Goal: Contribute content: Contribute content

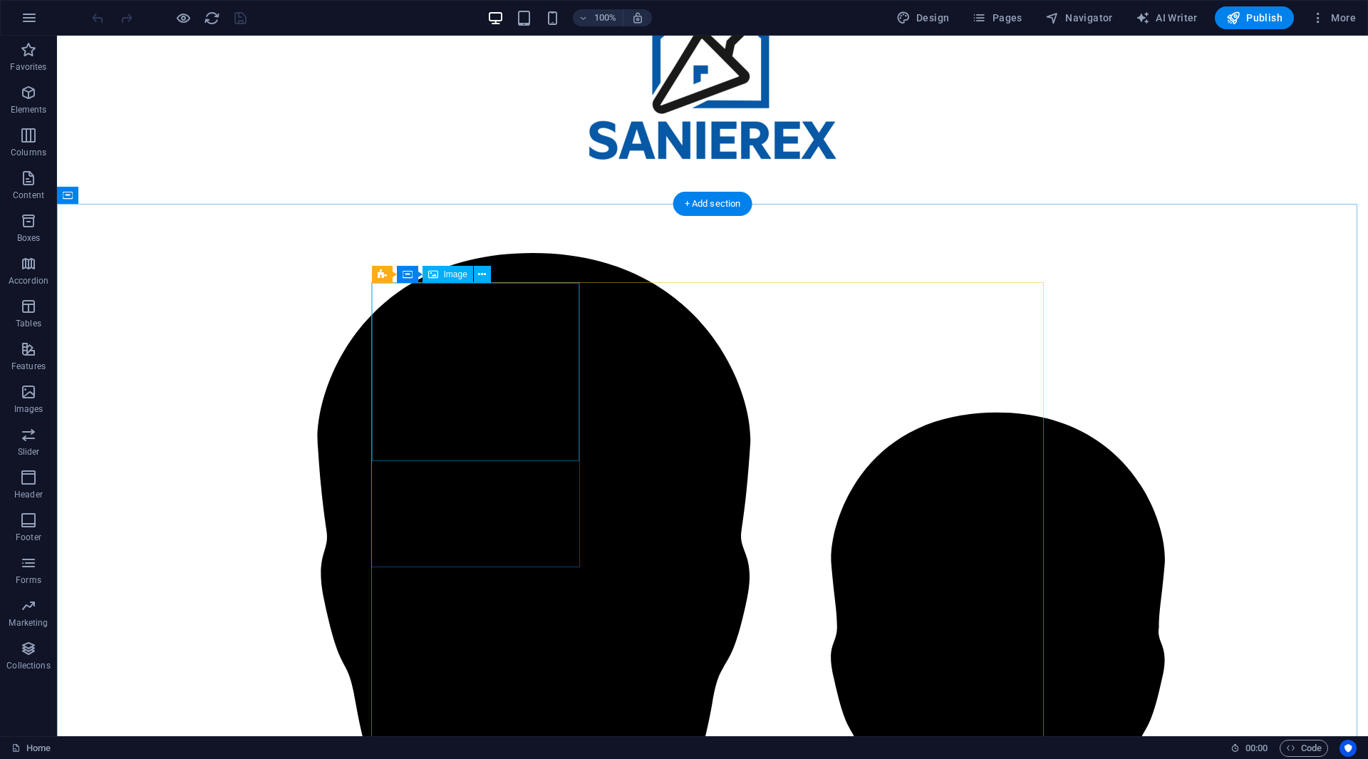
scroll to position [1995, 0]
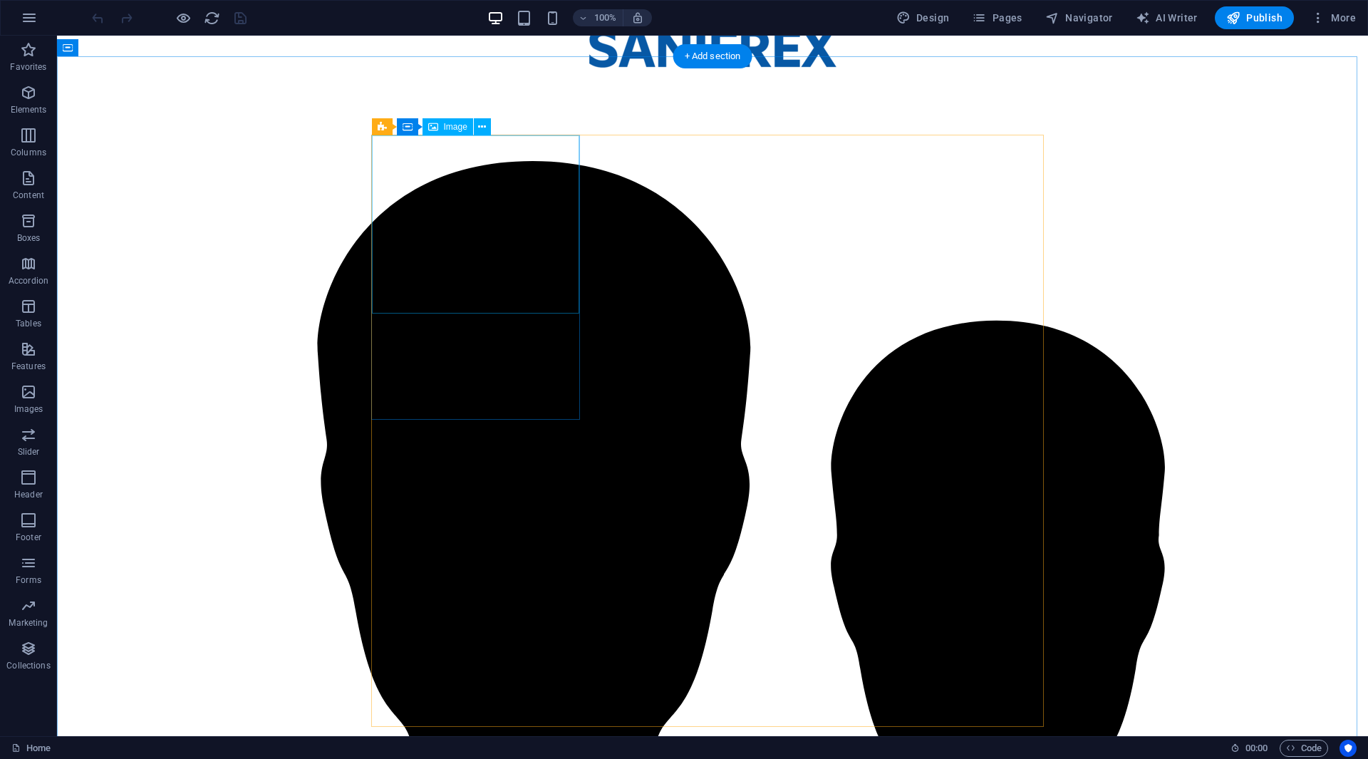
select select "vw"
select select "px"
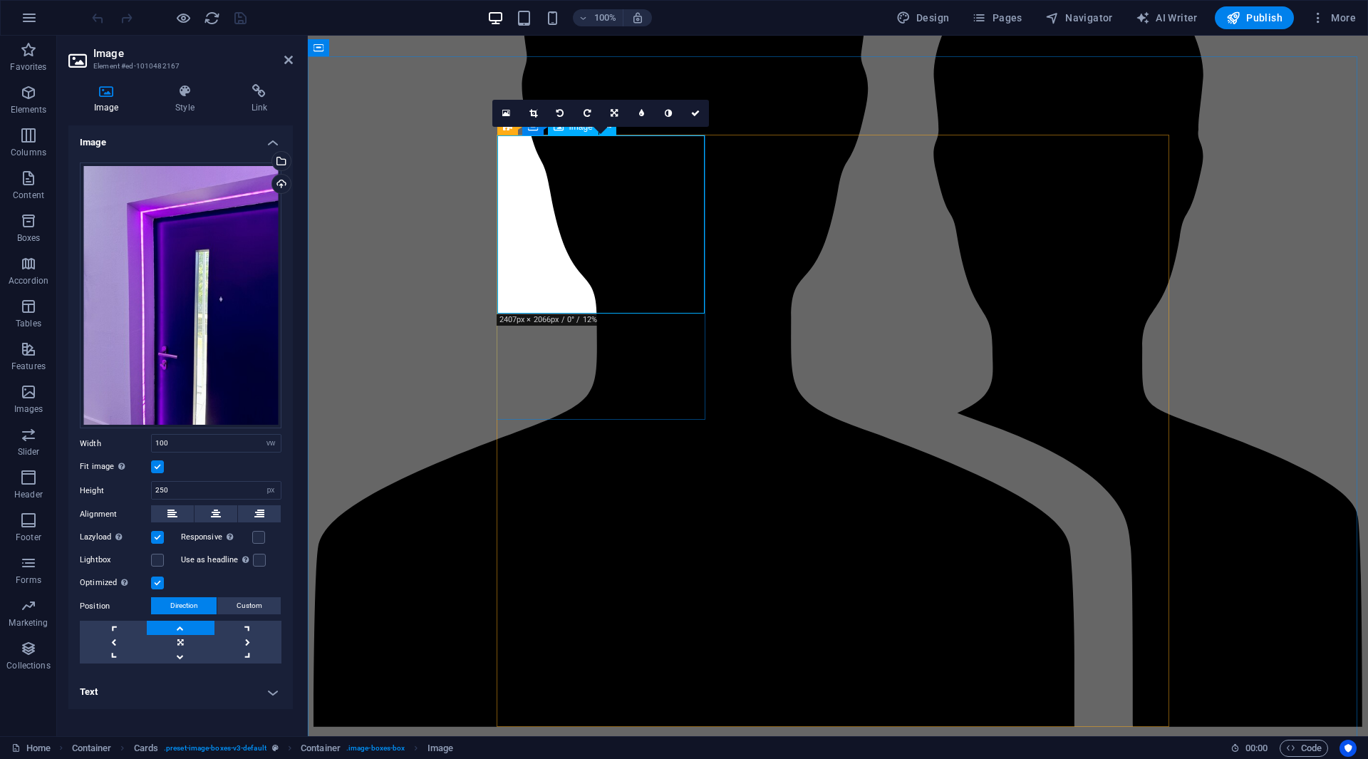
click at [115, 113] on h4 "Image" at bounding box center [108, 99] width 81 height 30
click at [504, 113] on icon at bounding box center [506, 113] width 8 height 10
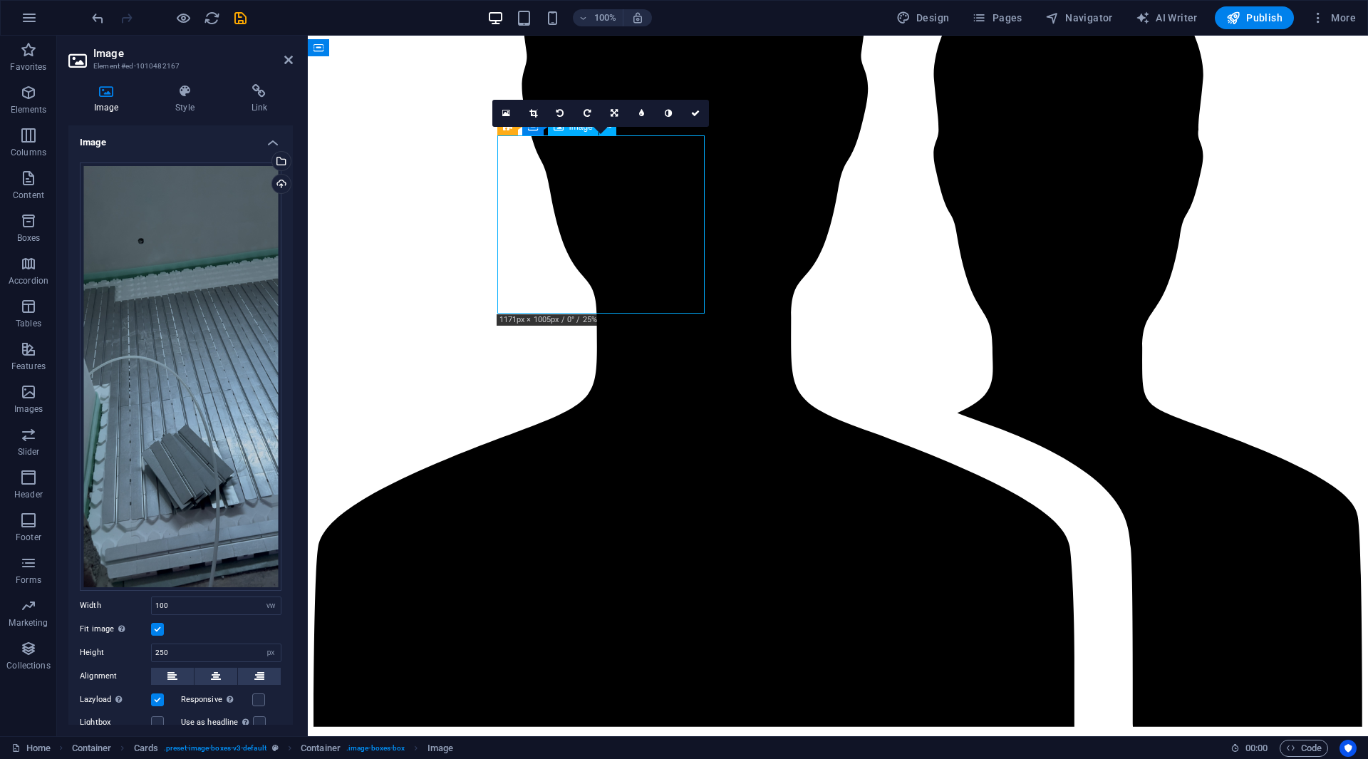
drag, startPoint x: 622, startPoint y: 264, endPoint x: 636, endPoint y: 222, distance: 44.4
click at [700, 109] on link at bounding box center [695, 113] width 27 height 27
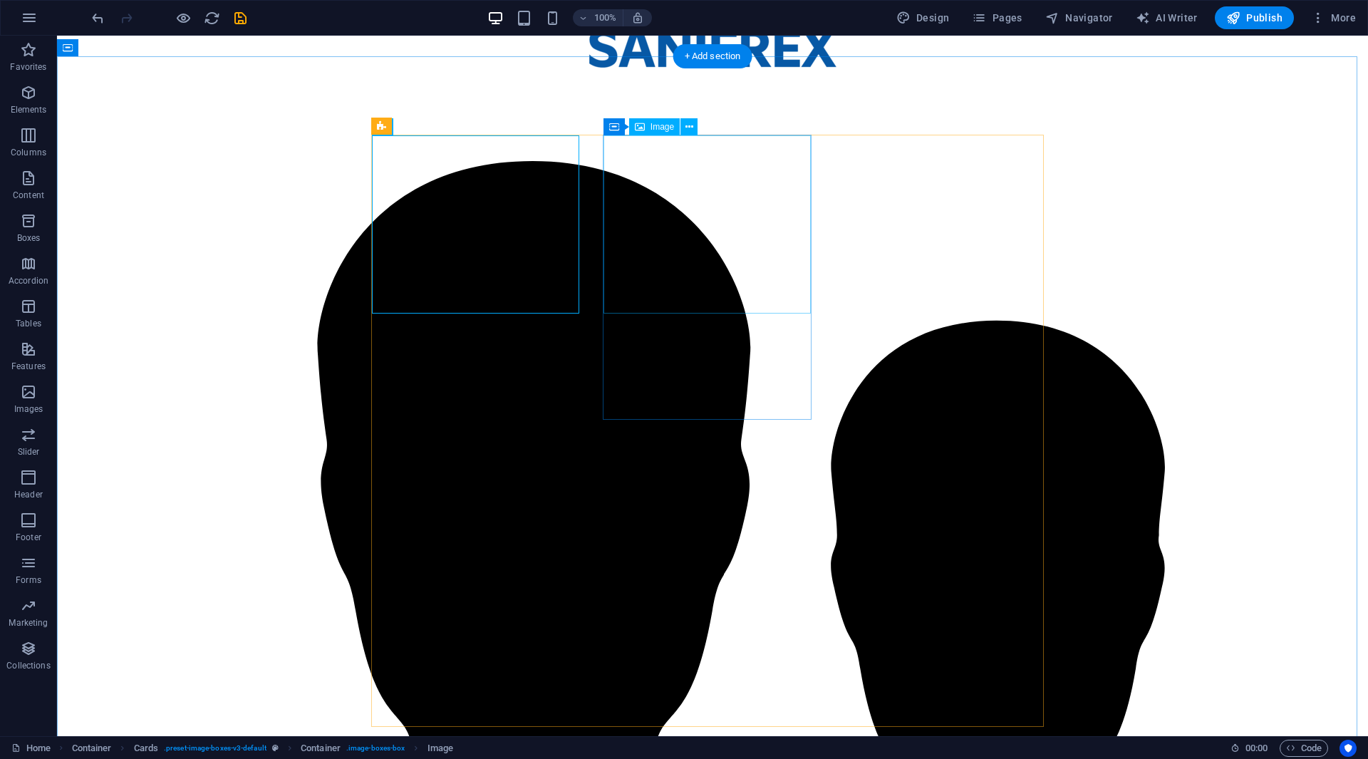
select select "vw"
select select "px"
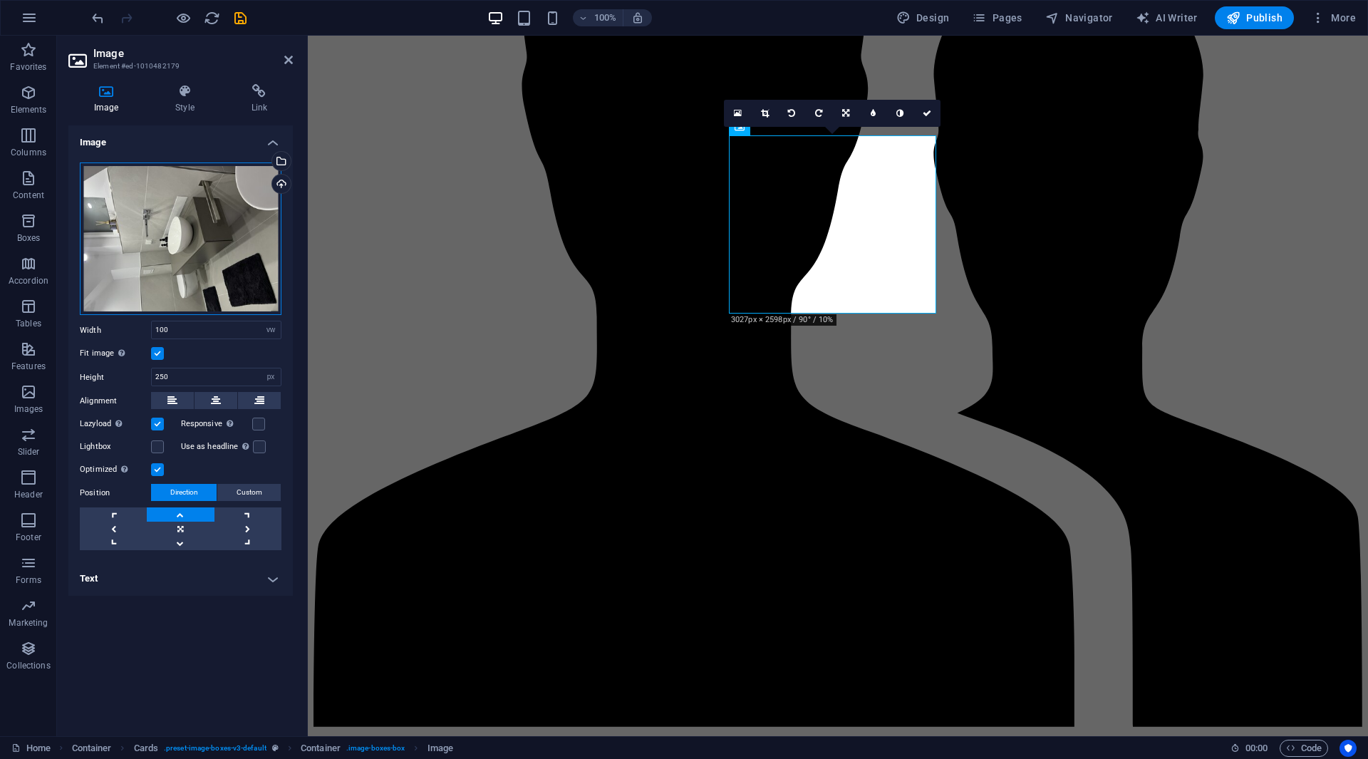
click at [172, 243] on div "Drag files here, click to choose files or select files from Files or our free s…" at bounding box center [181, 238] width 202 height 153
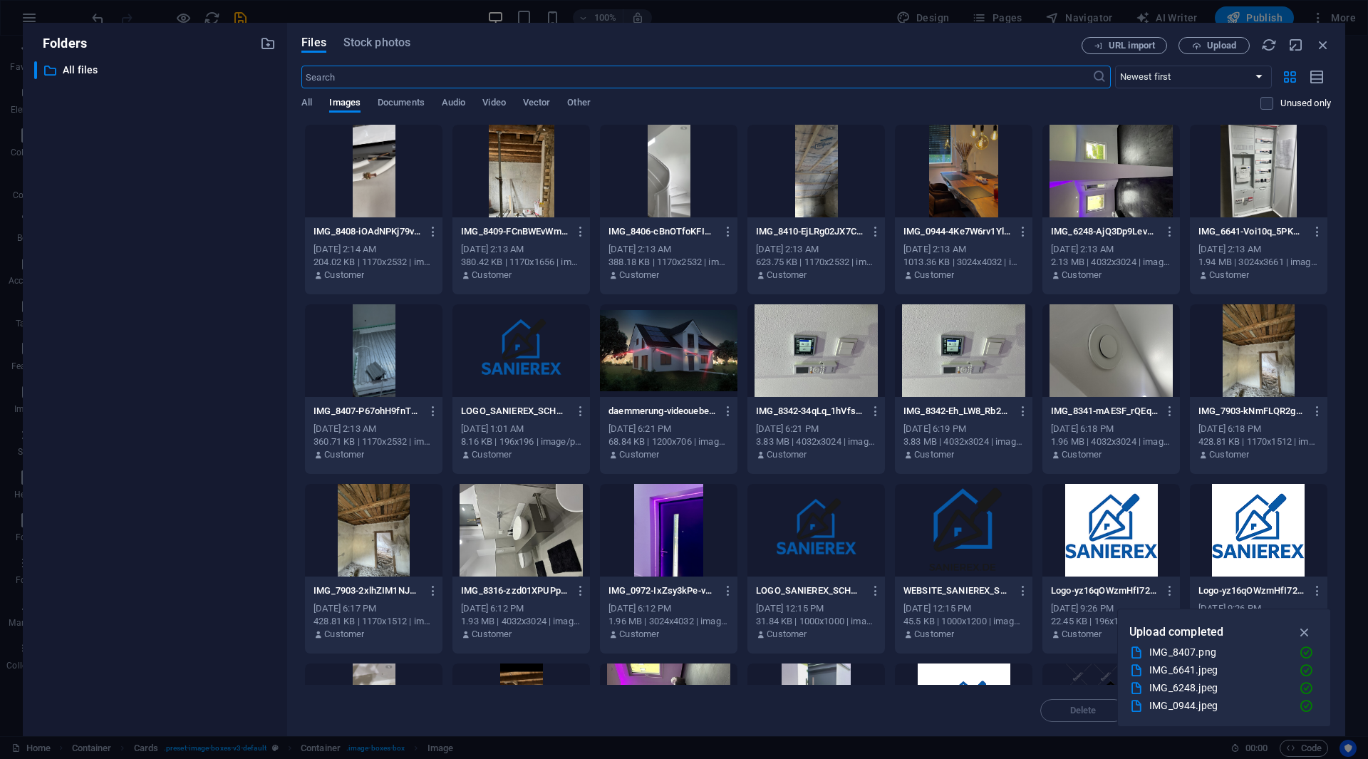
click at [548, 212] on div at bounding box center [520, 171] width 137 height 93
click at [1311, 630] on icon "button" at bounding box center [1305, 632] width 16 height 16
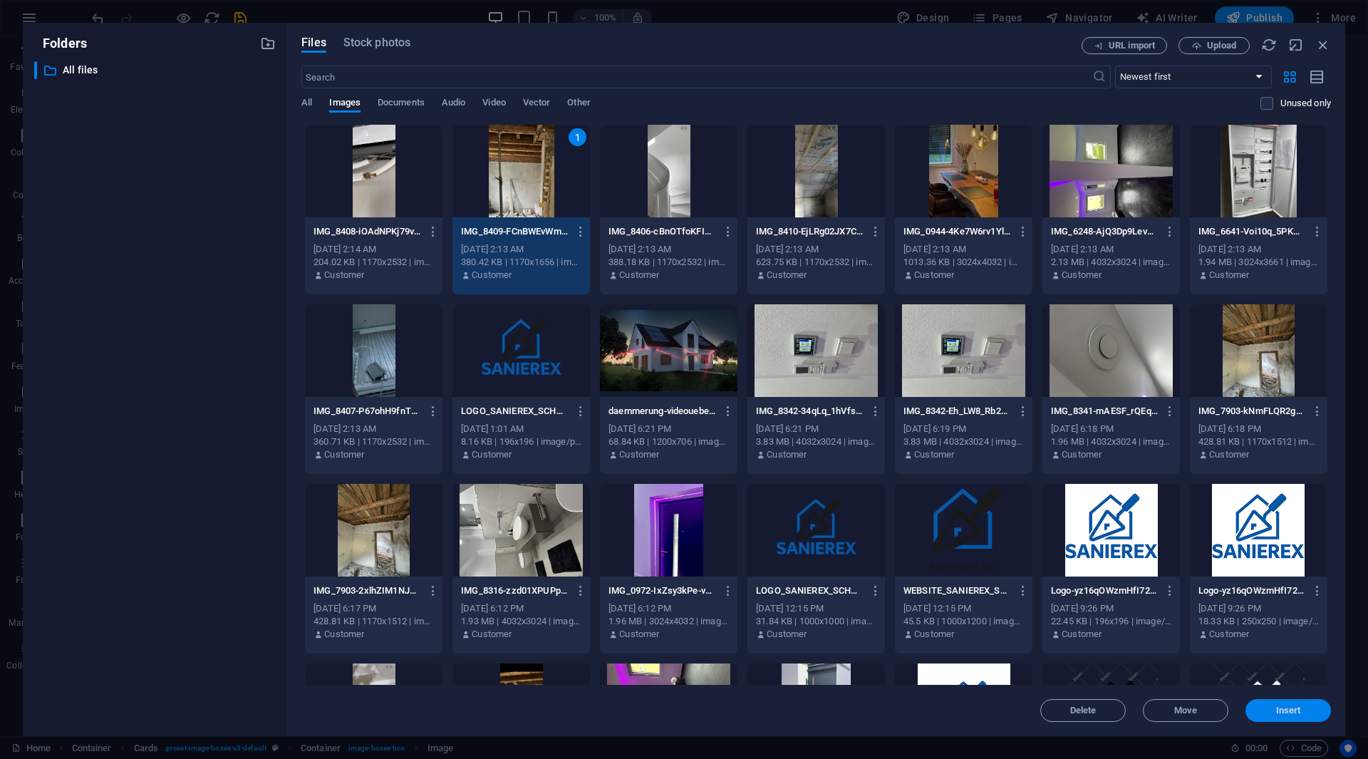
click at [1302, 714] on span "Insert" at bounding box center [1288, 710] width 74 height 9
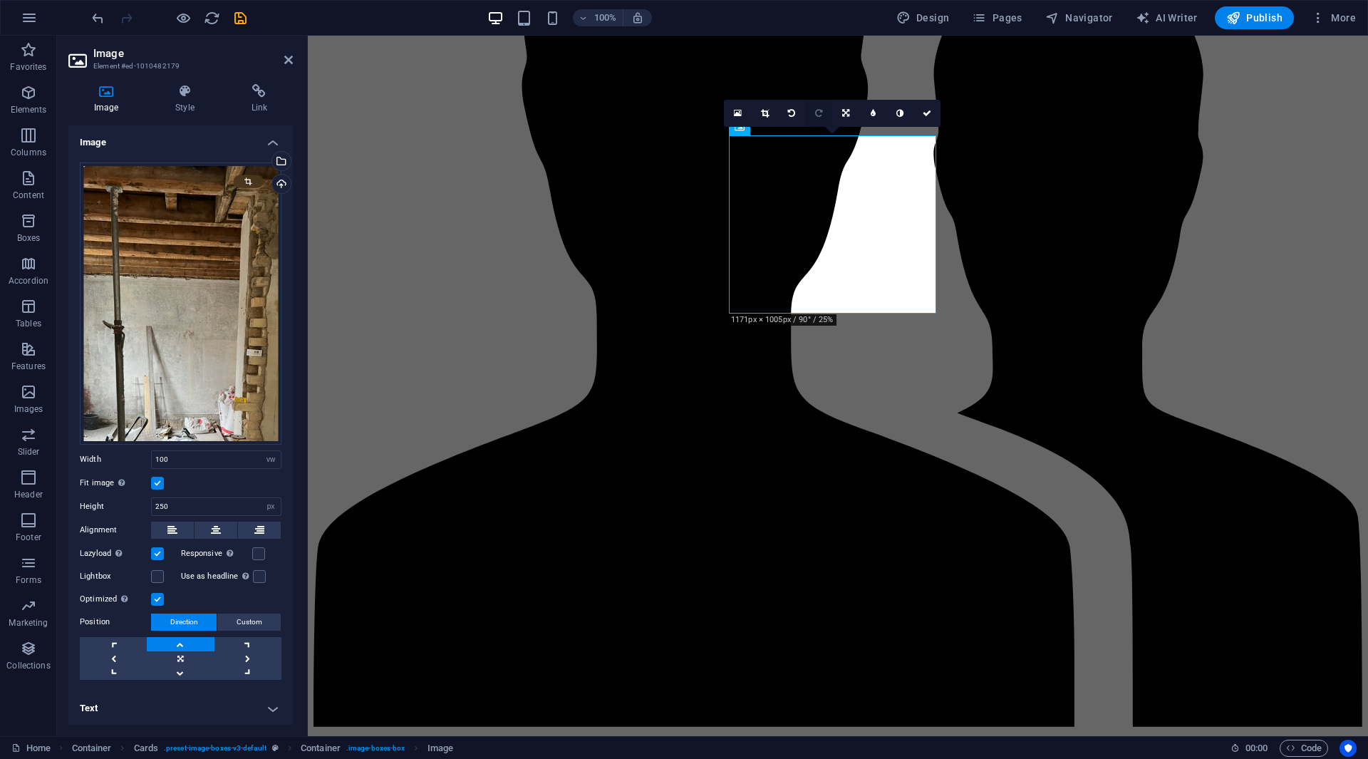
click at [818, 115] on icon at bounding box center [818, 113] width 7 height 9
click at [761, 111] on icon at bounding box center [765, 113] width 8 height 9
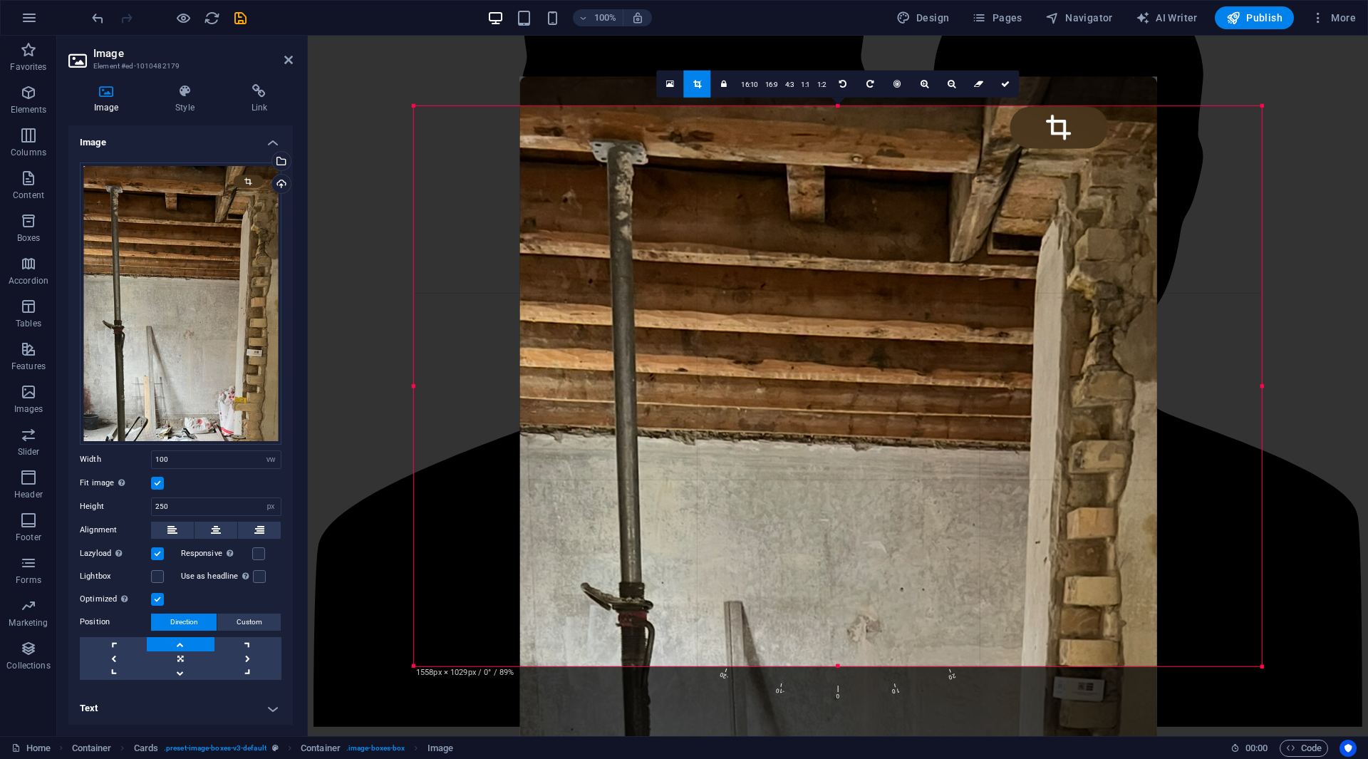
drag, startPoint x: 773, startPoint y: 211, endPoint x: 769, endPoint y: 327, distance: 116.2
click at [769, 324] on div at bounding box center [838, 527] width 637 height 901
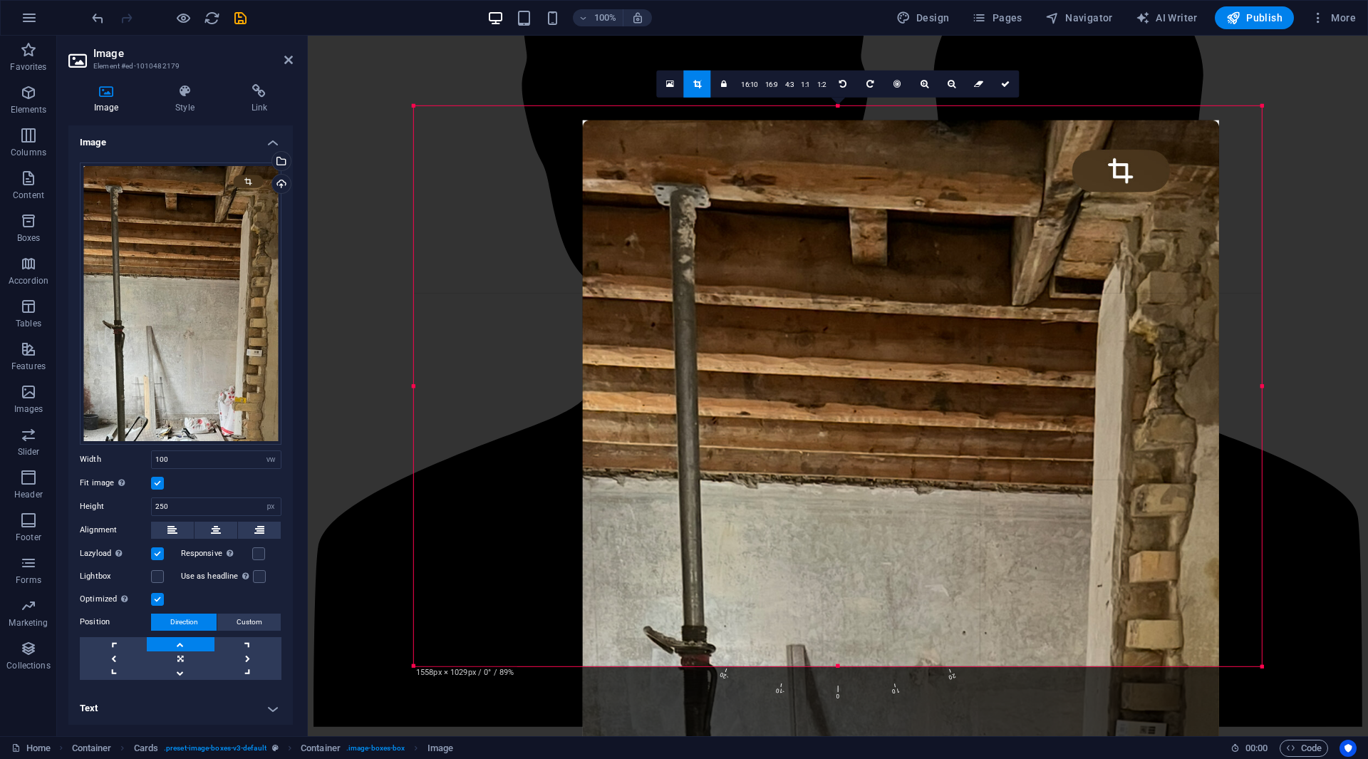
drag, startPoint x: 791, startPoint y: 338, endPoint x: 707, endPoint y: 371, distance: 90.2
click at [717, 362] on div at bounding box center [900, 570] width 637 height 901
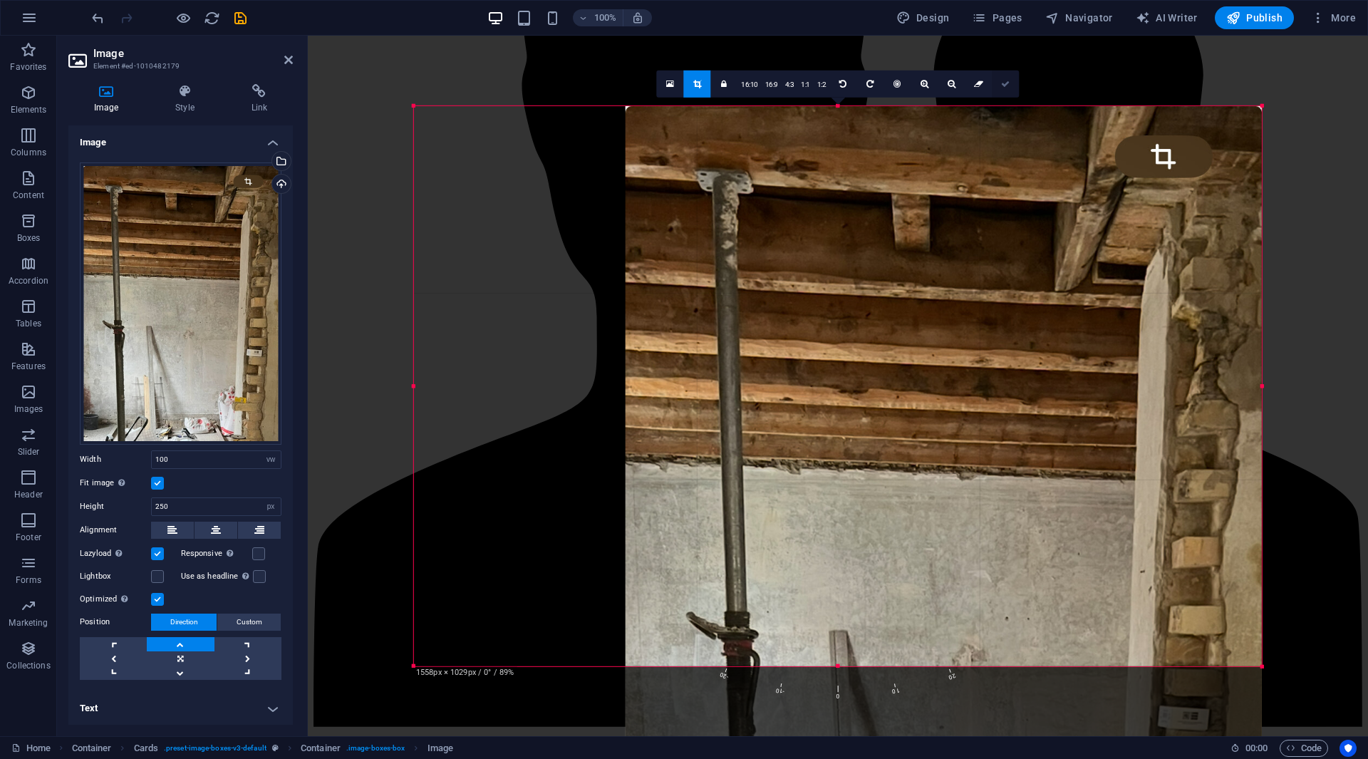
click at [1007, 82] on icon at bounding box center [1005, 83] width 9 height 9
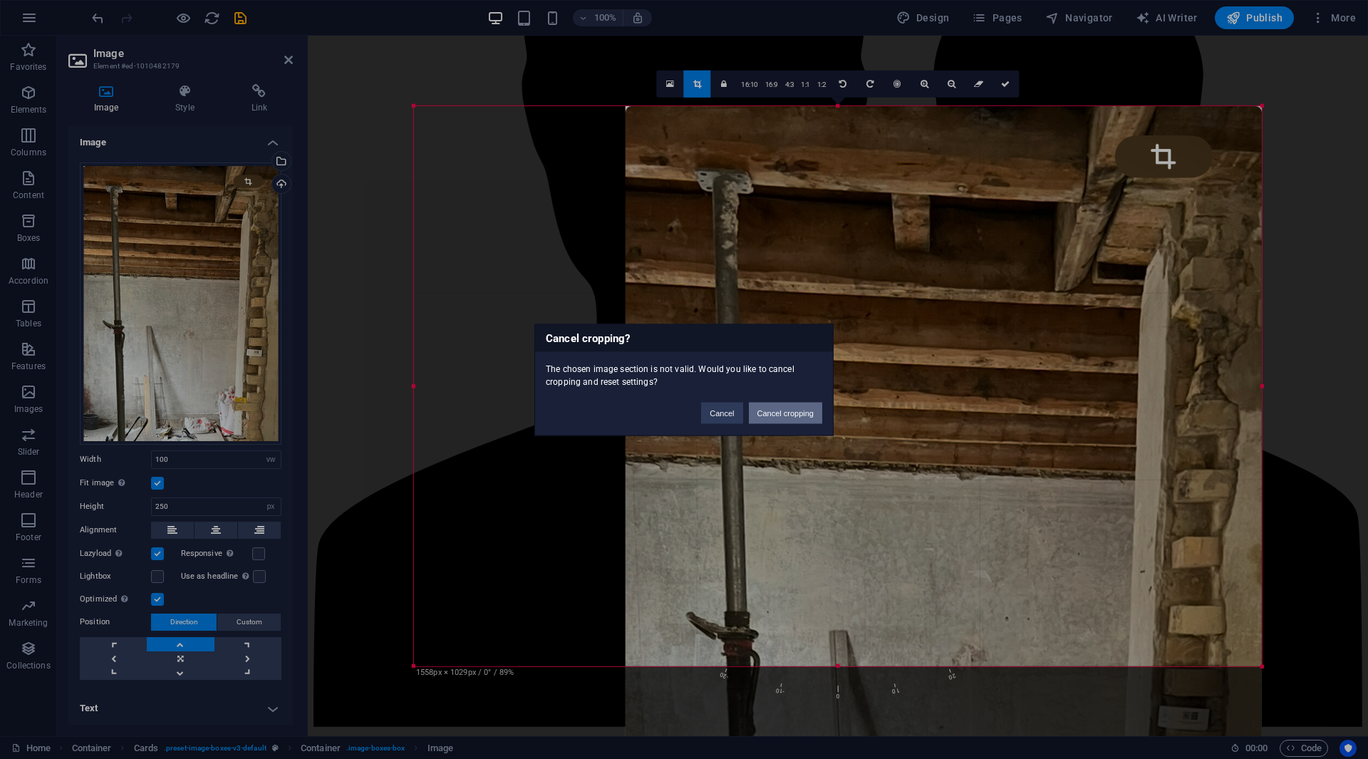
click at [782, 415] on button "Cancel cropping" at bounding box center [786, 412] width 74 height 21
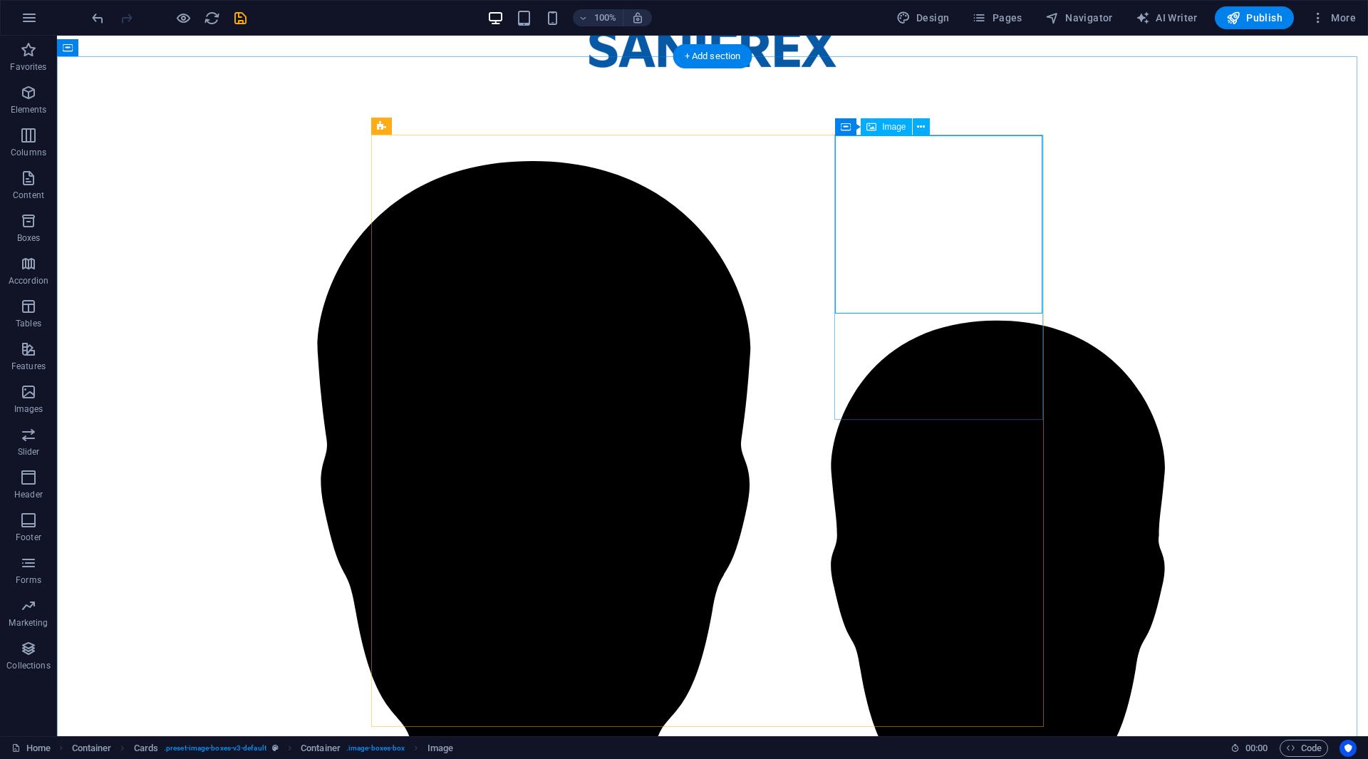
select select "vw"
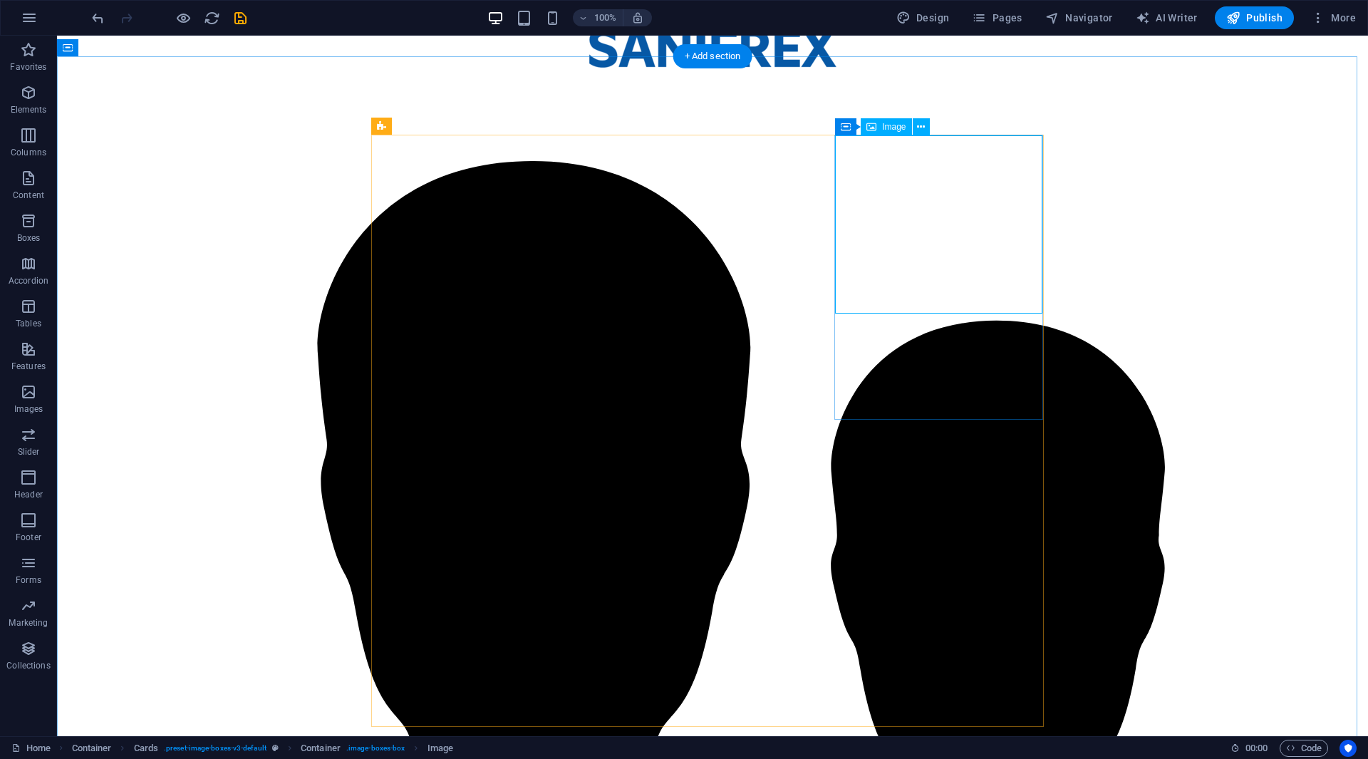
select select "px"
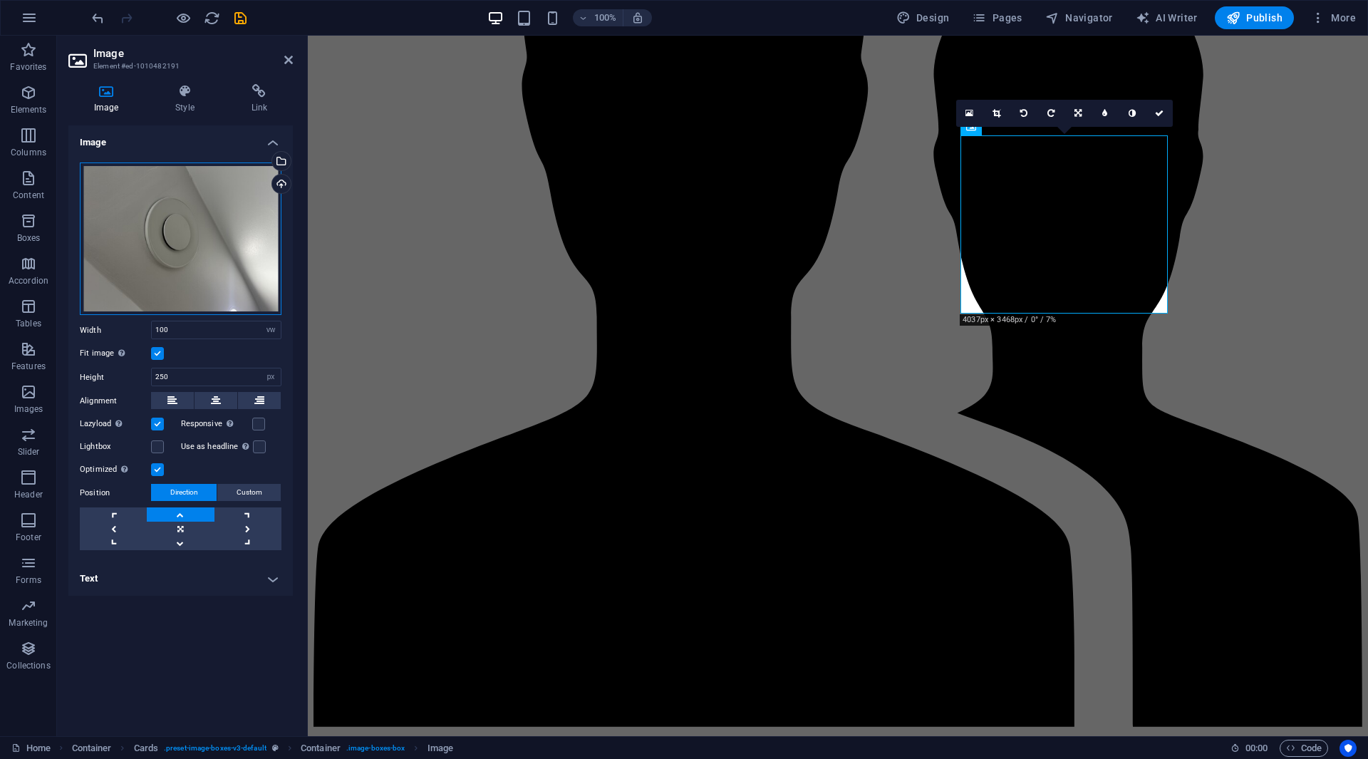
click at [194, 237] on div "Drag files here, click to choose files or select files from Files or our free s…" at bounding box center [181, 238] width 202 height 153
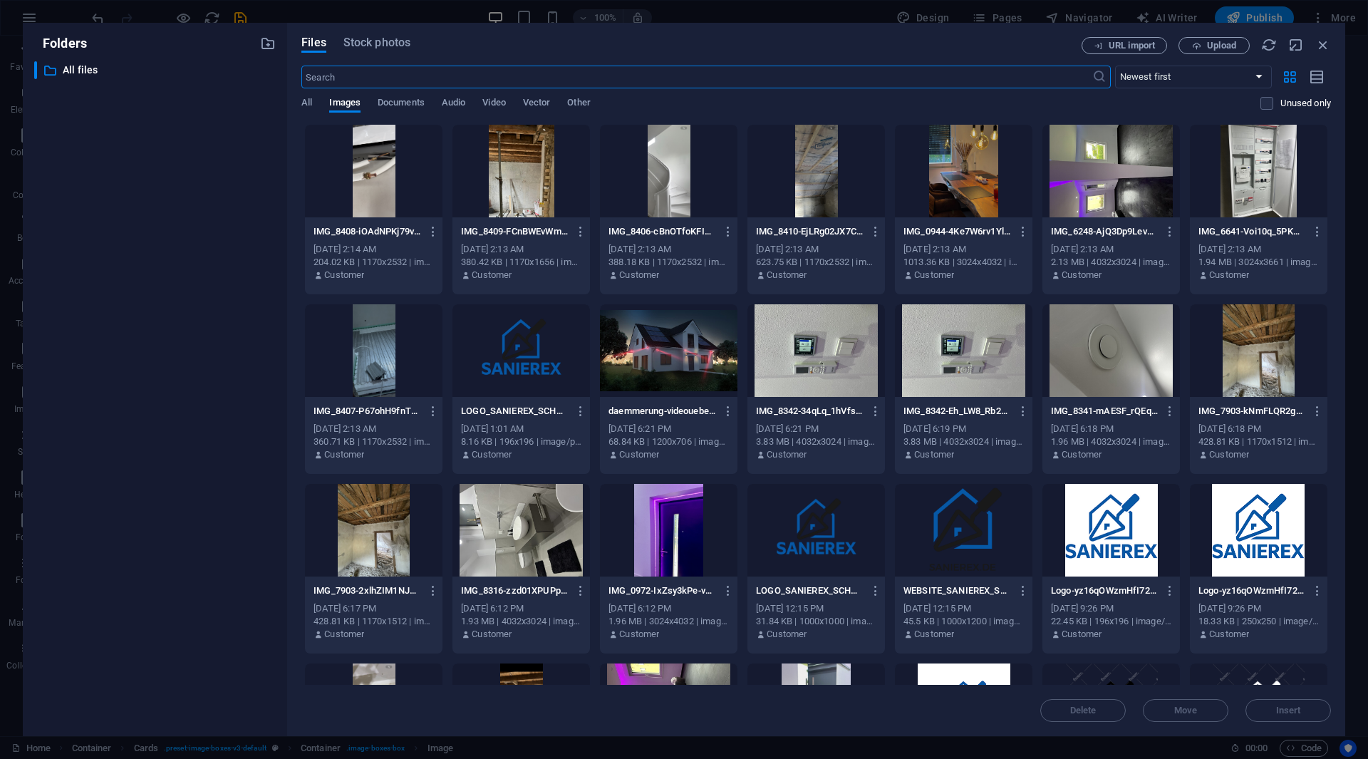
click at [673, 170] on div at bounding box center [668, 171] width 137 height 93
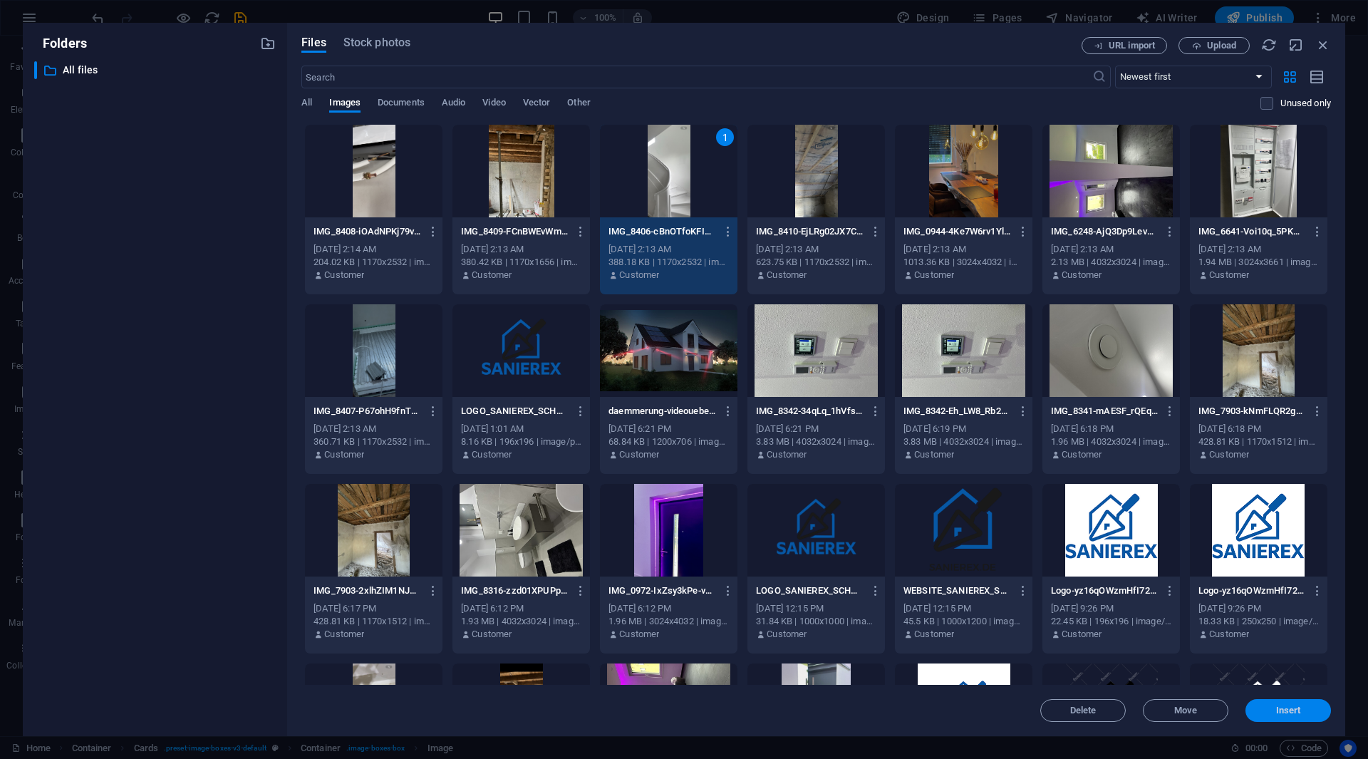
click at [1278, 715] on span "Insert" at bounding box center [1288, 710] width 25 height 9
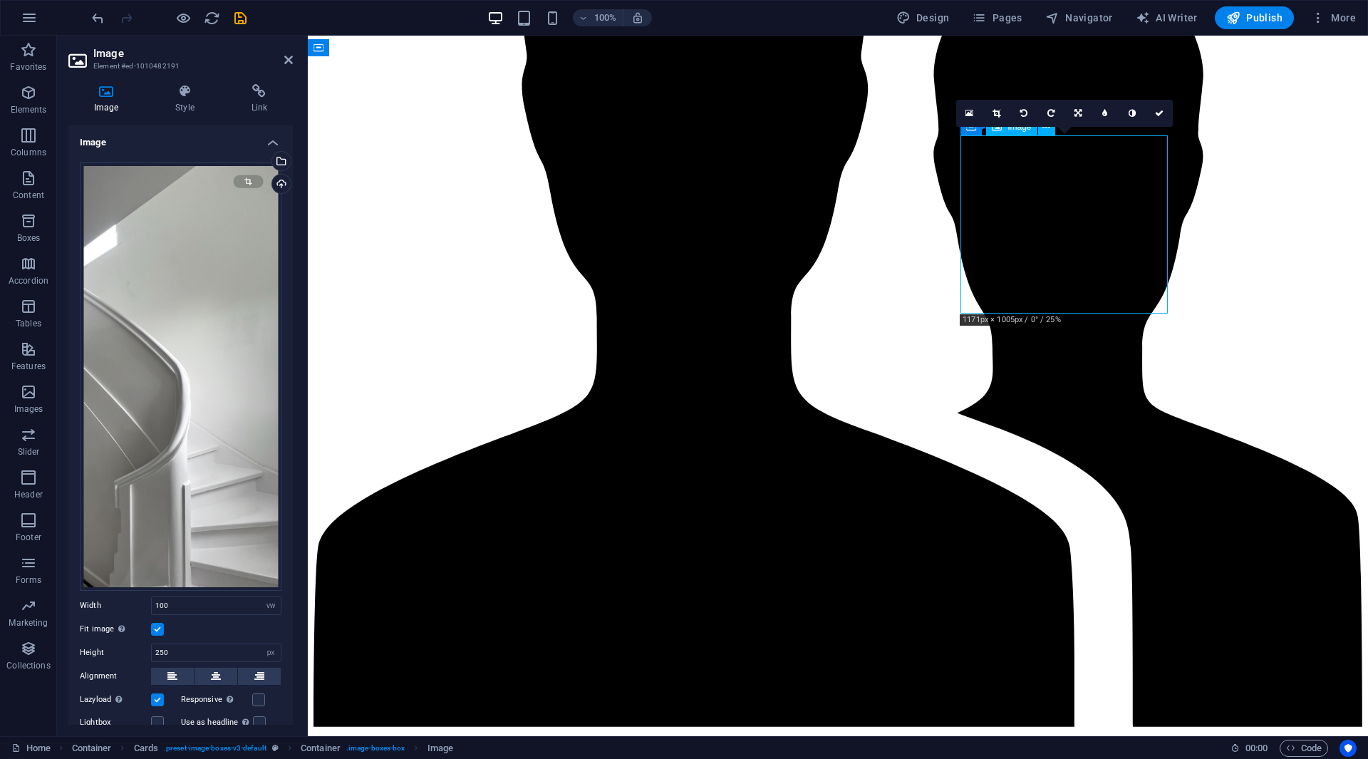
drag, startPoint x: 1081, startPoint y: 256, endPoint x: 1085, endPoint y: 198, distance: 57.8
click at [1074, 111] on icon at bounding box center [1077, 113] width 7 height 9
click at [1000, 111] on icon at bounding box center [996, 113] width 8 height 9
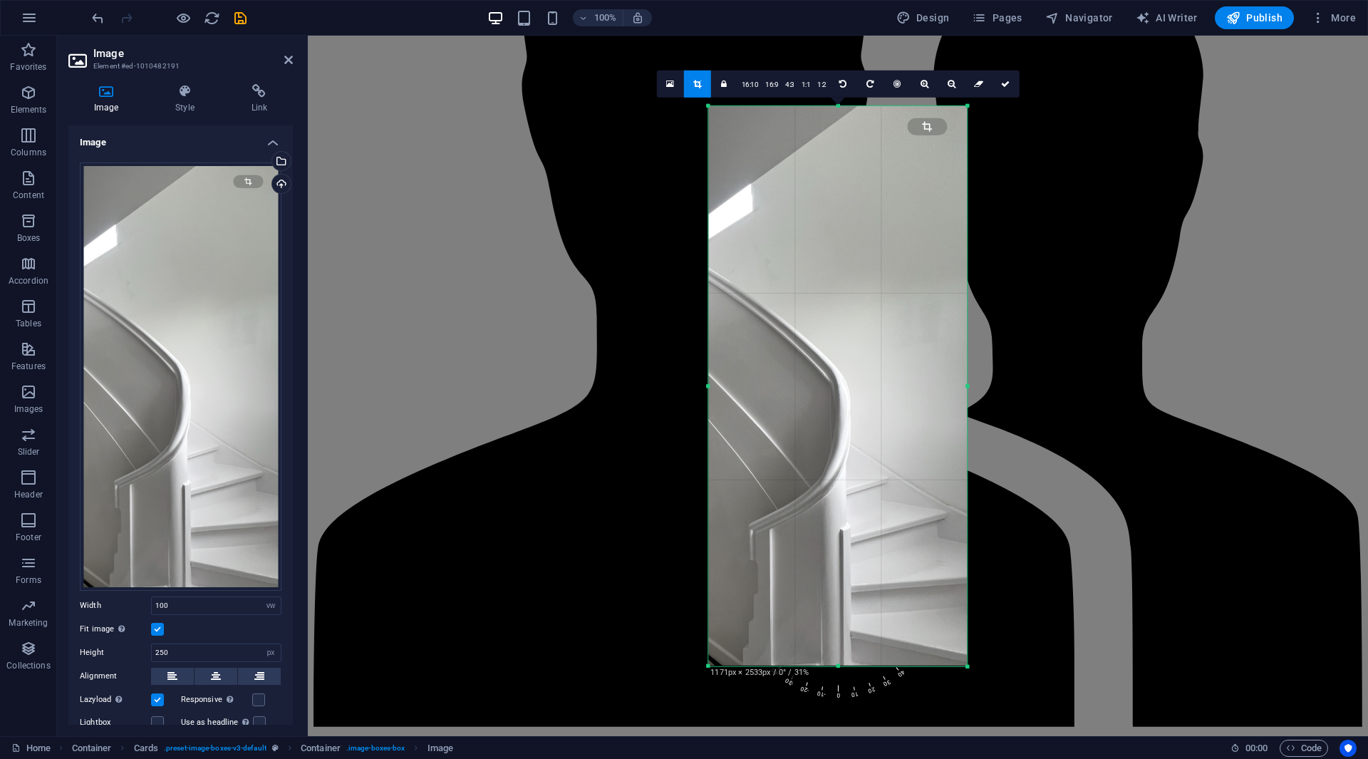
drag, startPoint x: 831, startPoint y: 440, endPoint x: 830, endPoint y: 596, distance: 156.0
click at [830, 595] on div at bounding box center [837, 385] width 259 height 560
drag, startPoint x: 839, startPoint y: 664, endPoint x: 885, endPoint y: 690, distance: 53.3
click at [891, 731] on div "H3 Container Boxes Container Container Container Menu Bar Container Container M…" at bounding box center [838, 386] width 1060 height 700
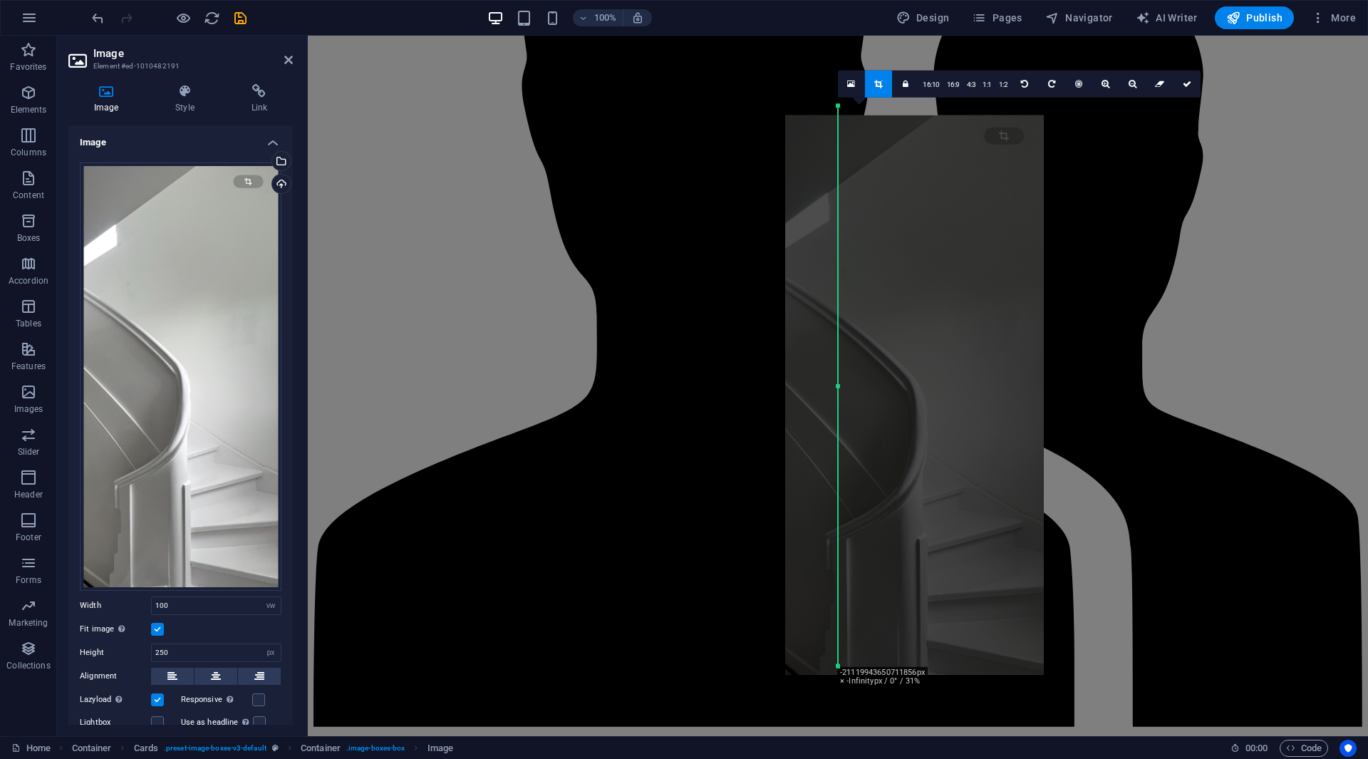
drag, startPoint x: 995, startPoint y: 256, endPoint x: 884, endPoint y: 272, distance: 111.5
click at [858, 266] on div at bounding box center [914, 395] width 259 height 560
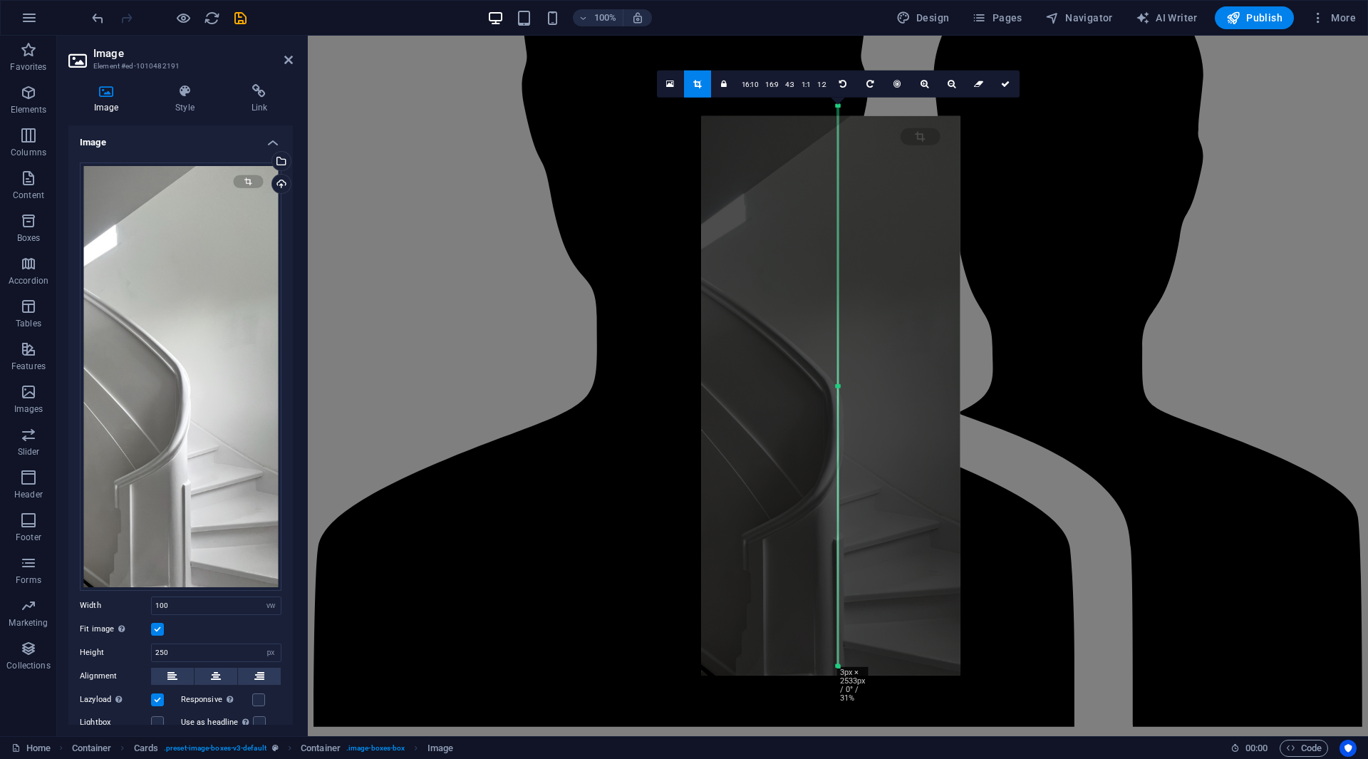
drag, startPoint x: 839, startPoint y: 128, endPoint x: 978, endPoint y: 142, distance: 139.7
click at [978, 141] on div "H3 Container Boxes Container Container Container Menu Bar Container Container M…" at bounding box center [838, 386] width 1060 height 700
click at [915, 140] on div at bounding box center [831, 396] width 259 height 560
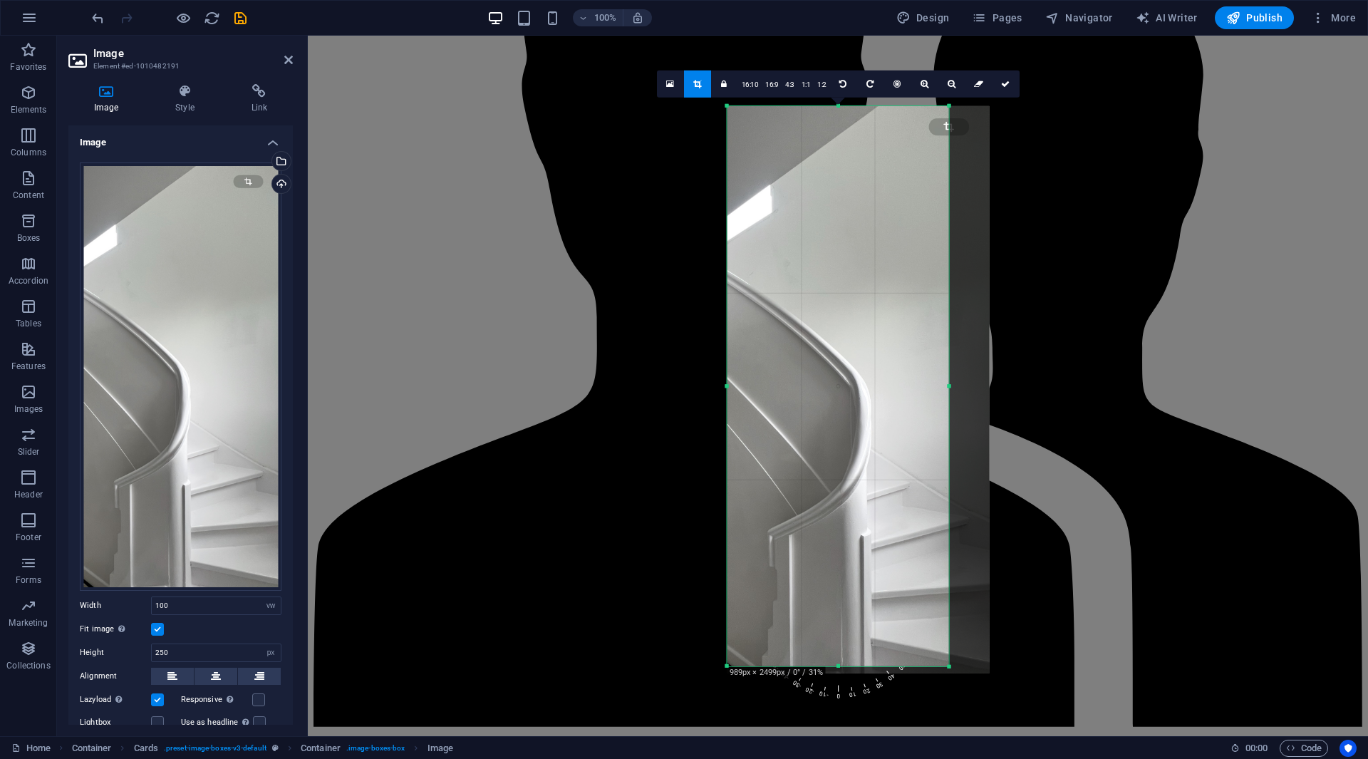
drag, startPoint x: 836, startPoint y: 155, endPoint x: 616, endPoint y: 227, distance: 232.1
click at [616, 227] on div "H3 Container Boxes Container Container Container Menu Bar Container Container M…" at bounding box center [838, 386] width 1060 height 700
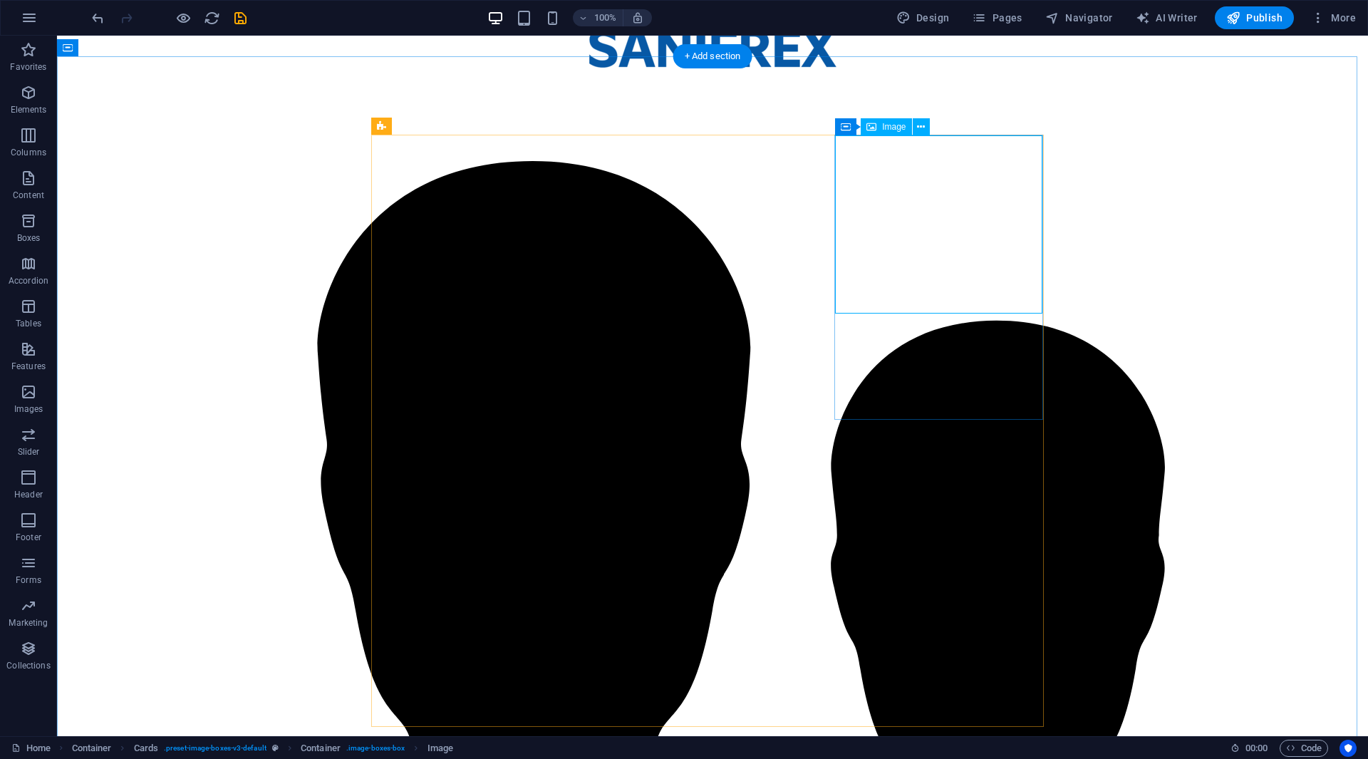
select select "vw"
select select "px"
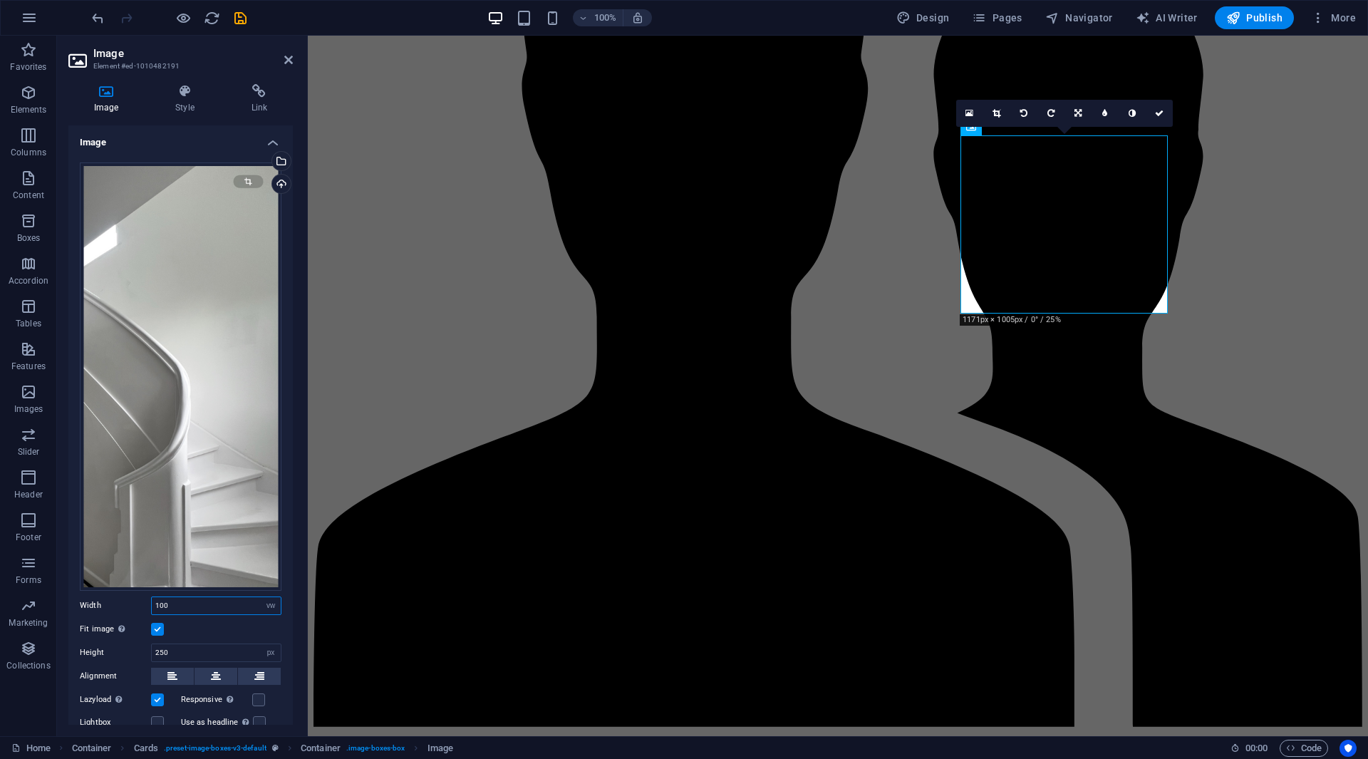
drag, startPoint x: 190, startPoint y: 605, endPoint x: 133, endPoint y: 587, distance: 60.4
click at [133, 587] on div "Drag files here, click to choose files or select files from Files or our free s…" at bounding box center [180, 494] width 224 height 686
type input "50"
click at [103, 634] on div "Drag files here, click to choose files or select files from Files or our free s…" at bounding box center [180, 494] width 224 height 686
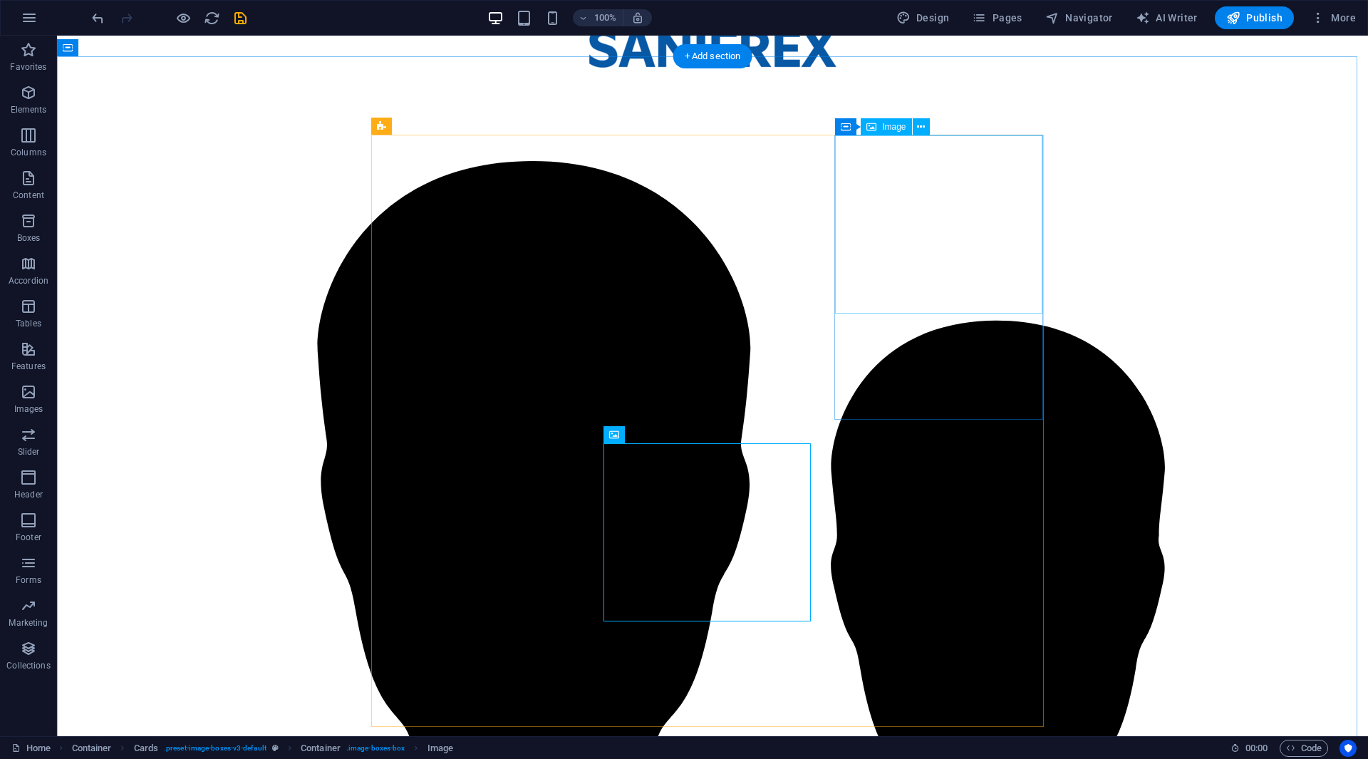
select select "vw"
select select "px"
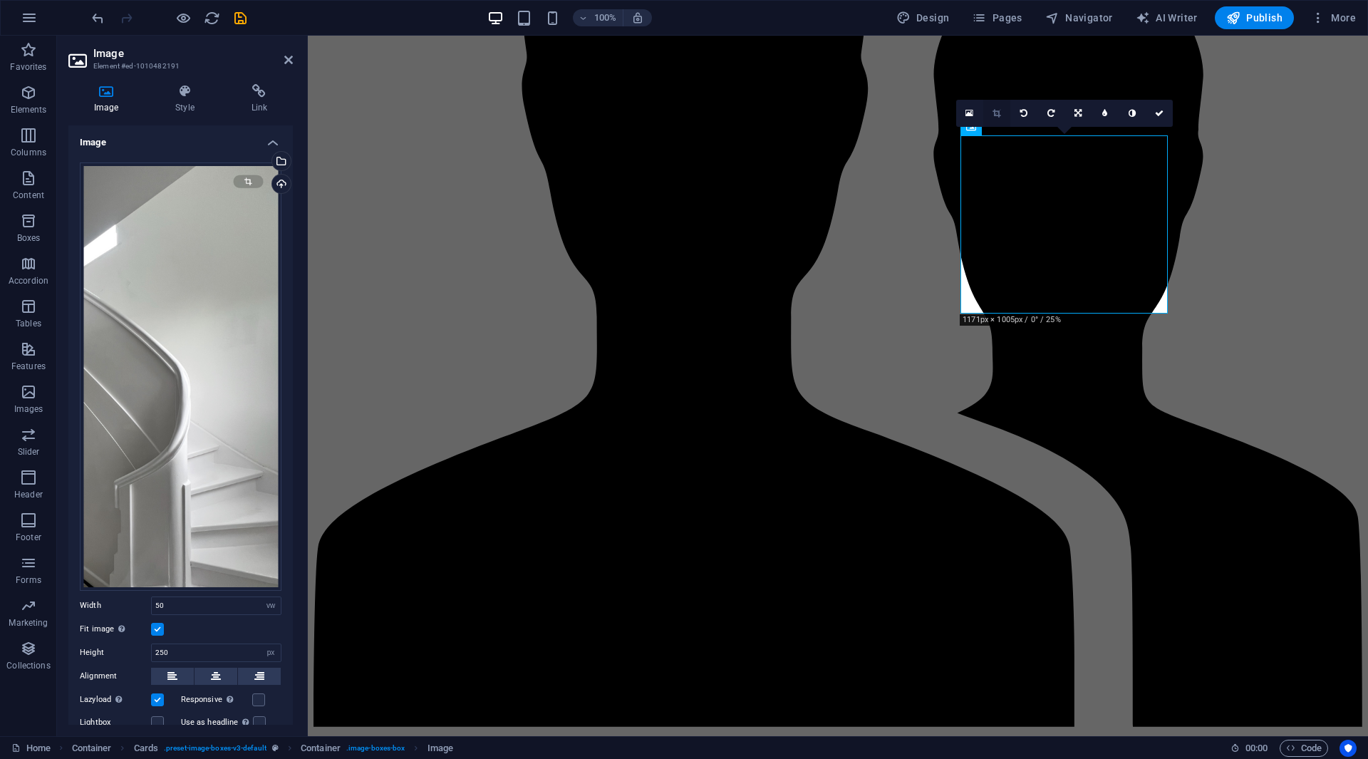
click at [1007, 106] on link at bounding box center [996, 113] width 27 height 27
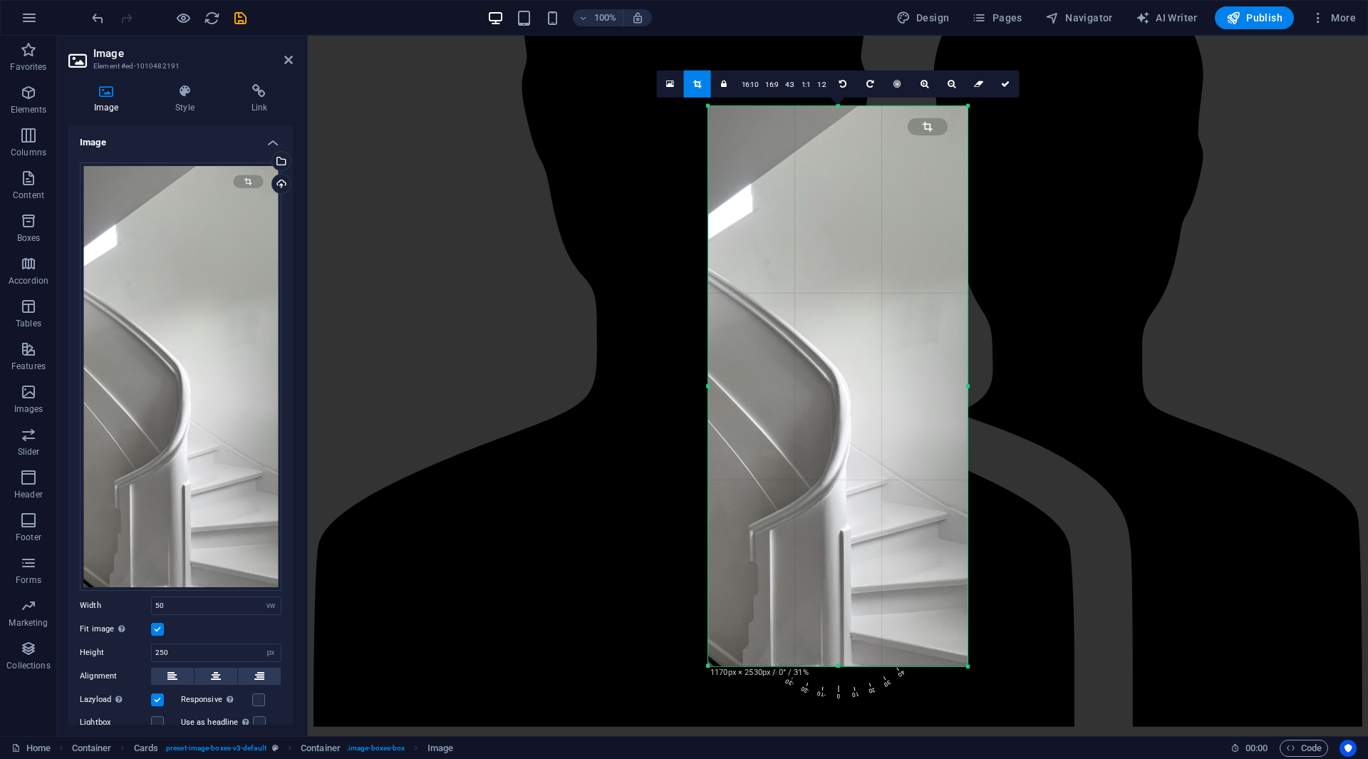
drag, startPoint x: 841, startPoint y: 667, endPoint x: 843, endPoint y: 697, distance: 30.0
click at [843, 665] on div "180 170 160 150 140 130 120 110 100 90 80 70 60 50 40 30 20 10 0 -10 -20 -30 -4…" at bounding box center [837, 385] width 259 height 560
click at [839, 109] on div at bounding box center [837, 385] width 259 height 561
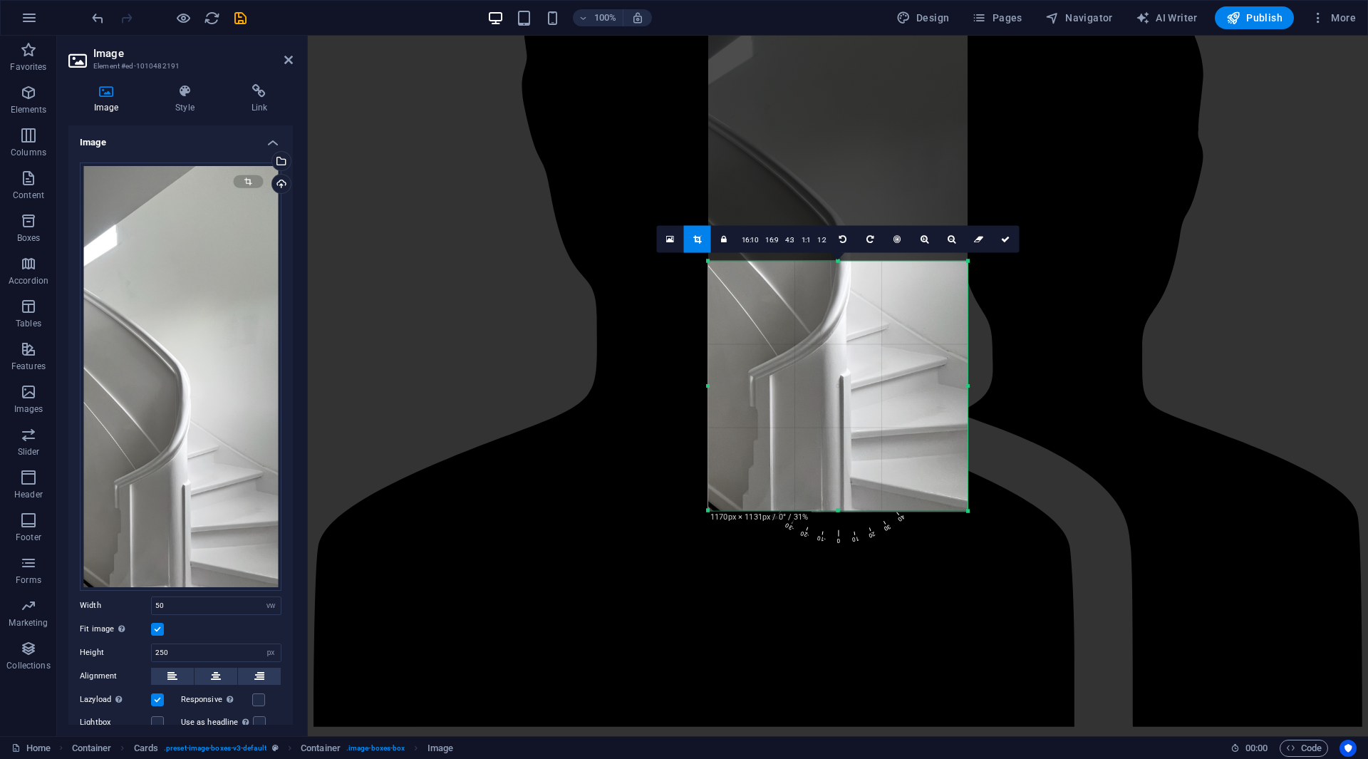
drag, startPoint x: 839, startPoint y: 106, endPoint x: 839, endPoint y: 424, distance: 317.7
click at [839, 424] on div "180 170 160 150 140 130 120 110 100 90 80 70 60 50 40 30 20 10 0 -10 -20 -30 -4…" at bounding box center [837, 386] width 259 height 250
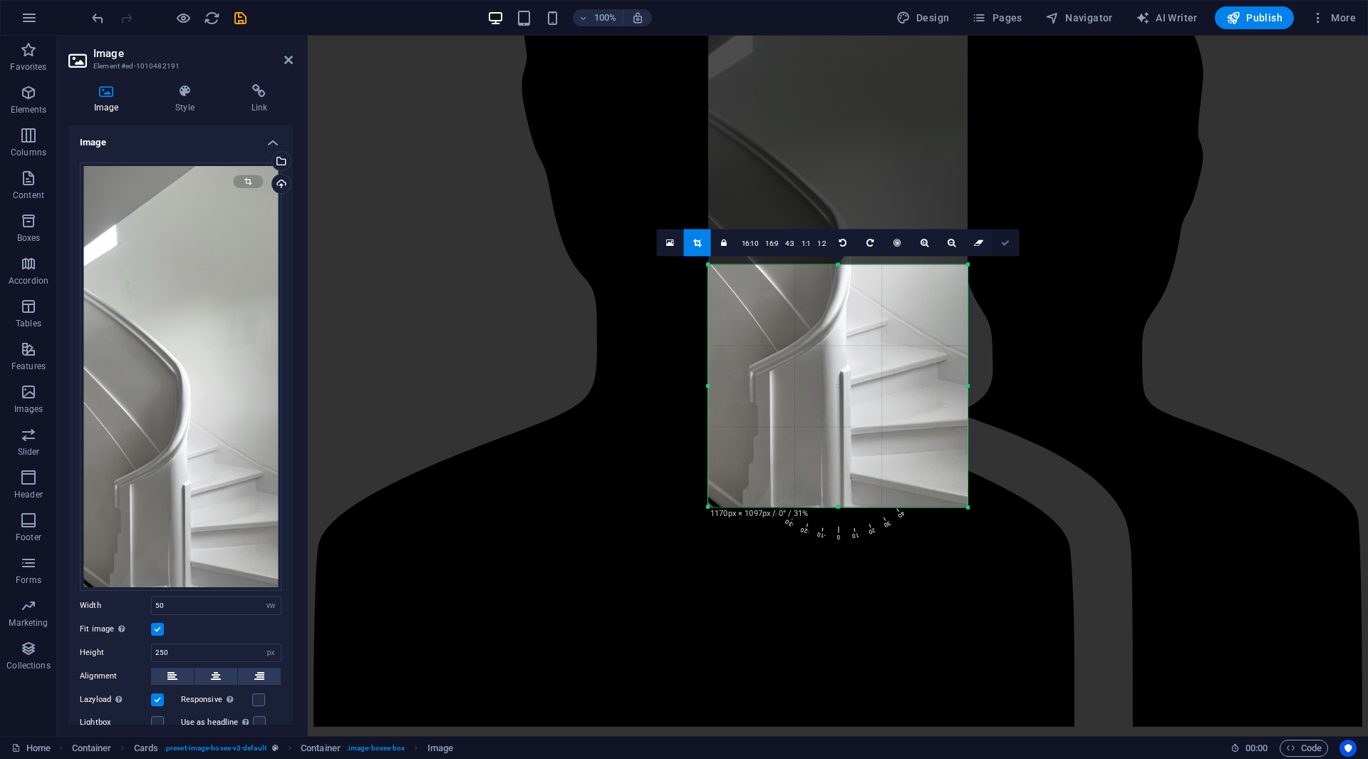
click at [1007, 238] on icon at bounding box center [1005, 242] width 9 height 9
type input "363"
select select "px"
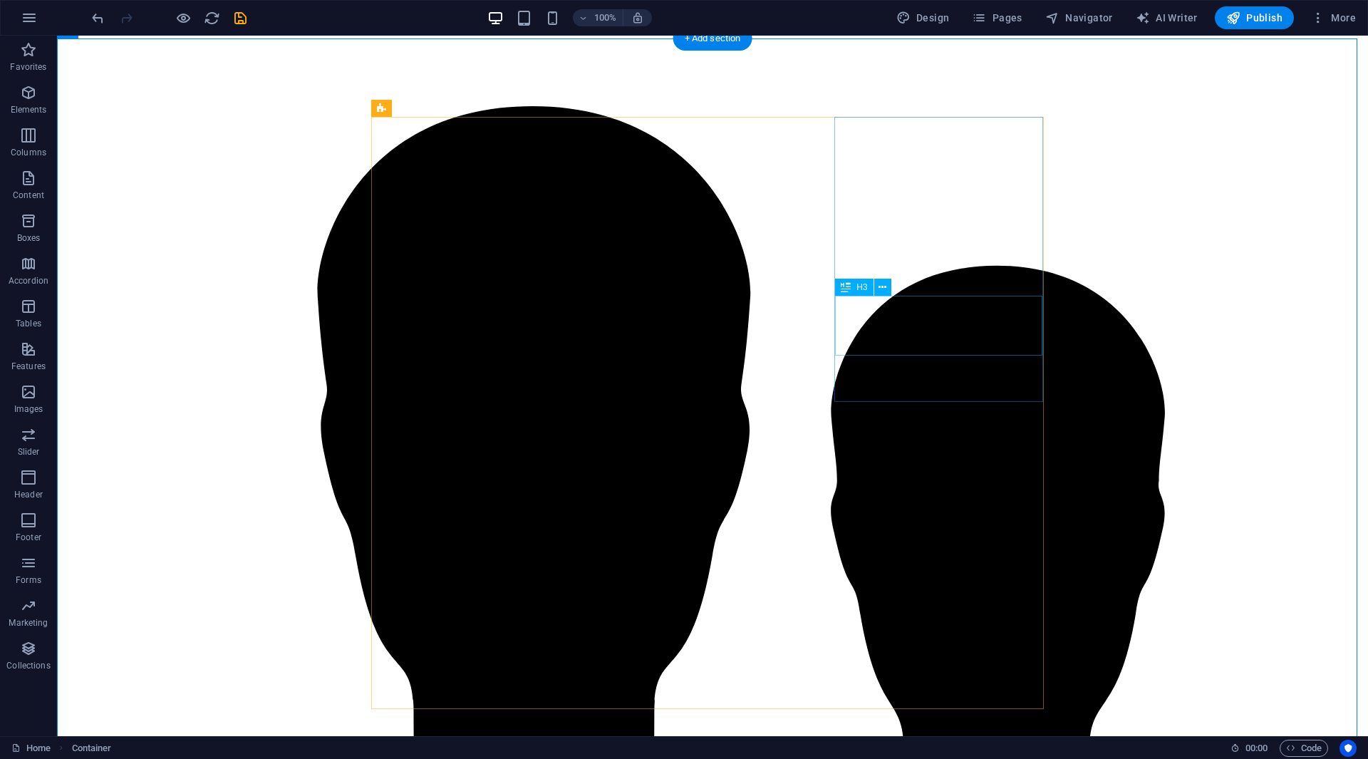
scroll to position [2138, 0]
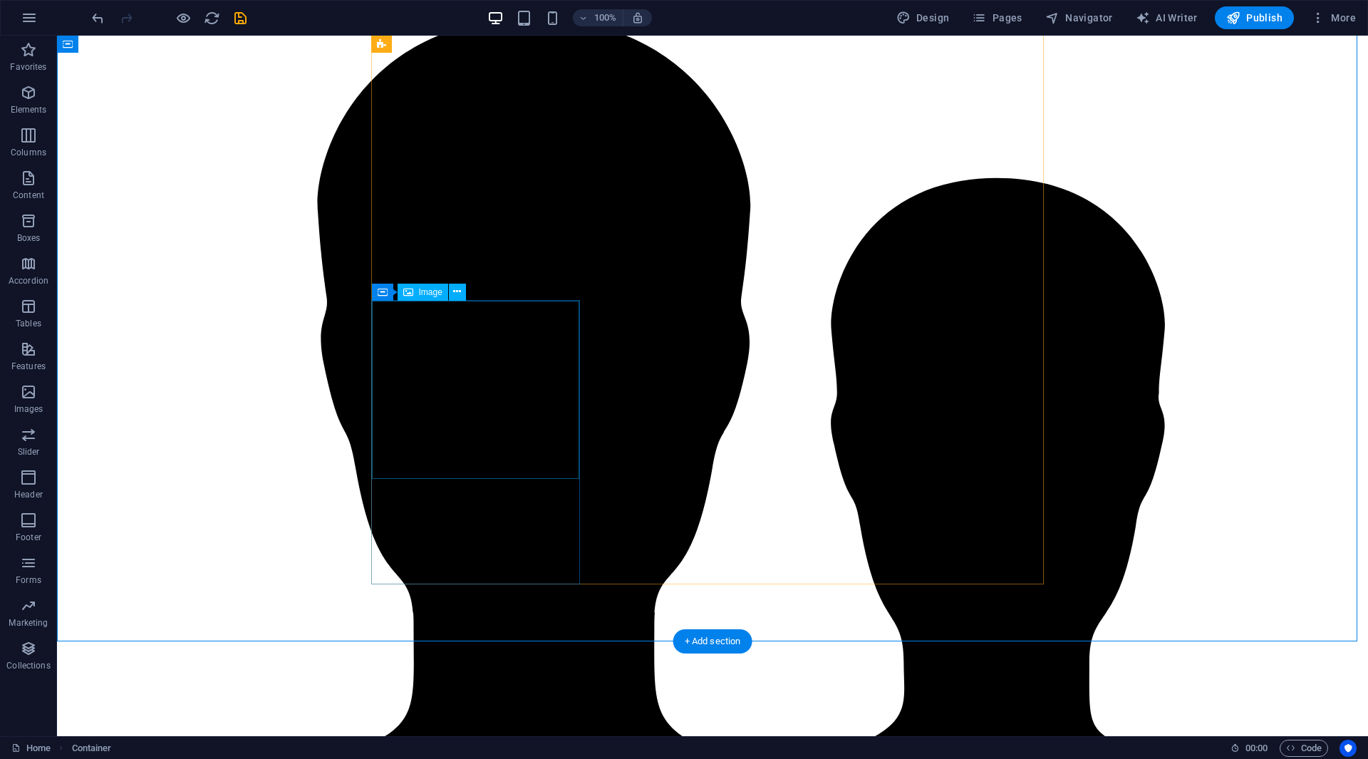
select select "vw"
select select "px"
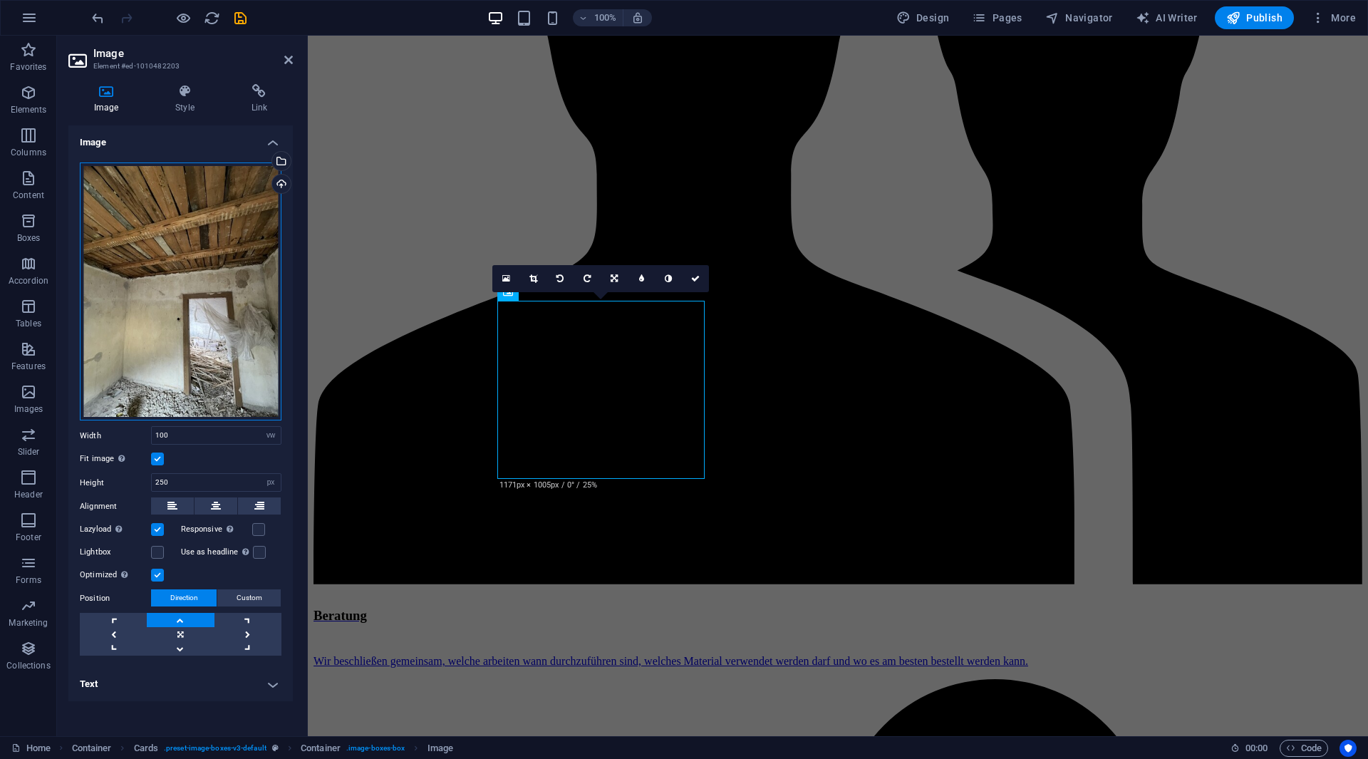
click at [137, 277] on div "Drag files here, click to choose files or select files from Files or our free s…" at bounding box center [181, 291] width 202 height 259
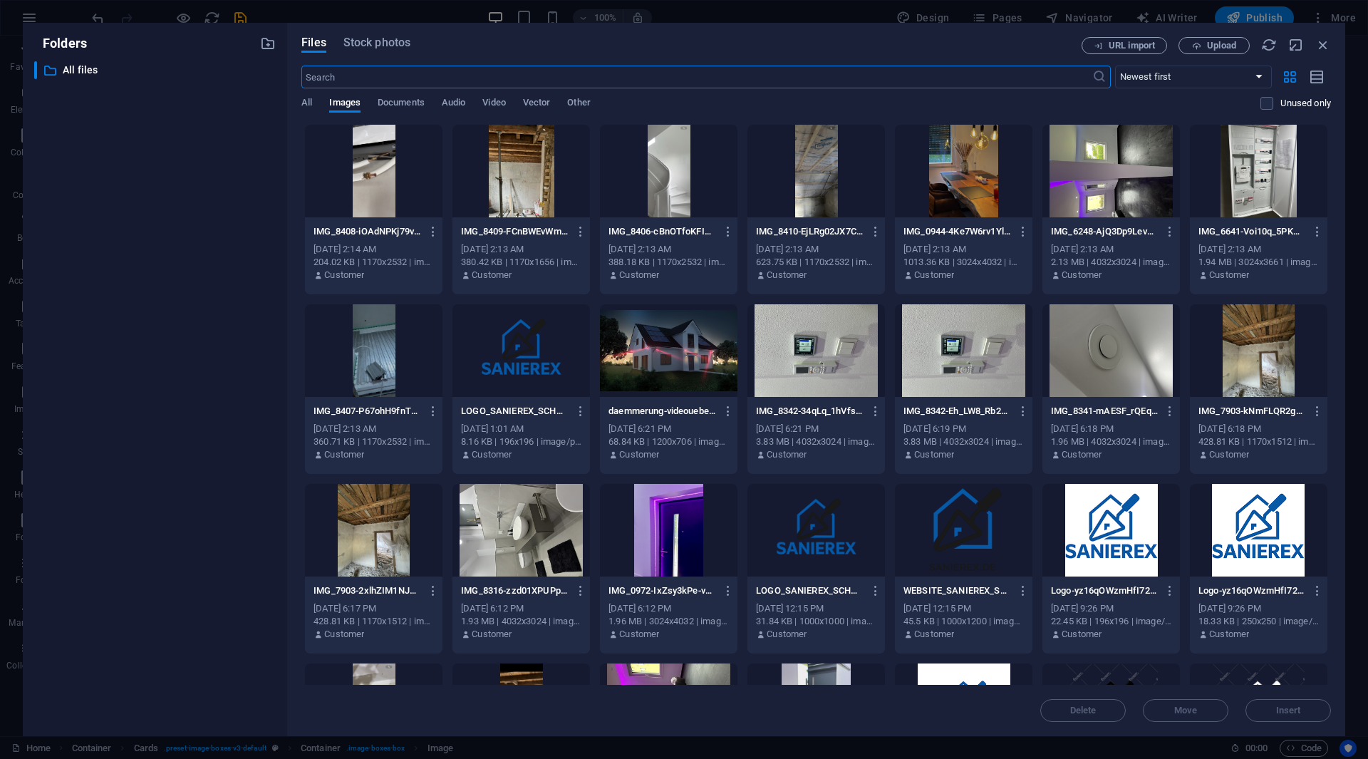
click at [811, 197] on div at bounding box center [815, 171] width 137 height 93
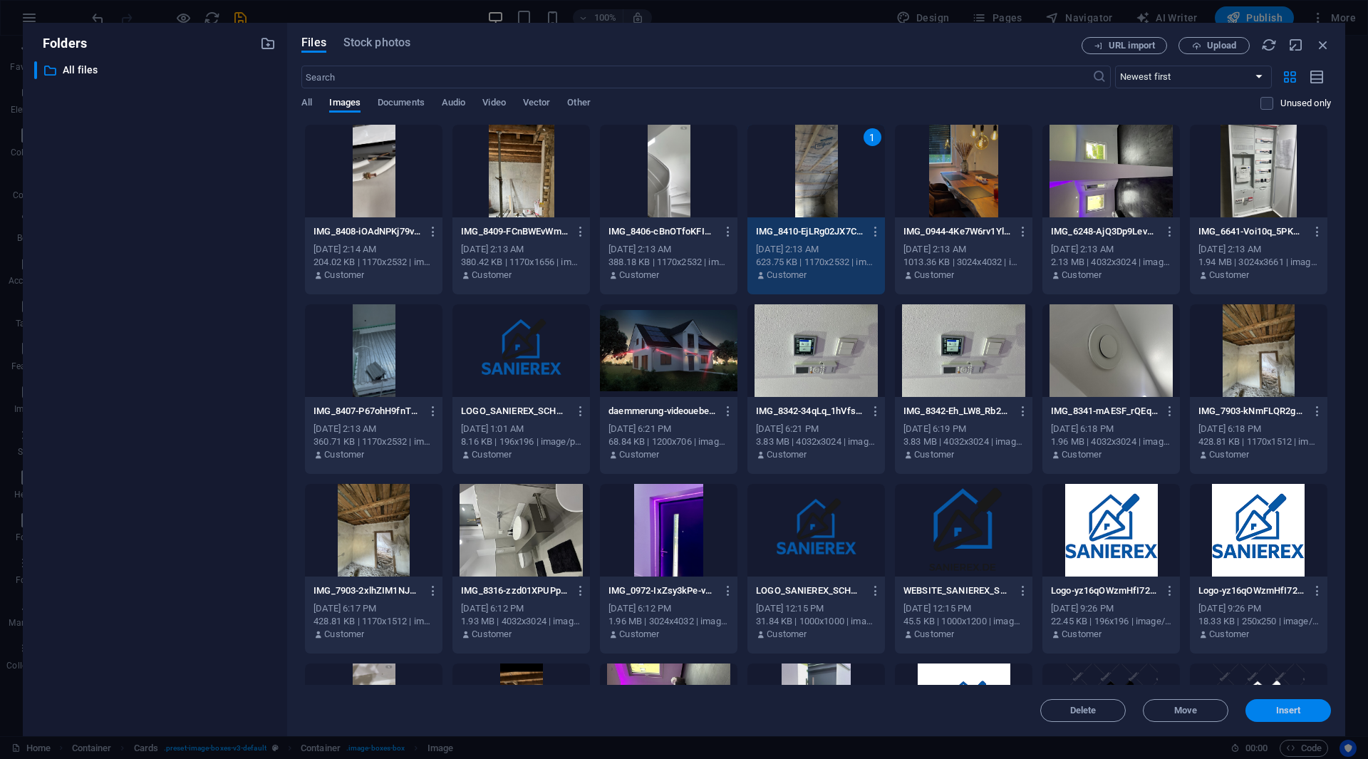
click at [1285, 712] on span "Insert" at bounding box center [1288, 710] width 25 height 9
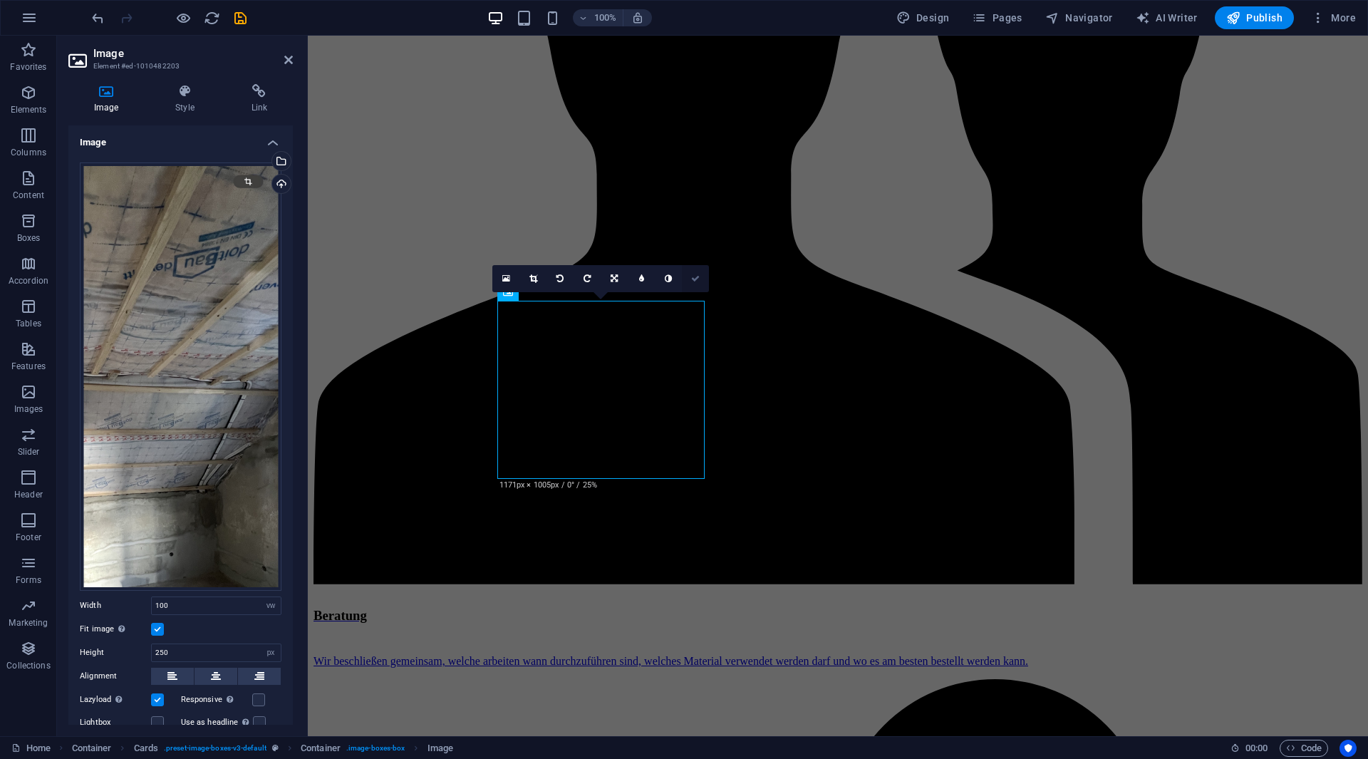
click at [697, 273] on link at bounding box center [695, 278] width 27 height 27
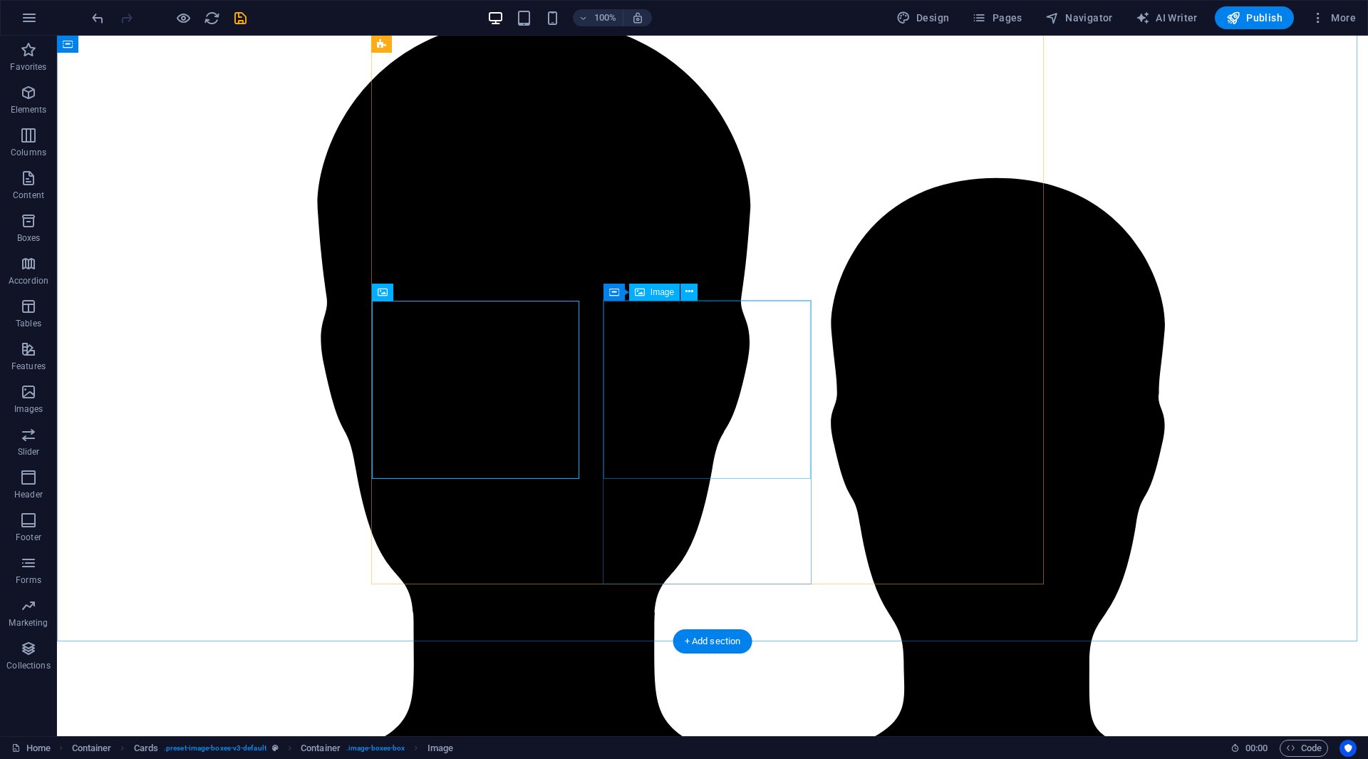
select select "vw"
select select "px"
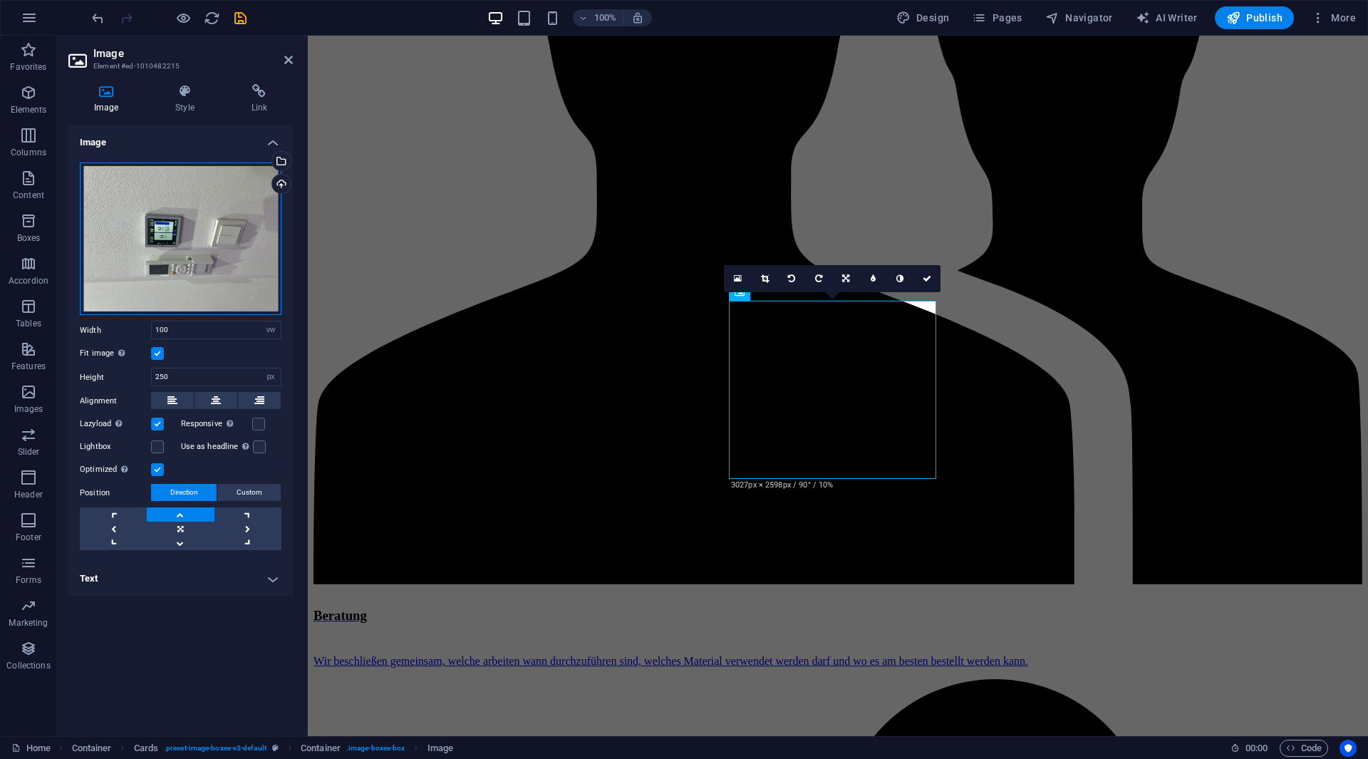
click at [249, 236] on div "Drag files here, click to choose files or select files from Files or our free s…" at bounding box center [181, 238] width 202 height 153
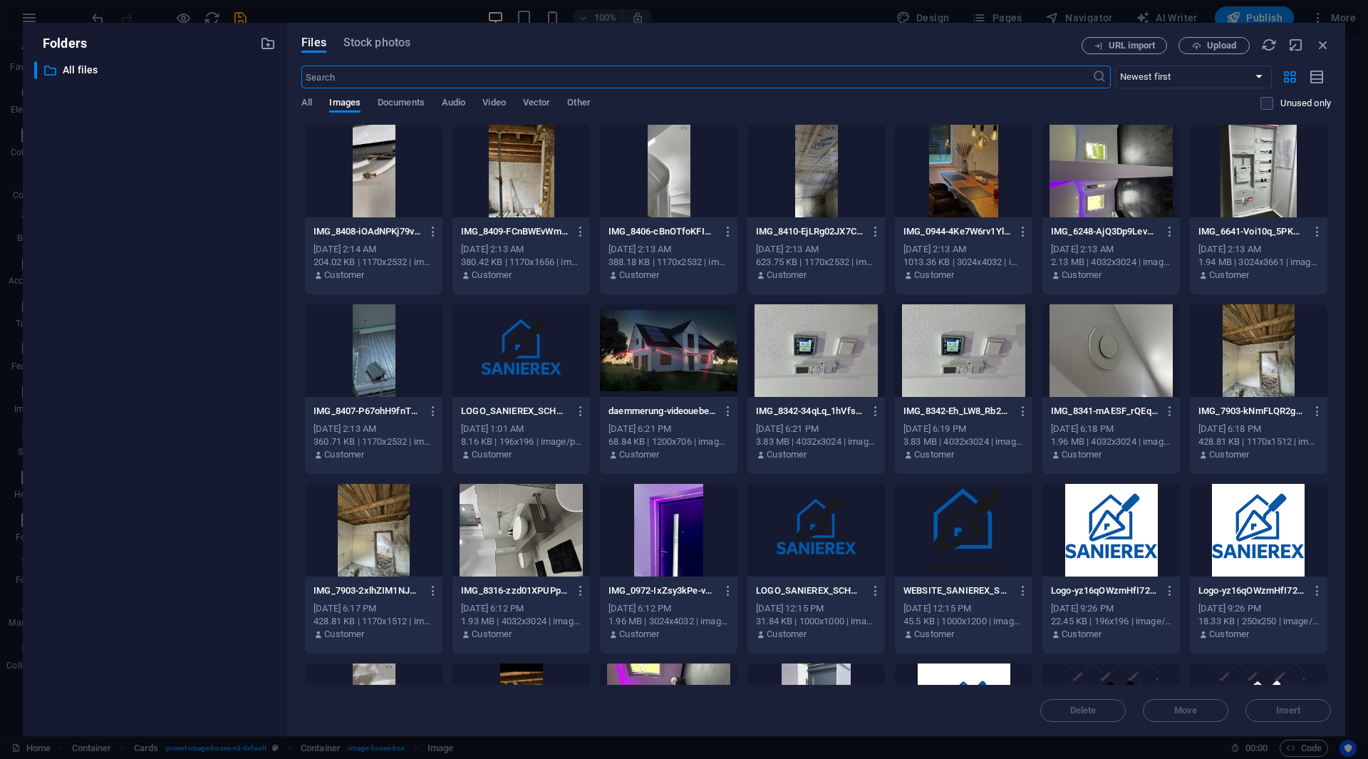
click at [941, 163] on div at bounding box center [963, 171] width 137 height 93
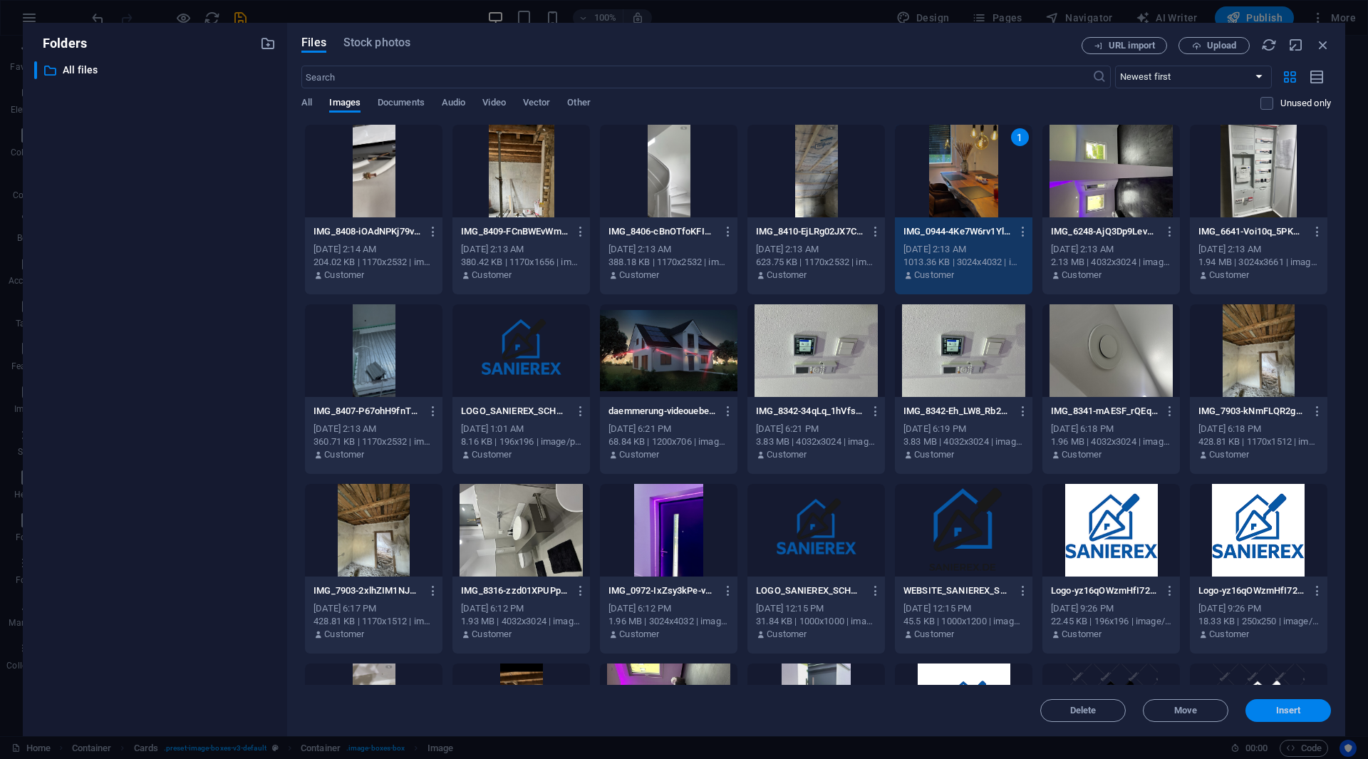
click at [1300, 706] on span "Insert" at bounding box center [1288, 710] width 25 height 9
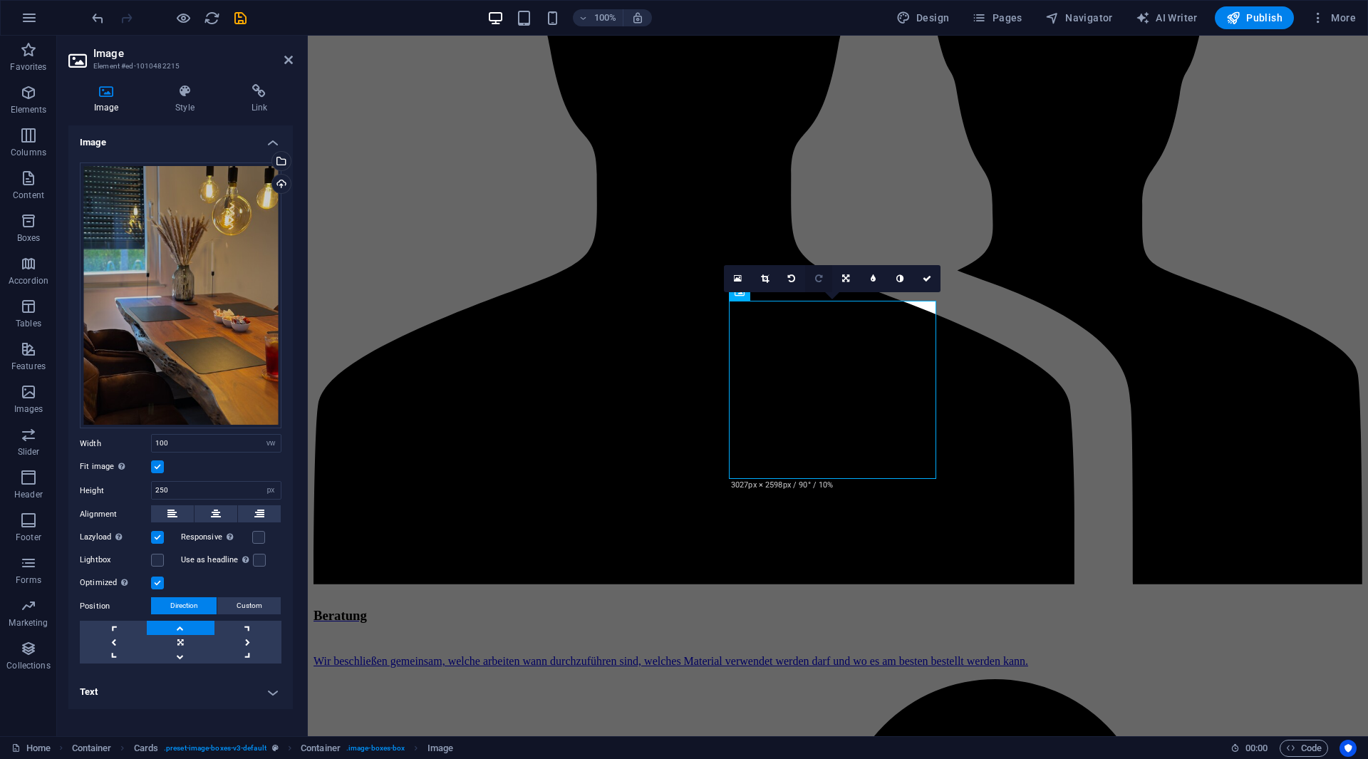
click at [813, 281] on link at bounding box center [818, 278] width 27 height 27
click at [927, 279] on icon at bounding box center [927, 278] width 9 height 9
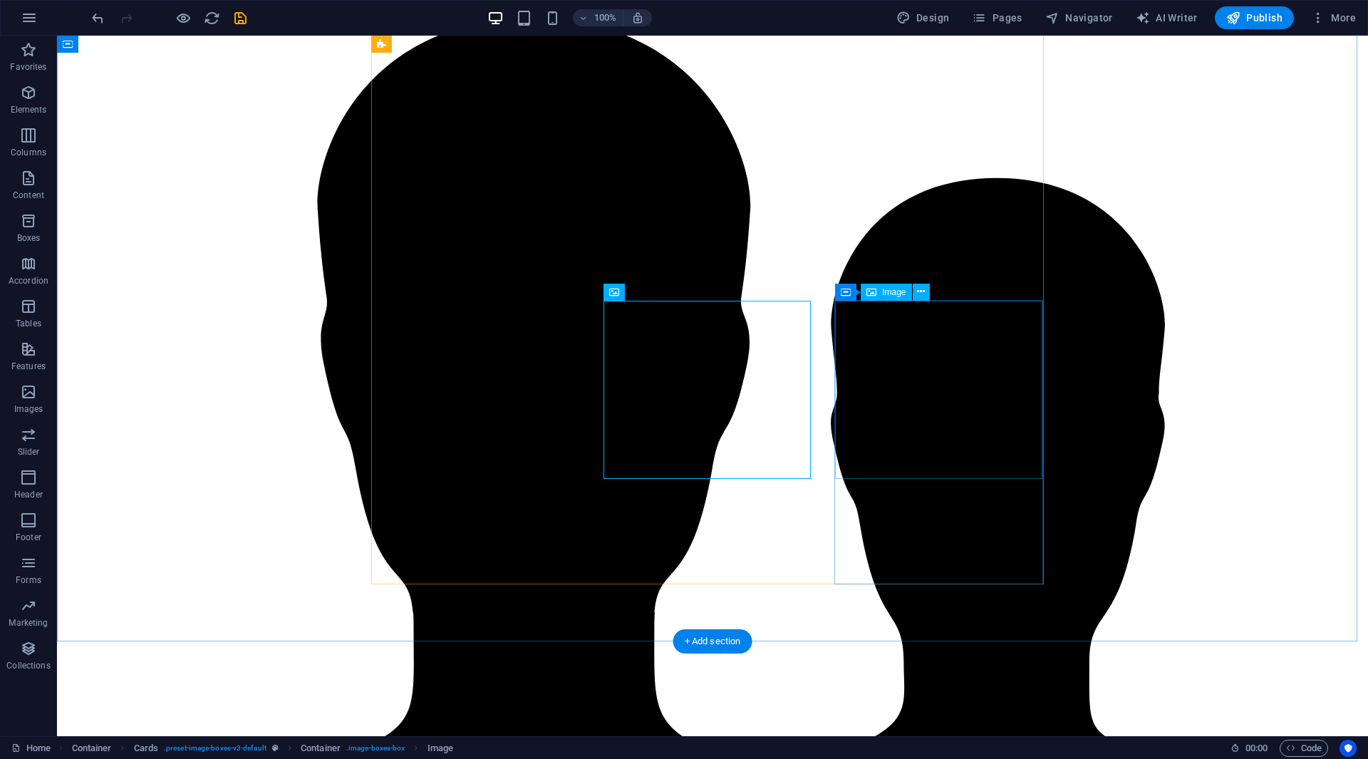
select select "vw"
select select "px"
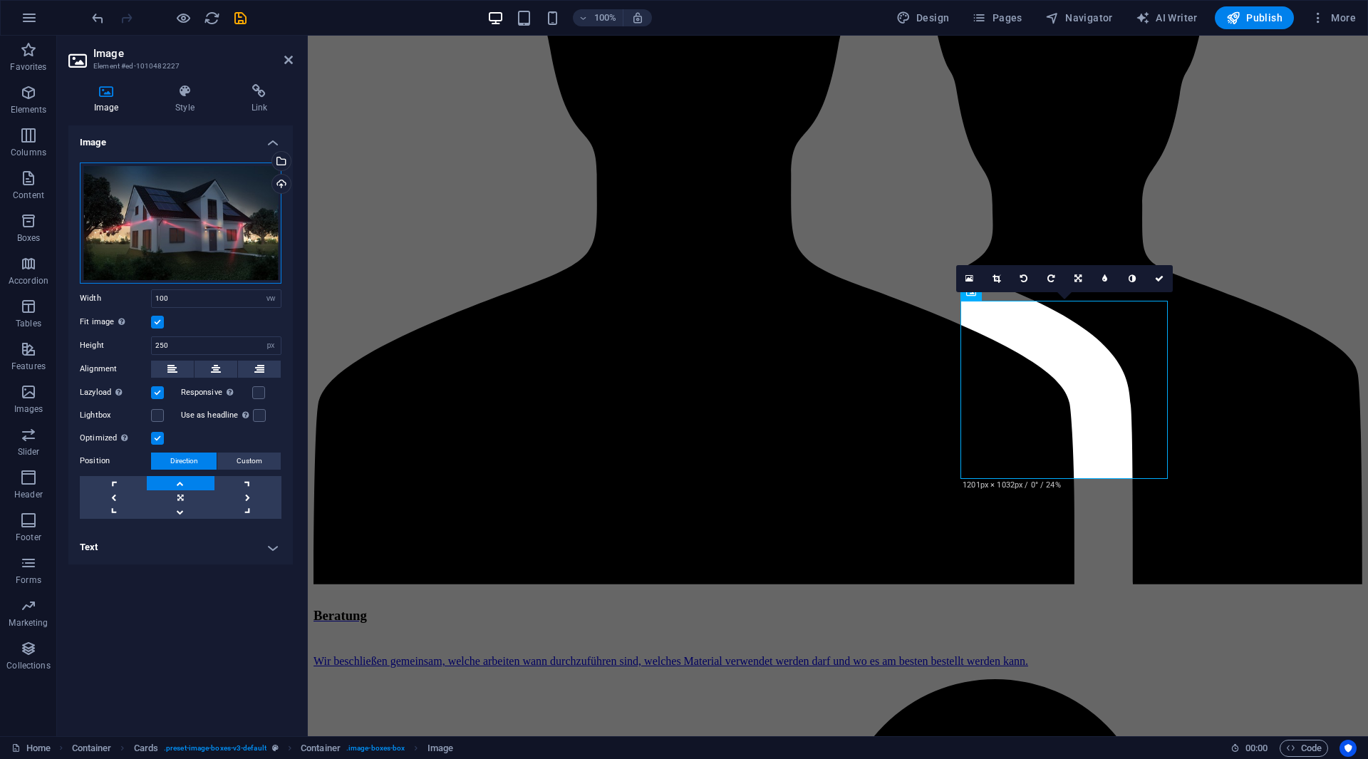
click at [177, 196] on div "Drag files here, click to choose files or select files from Files or our free s…" at bounding box center [181, 222] width 202 height 121
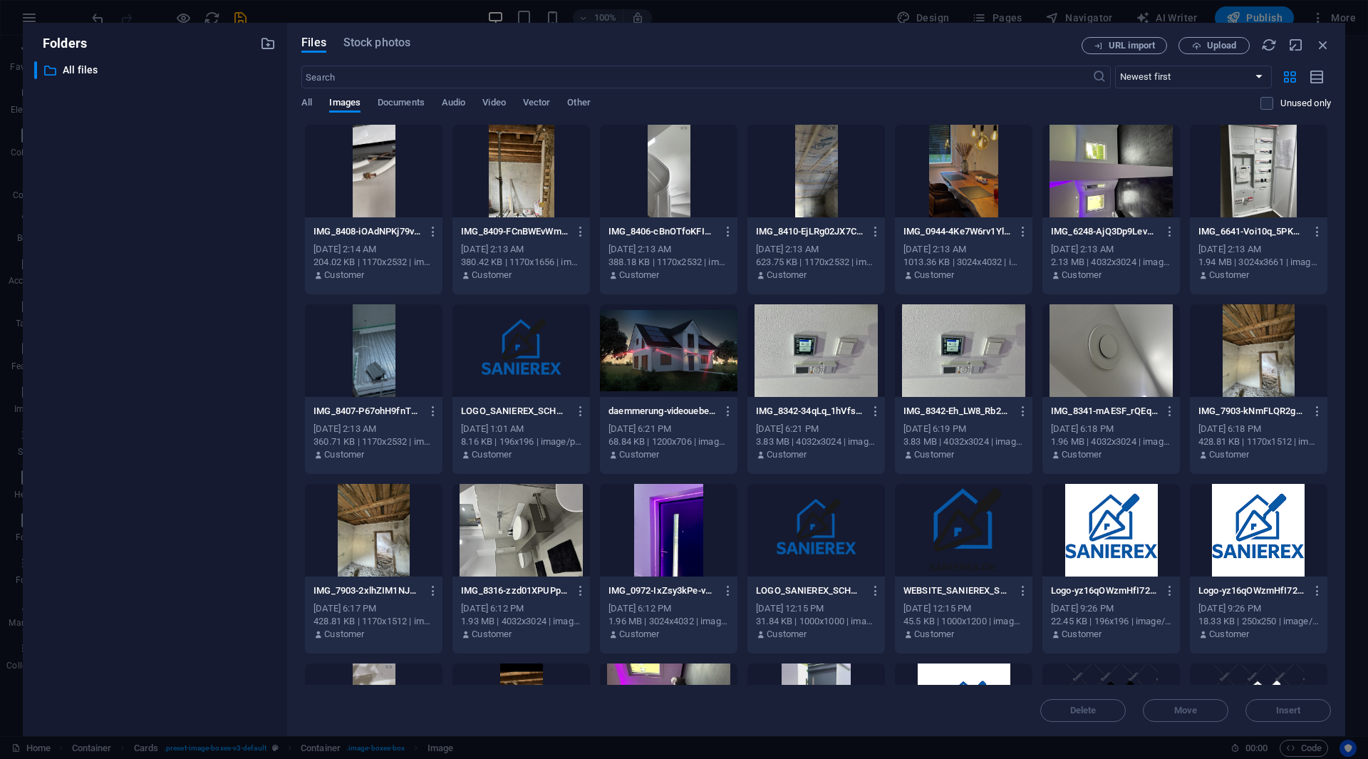
click at [1104, 188] on div at bounding box center [1110, 171] width 137 height 93
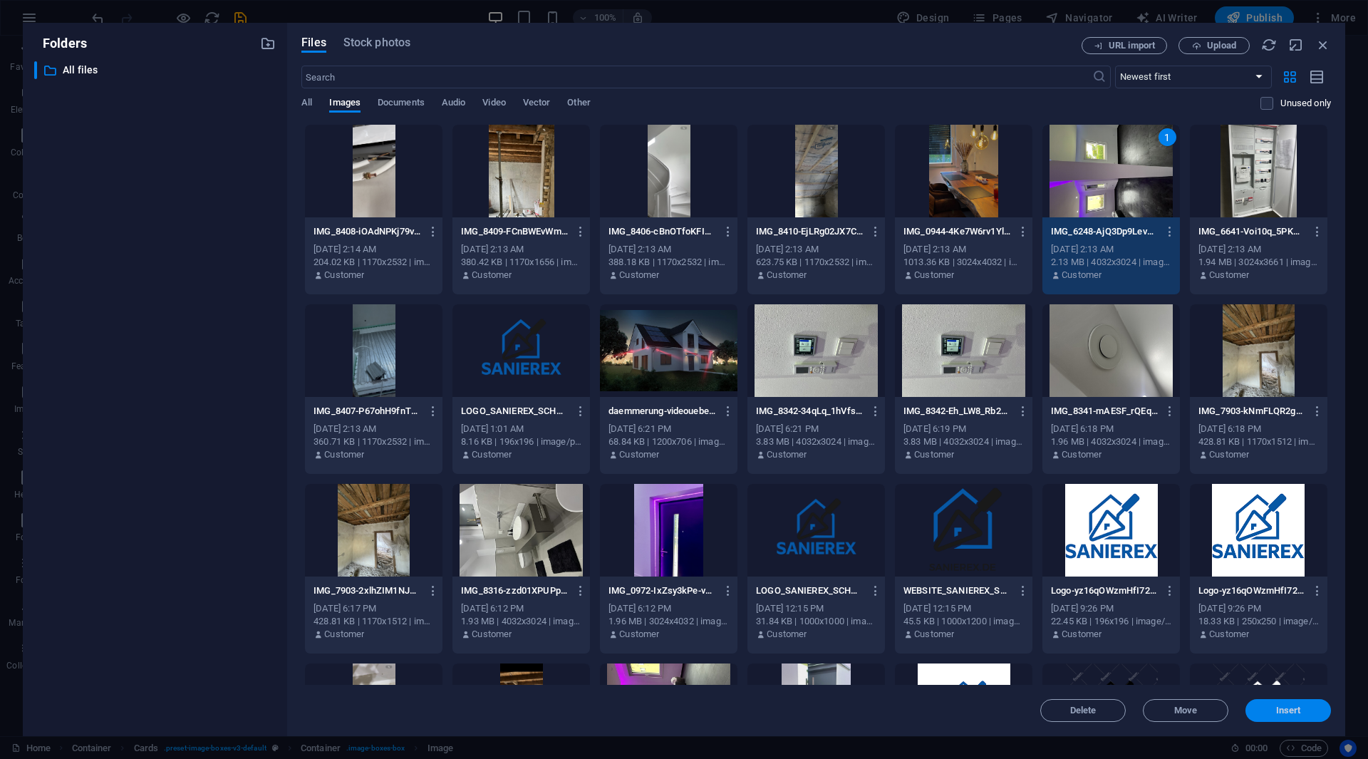
click at [1291, 700] on button "Insert" at bounding box center [1287, 710] width 85 height 23
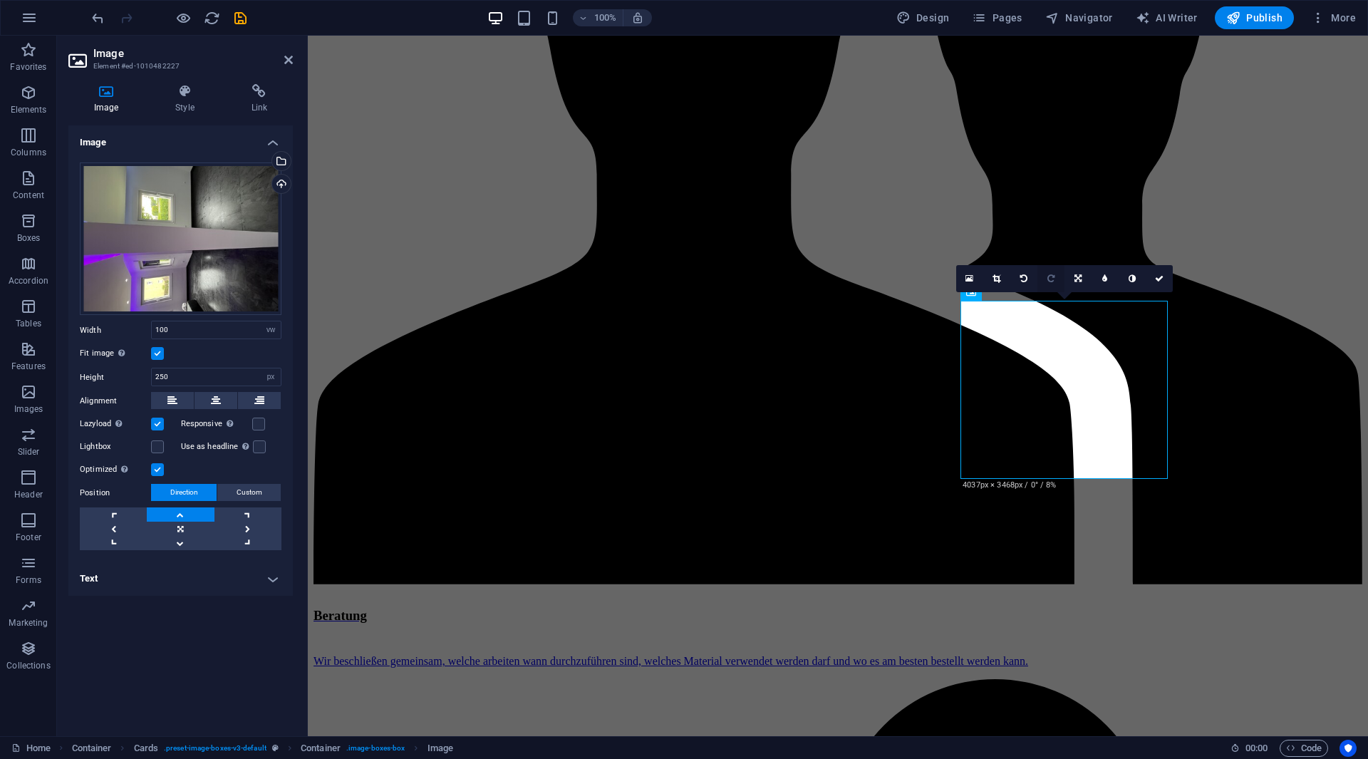
click at [1045, 276] on link at bounding box center [1050, 278] width 27 height 27
click at [1163, 284] on link at bounding box center [1159, 278] width 27 height 27
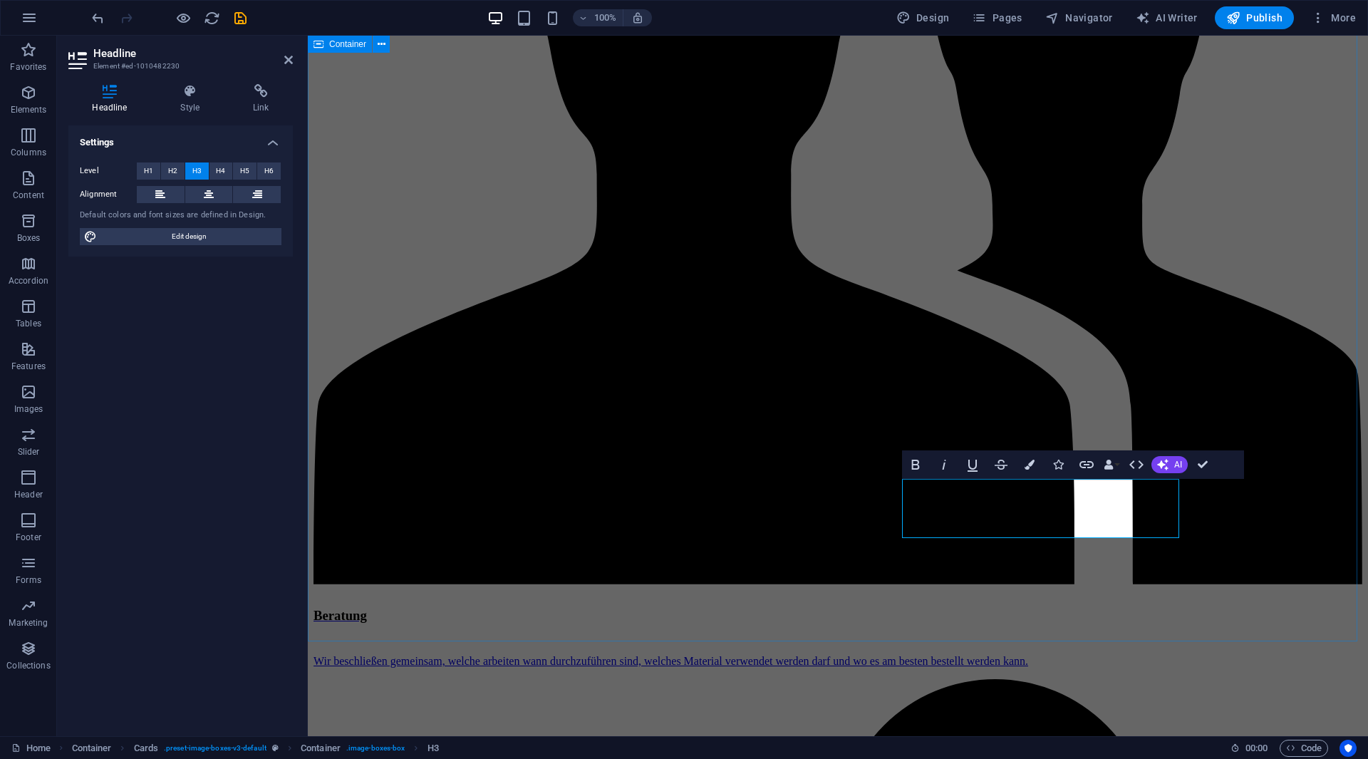
scroll to position [0, 75]
drag, startPoint x: 1174, startPoint y: 466, endPoint x: 1022, endPoint y: 460, distance: 152.6
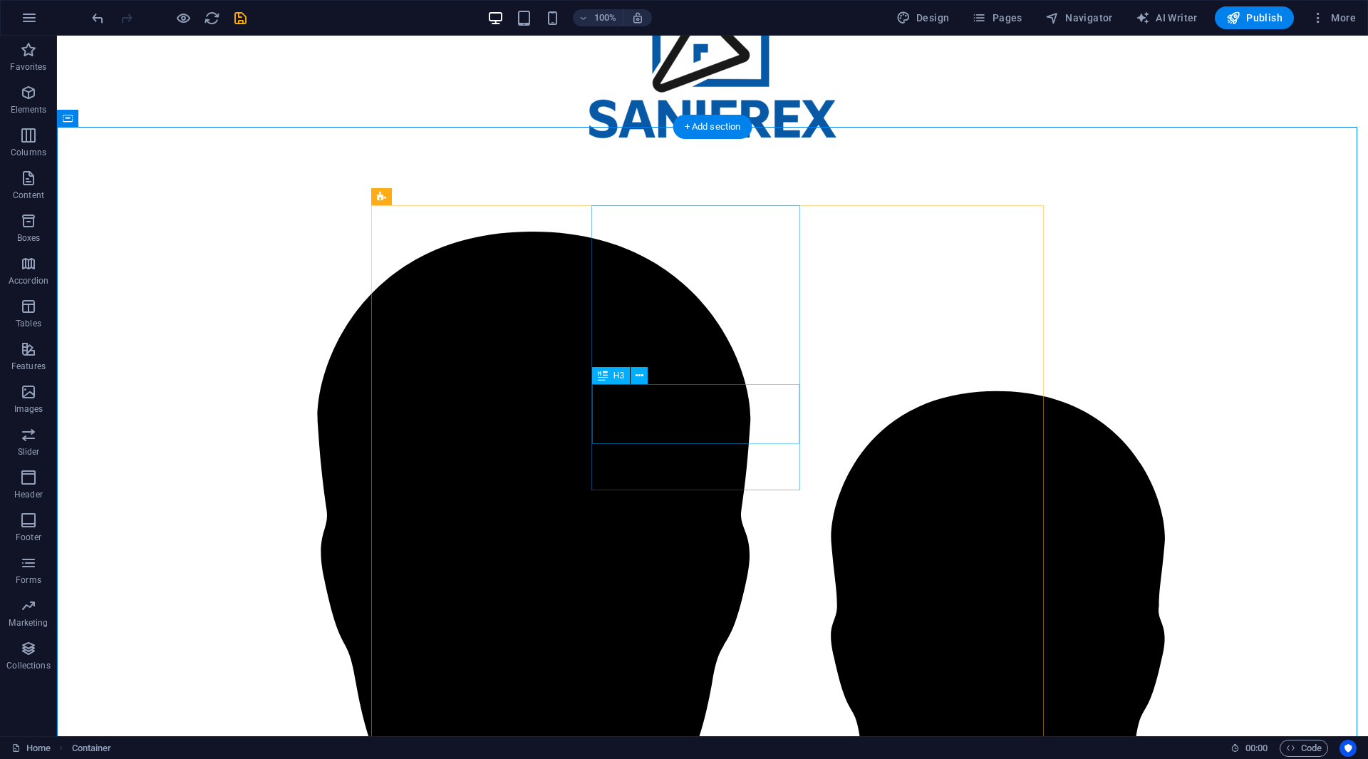
select select "vw"
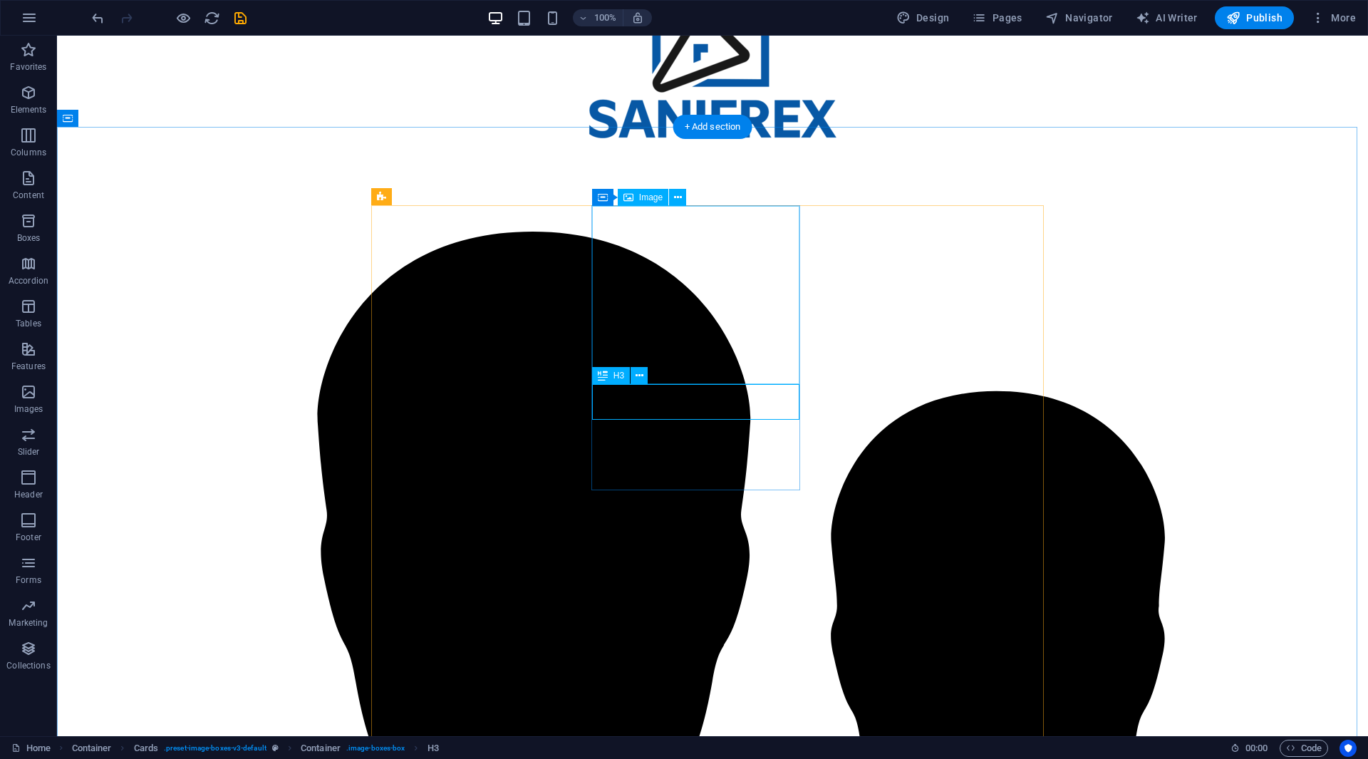
select select "px"
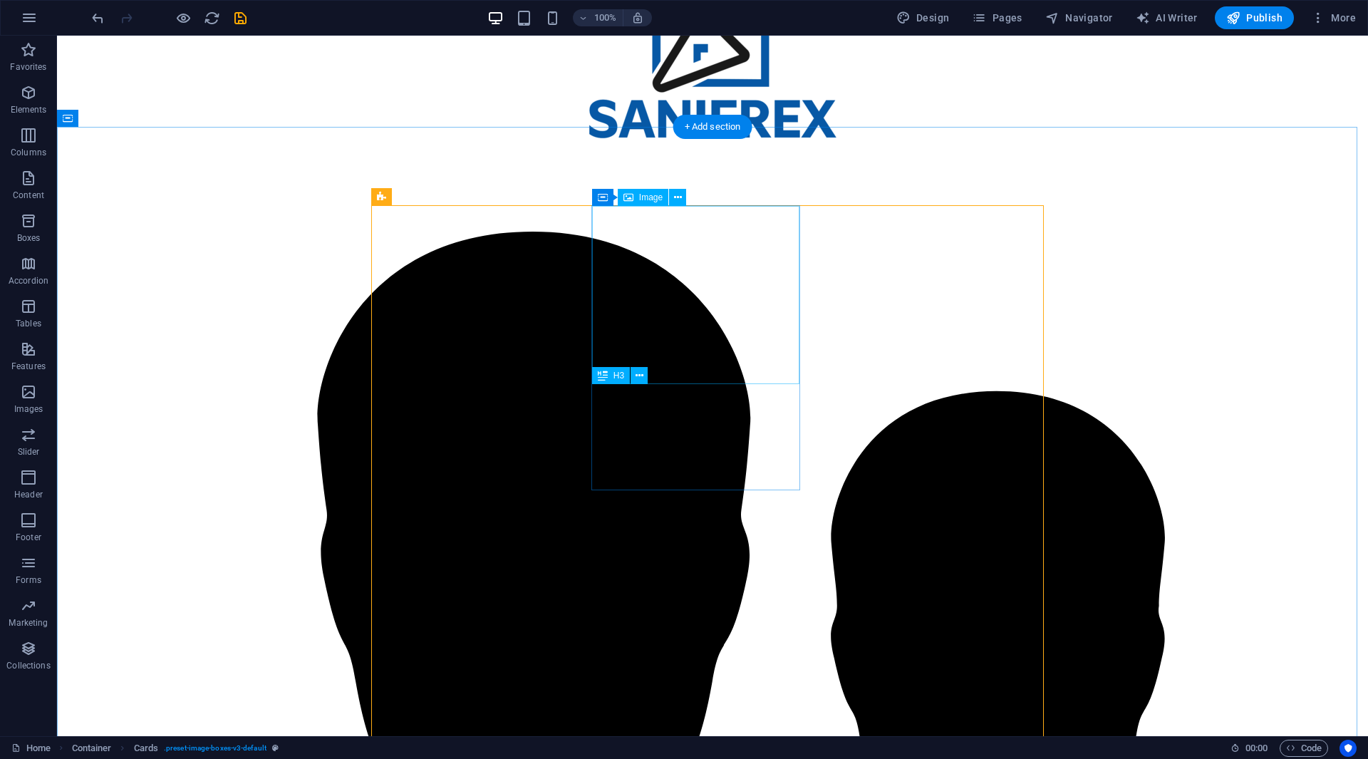
select select "vw"
select select "px"
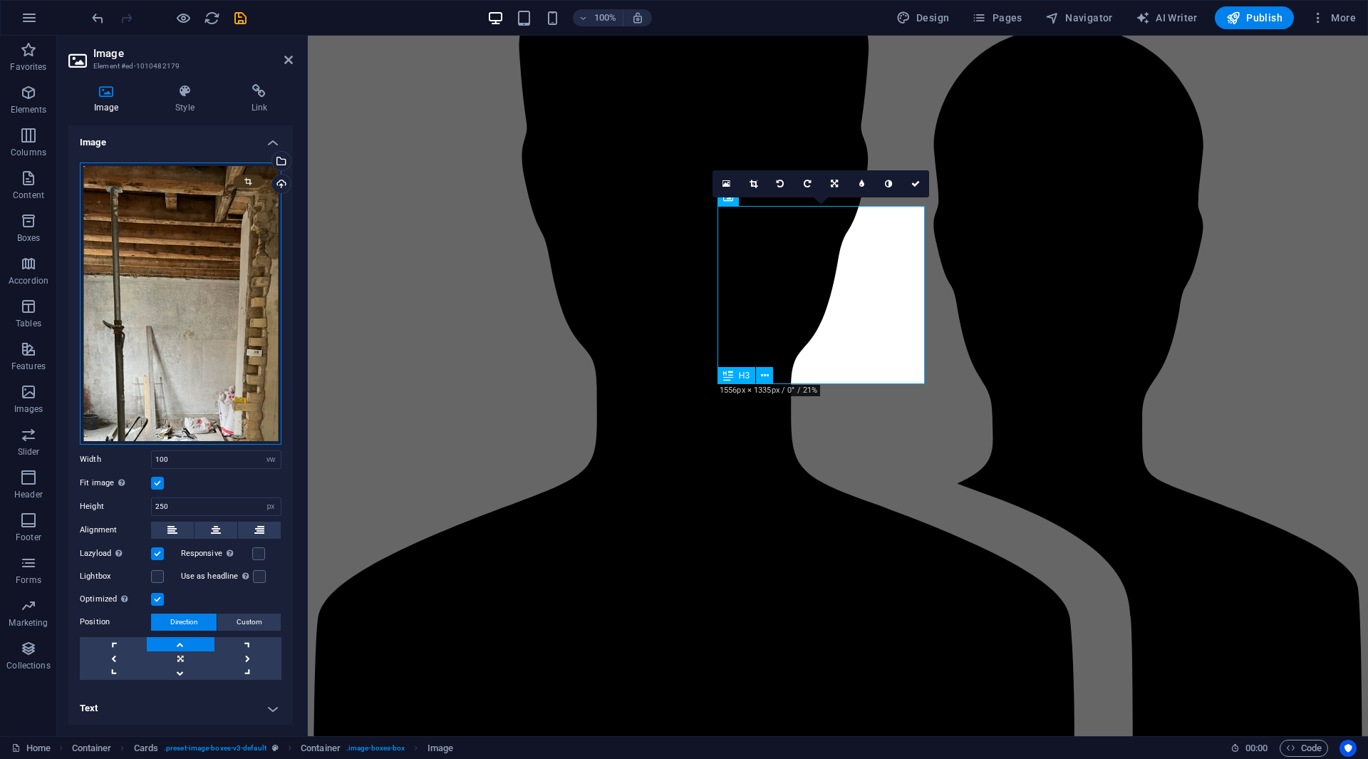
click at [108, 295] on div "Drag files here, click to choose files or select files from Files or our free s…" at bounding box center [181, 303] width 202 height 282
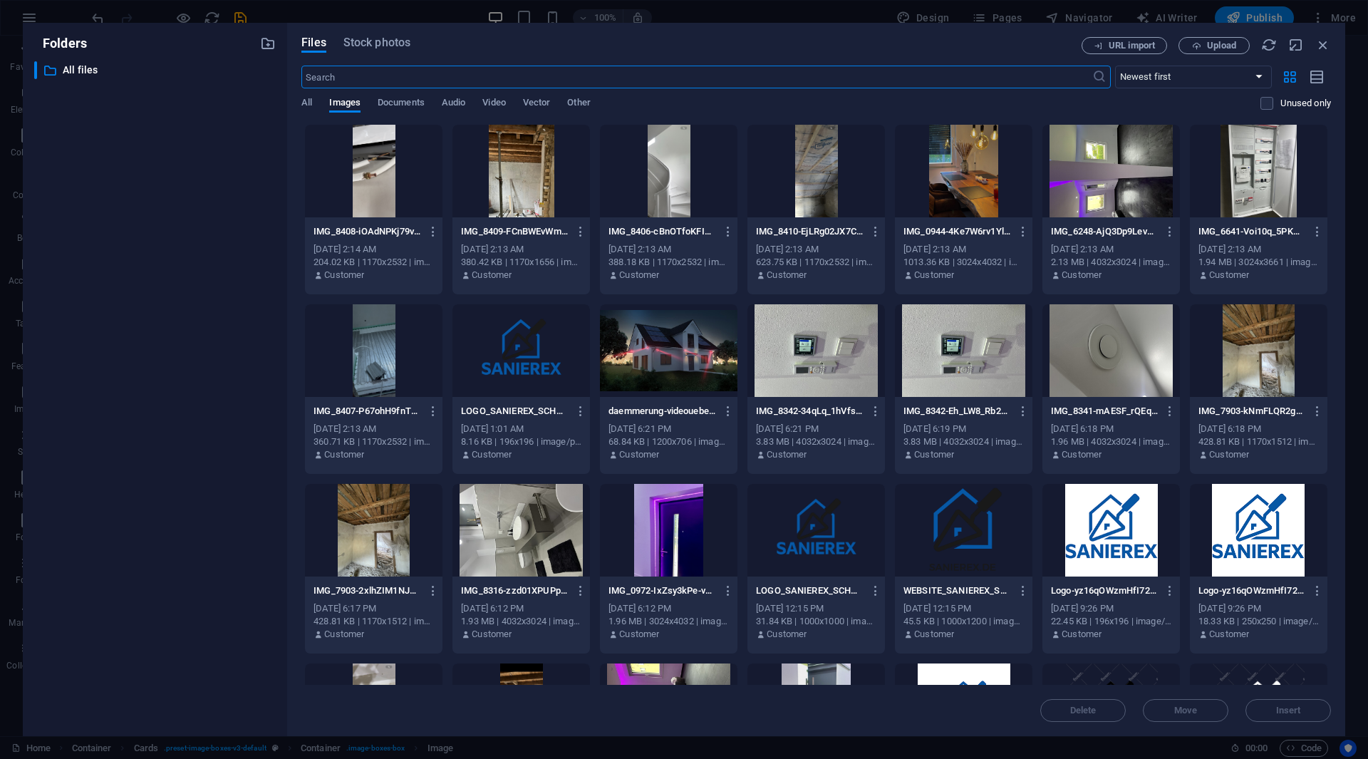
click at [1230, 204] on div at bounding box center [1258, 171] width 137 height 93
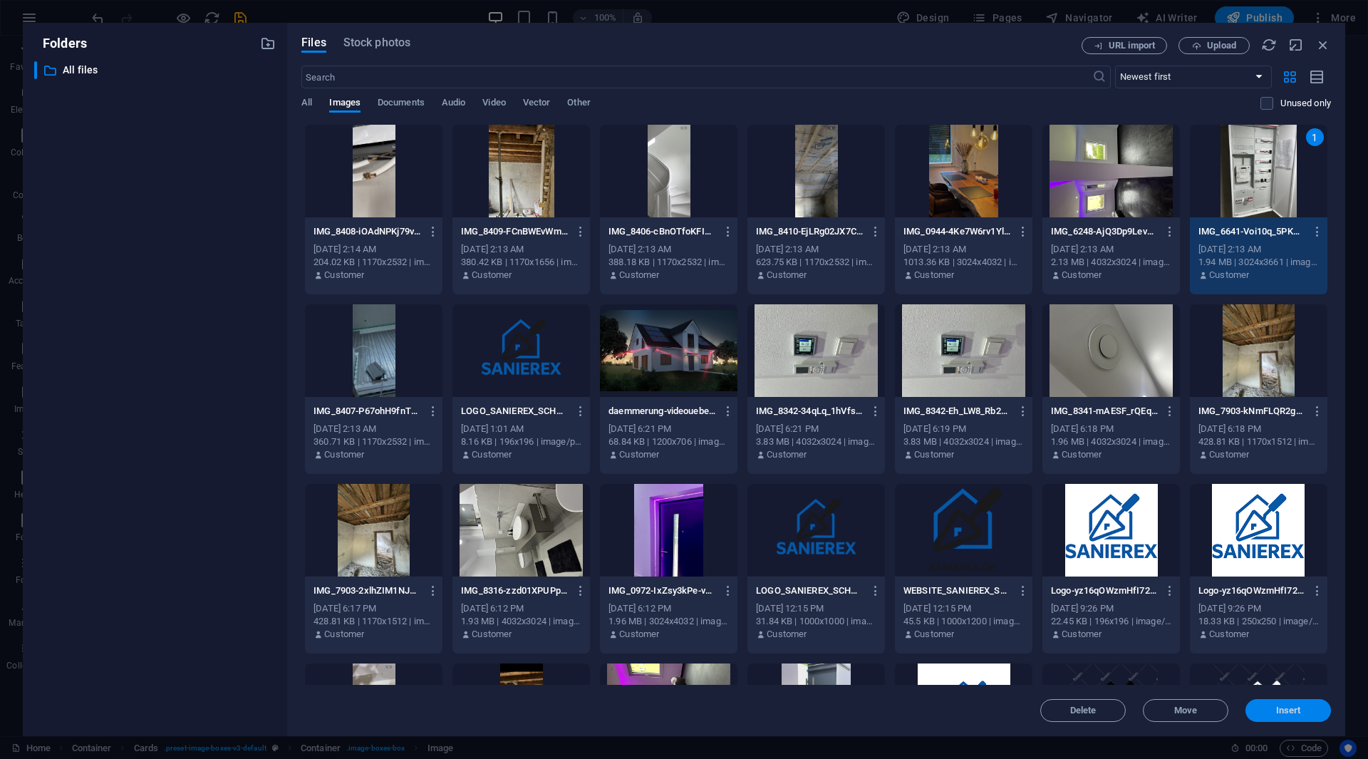
click at [1311, 710] on span "Insert" at bounding box center [1288, 710] width 74 height 9
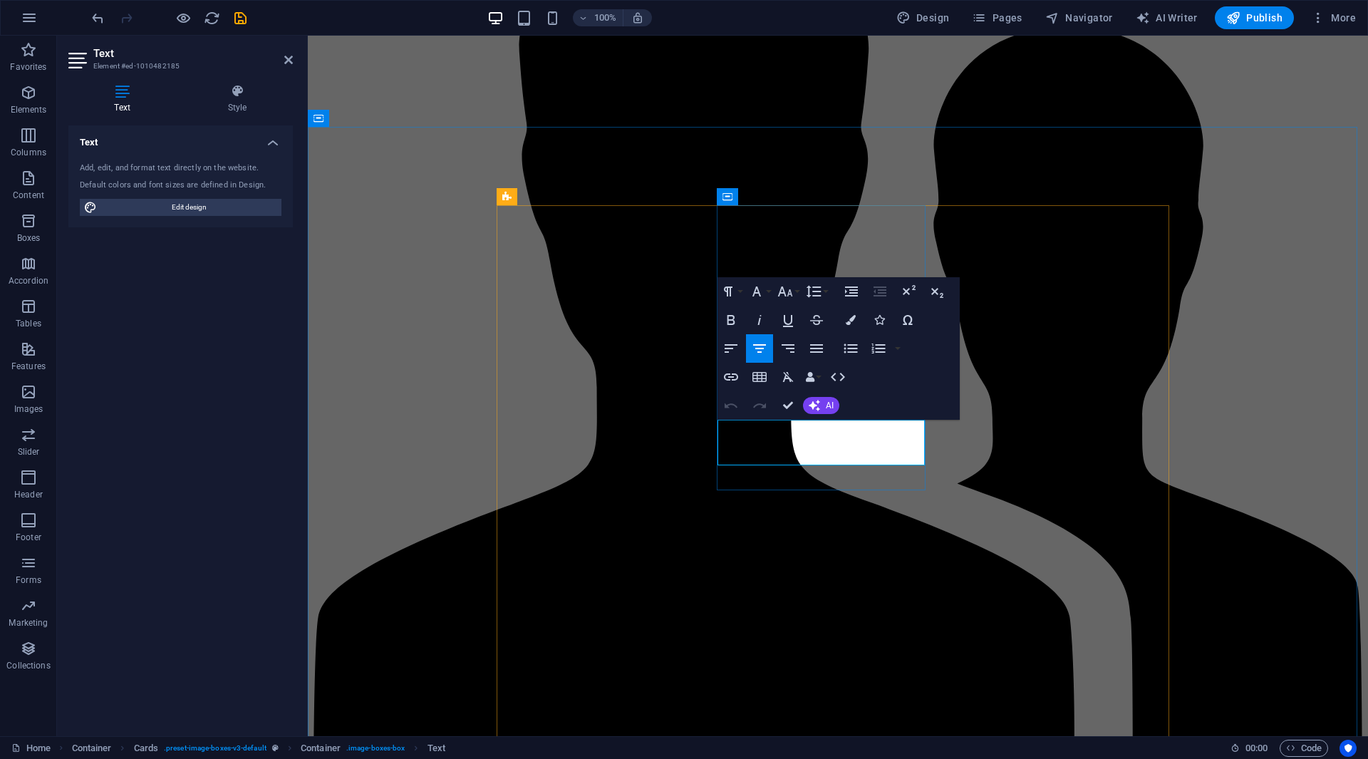
drag, startPoint x: 843, startPoint y: 450, endPoint x: 920, endPoint y: 450, distance: 76.9
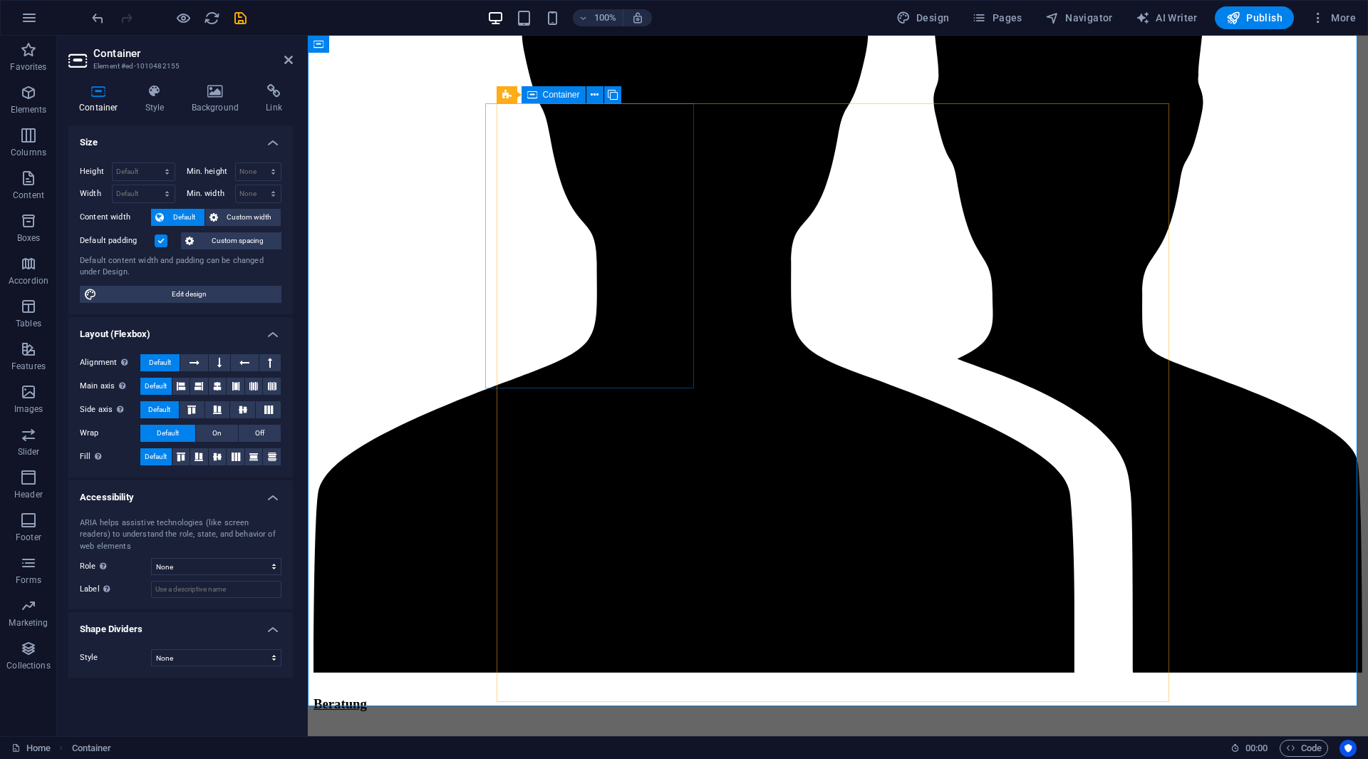
scroll to position [2067, 0]
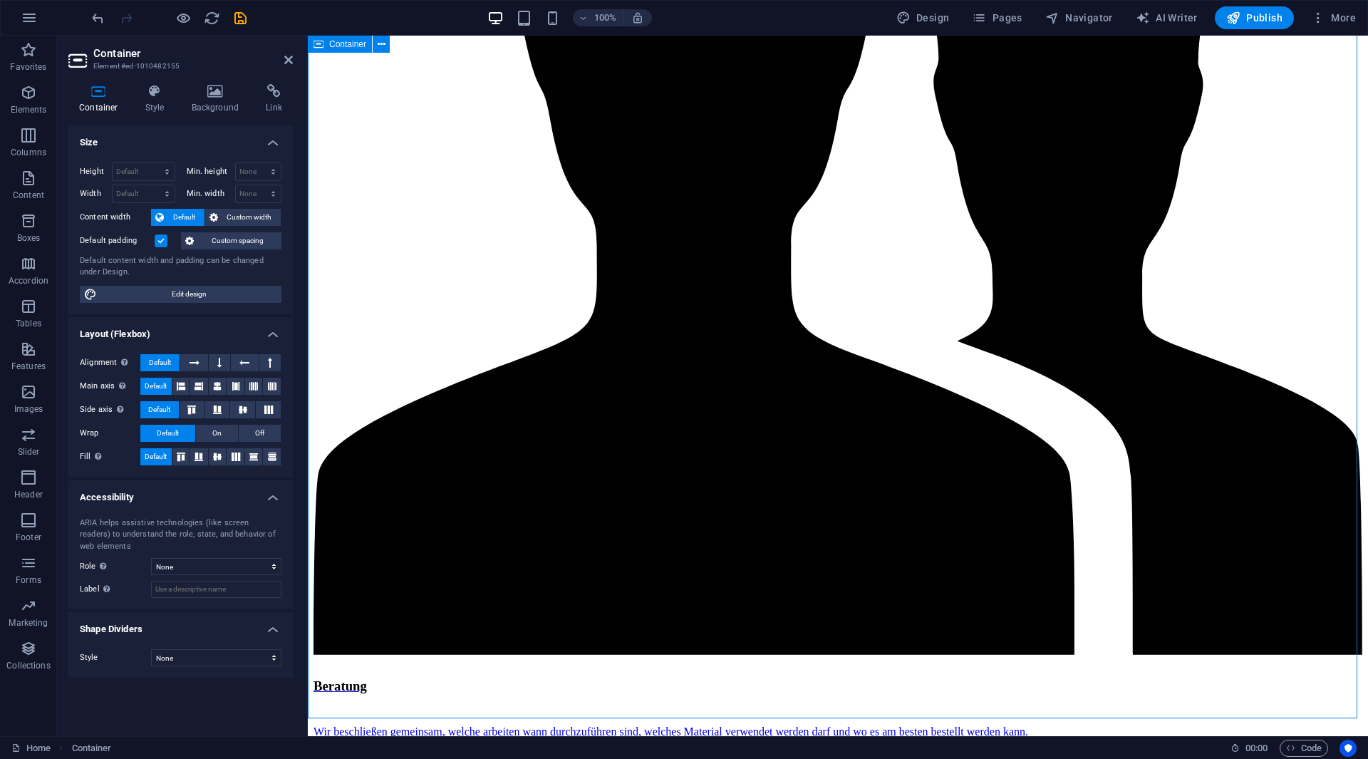
drag, startPoint x: 327, startPoint y: 250, endPoint x: 460, endPoint y: 271, distance: 134.2
click at [279, 54] on h2 "Container" at bounding box center [192, 53] width 199 height 13
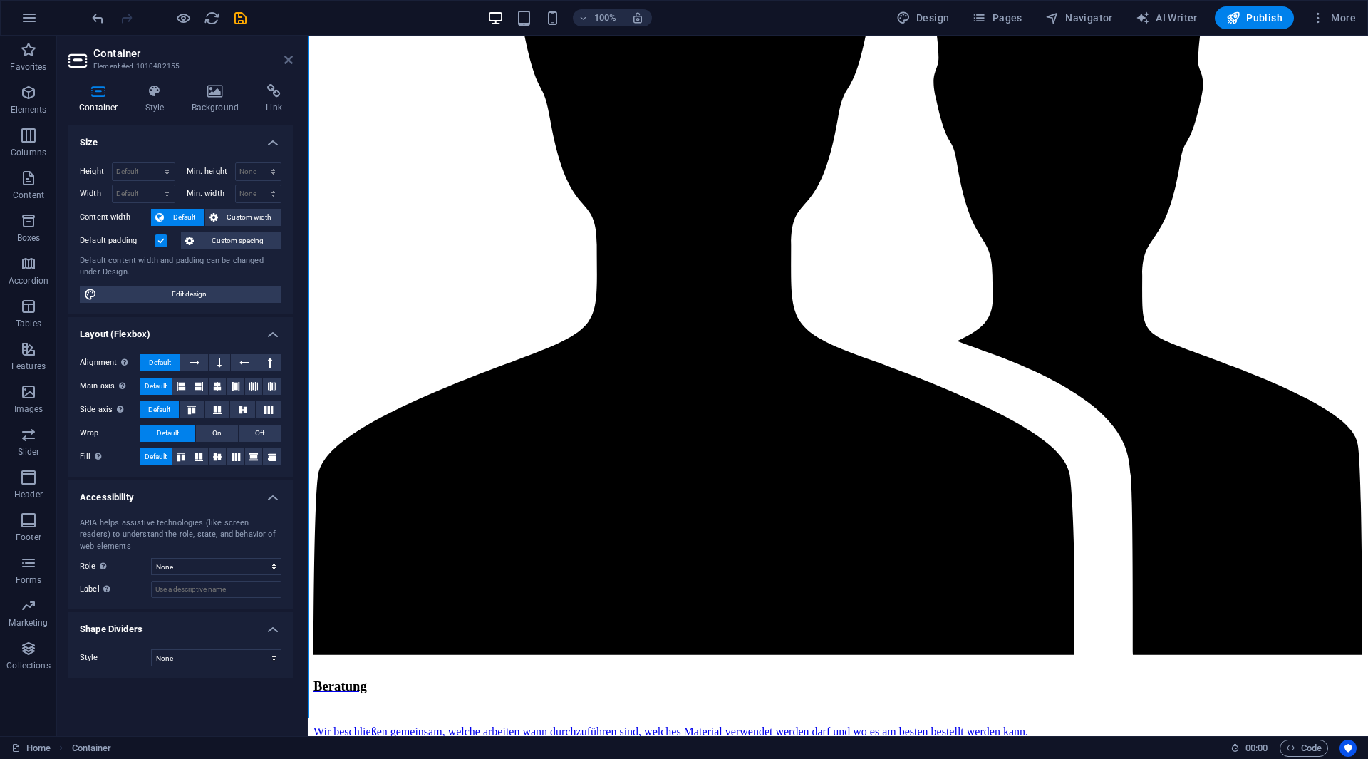
click at [290, 61] on icon at bounding box center [288, 59] width 9 height 11
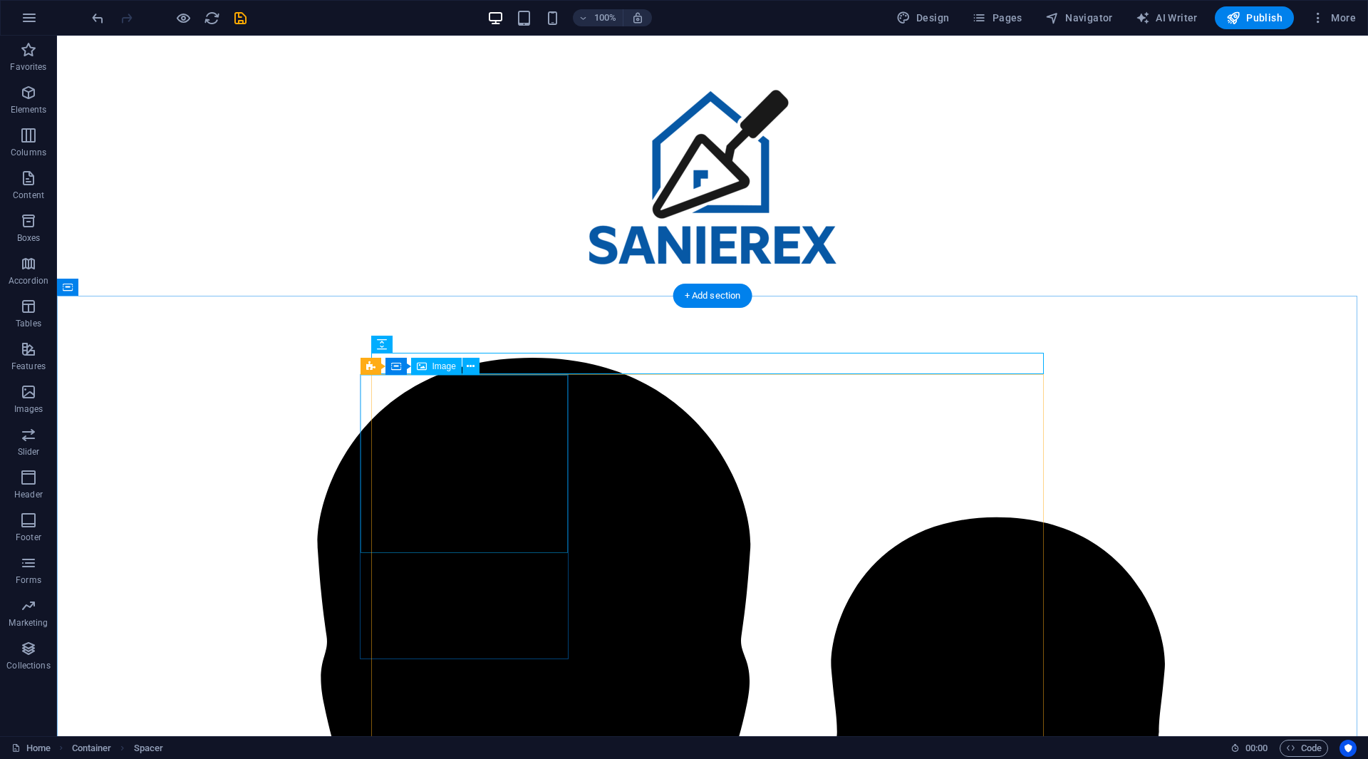
scroll to position [1854, 0]
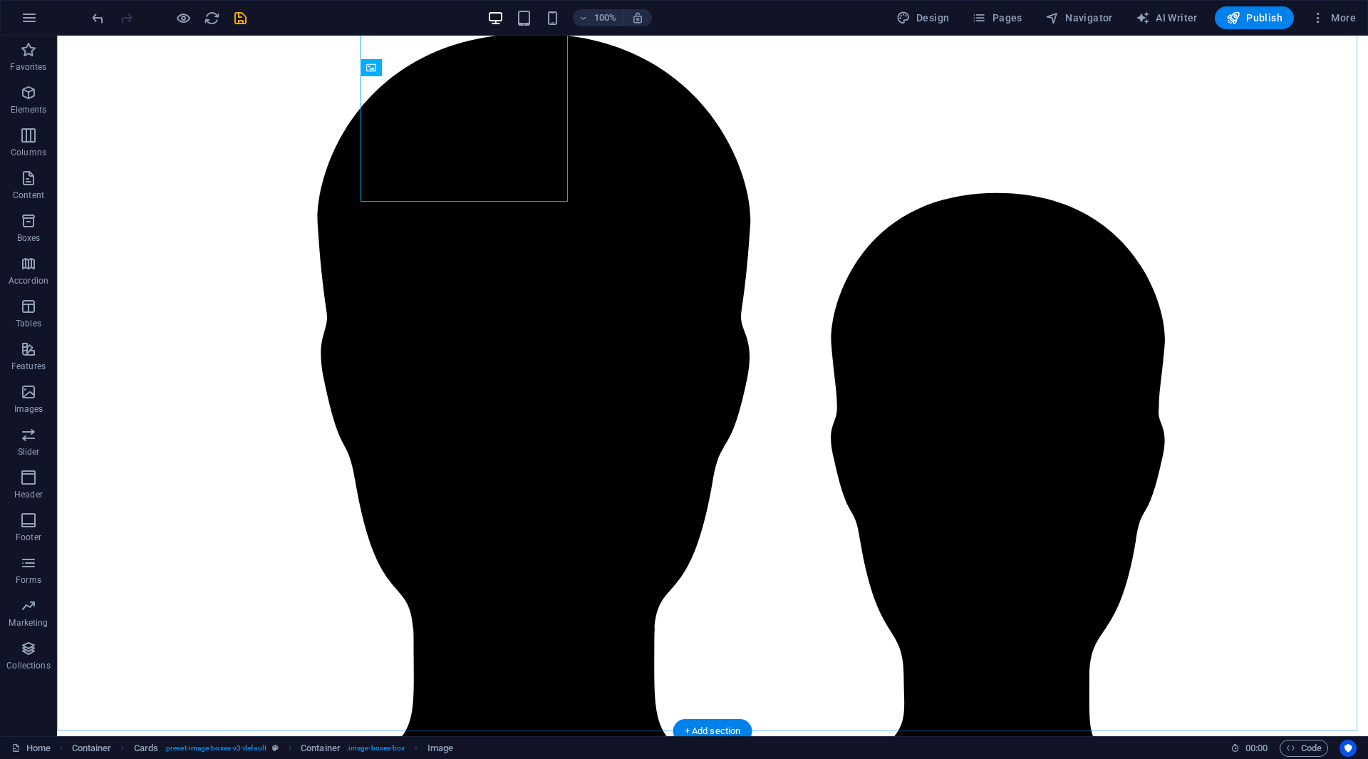
scroll to position [2139, 0]
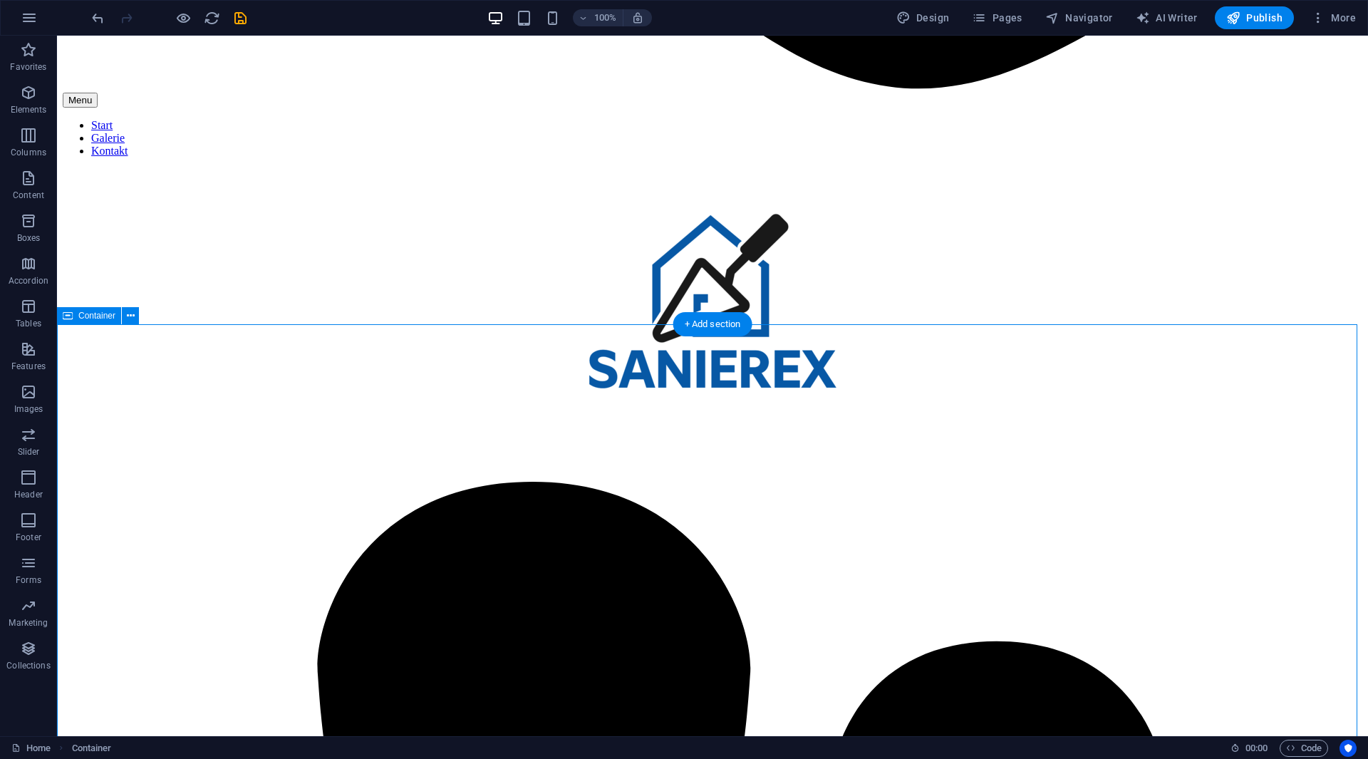
scroll to position [1584, 0]
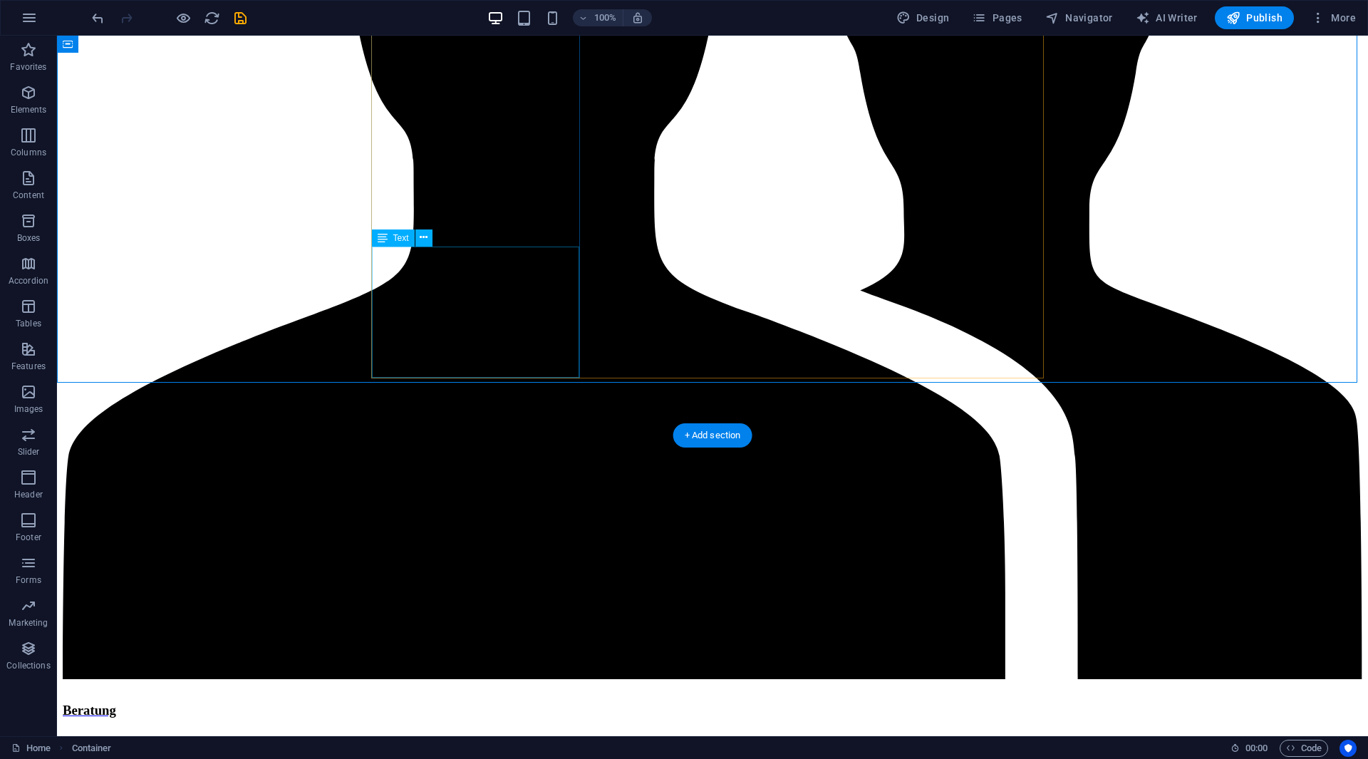
scroll to position [2919, 0]
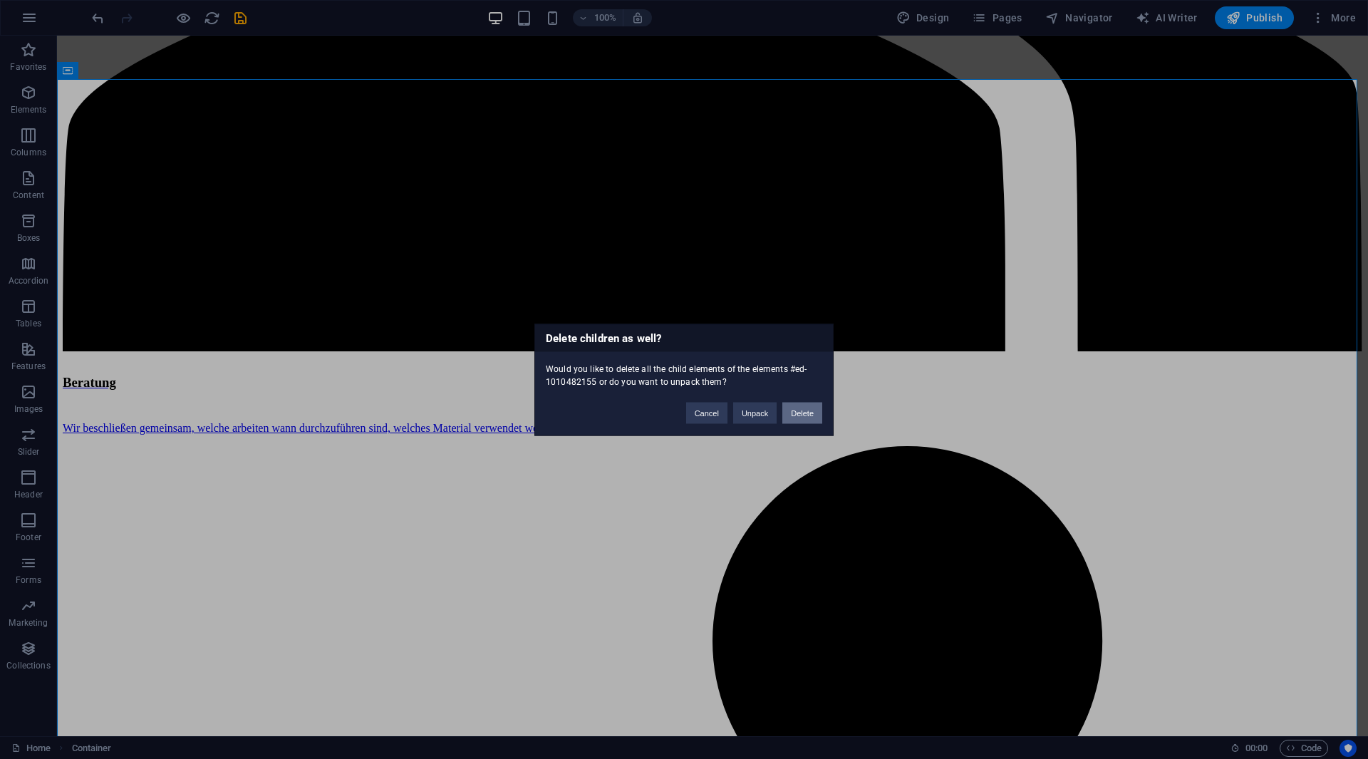
click at [791, 420] on button "Delete" at bounding box center [802, 412] width 40 height 21
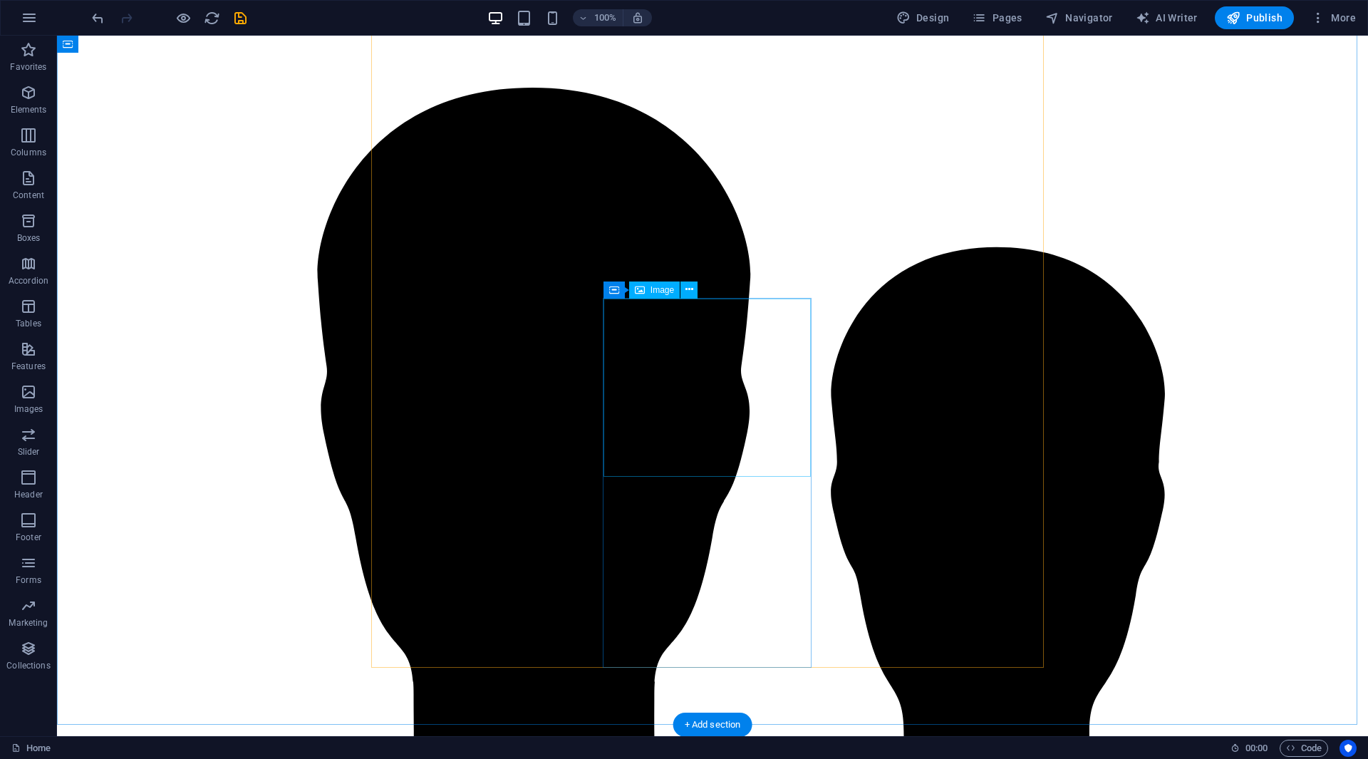
scroll to position [1867, 0]
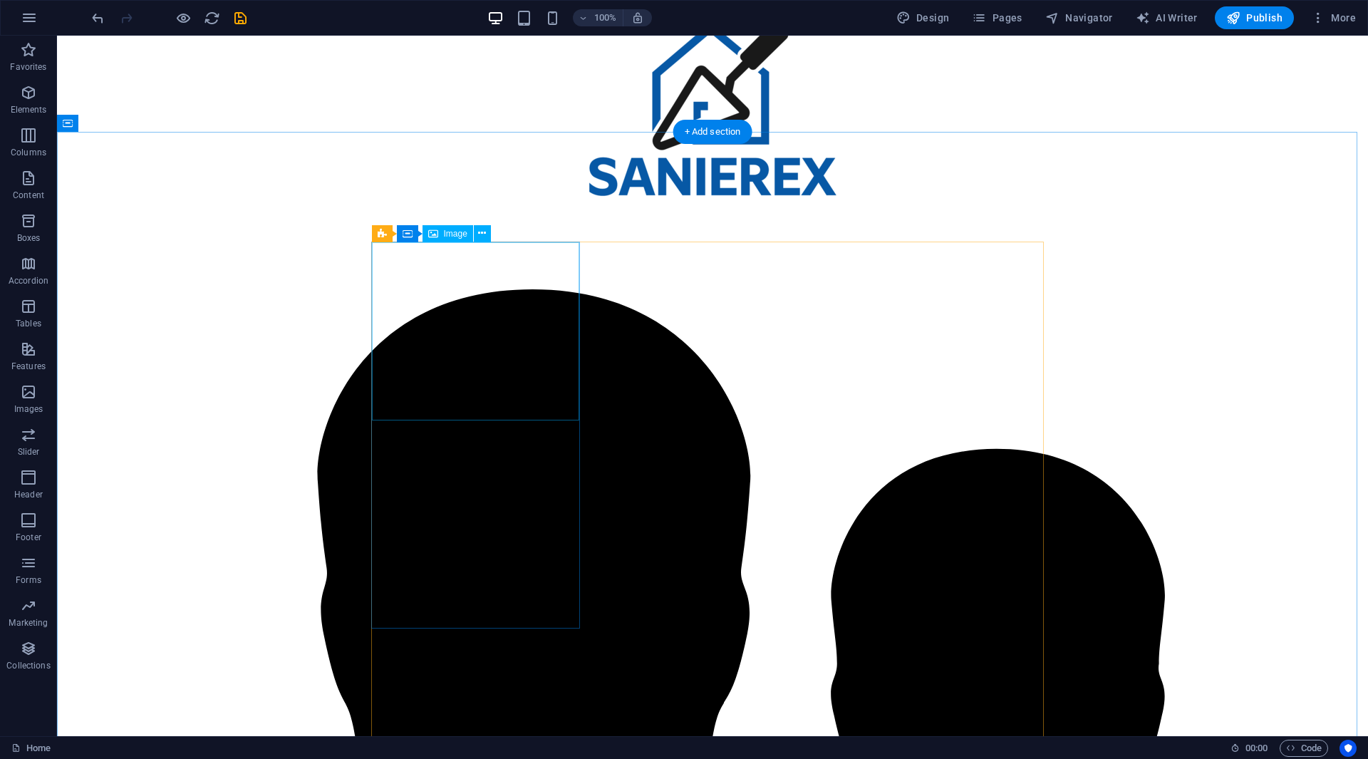
select select "vw"
select select "px"
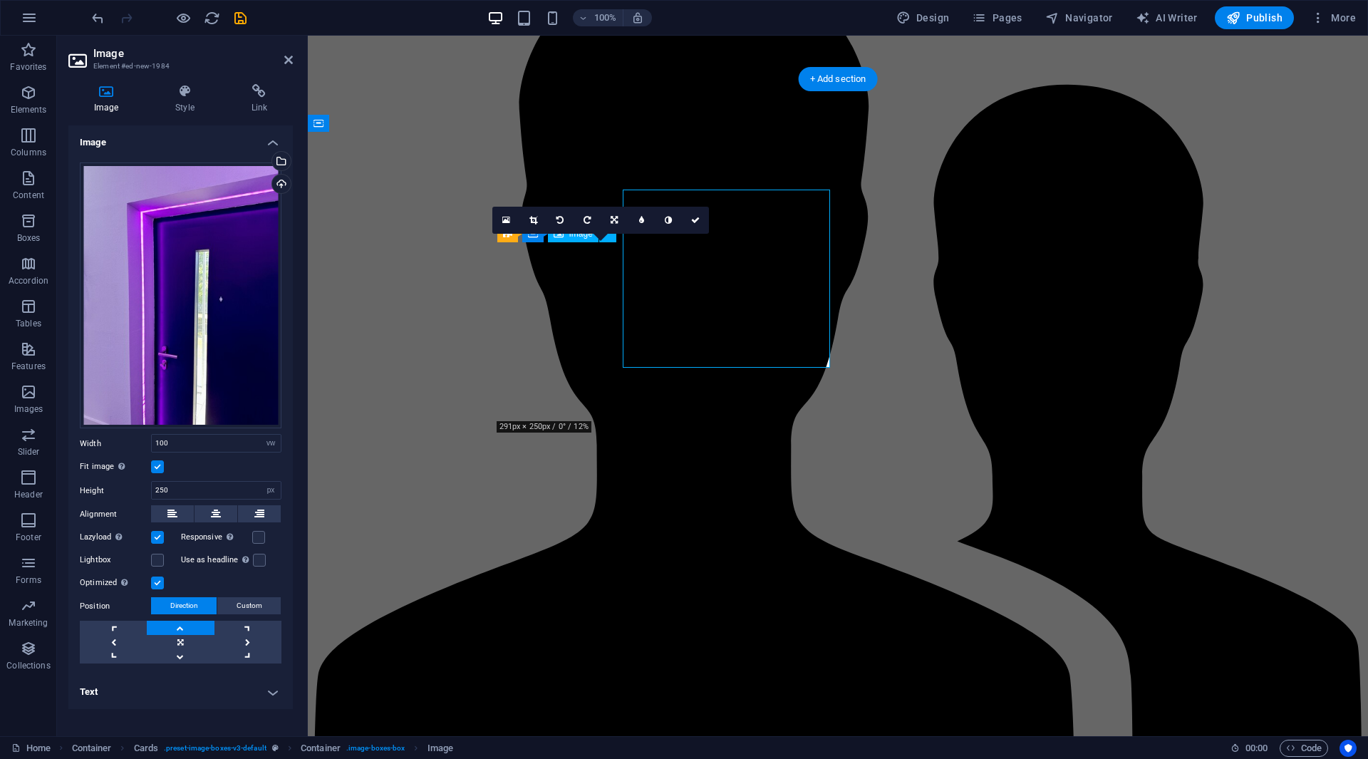
scroll to position [1920, 0]
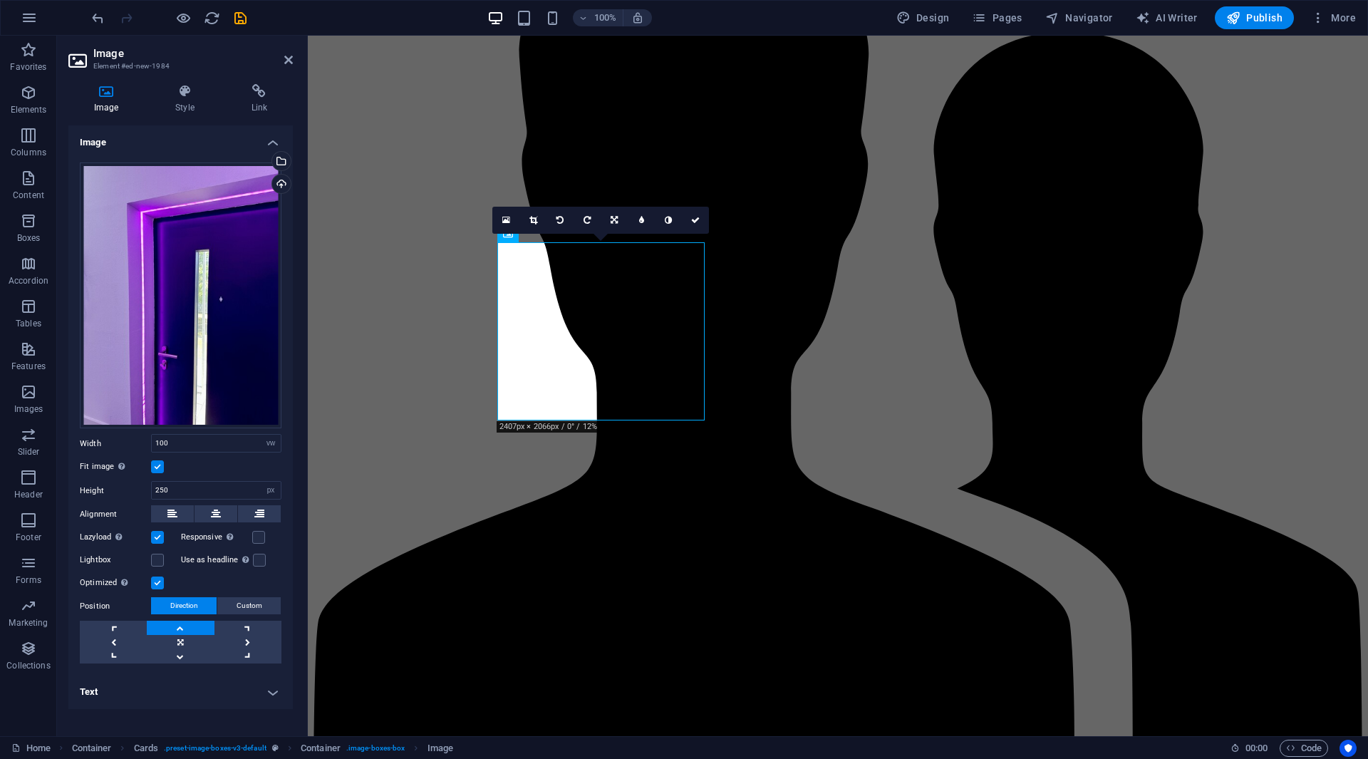
click at [286, 317] on div "Drag files here, click to choose files or select files from Files or our free s…" at bounding box center [180, 413] width 224 height 524
click at [217, 317] on div "Drag files here, click to choose files or select files from Files or our free s…" at bounding box center [181, 295] width 202 height 266
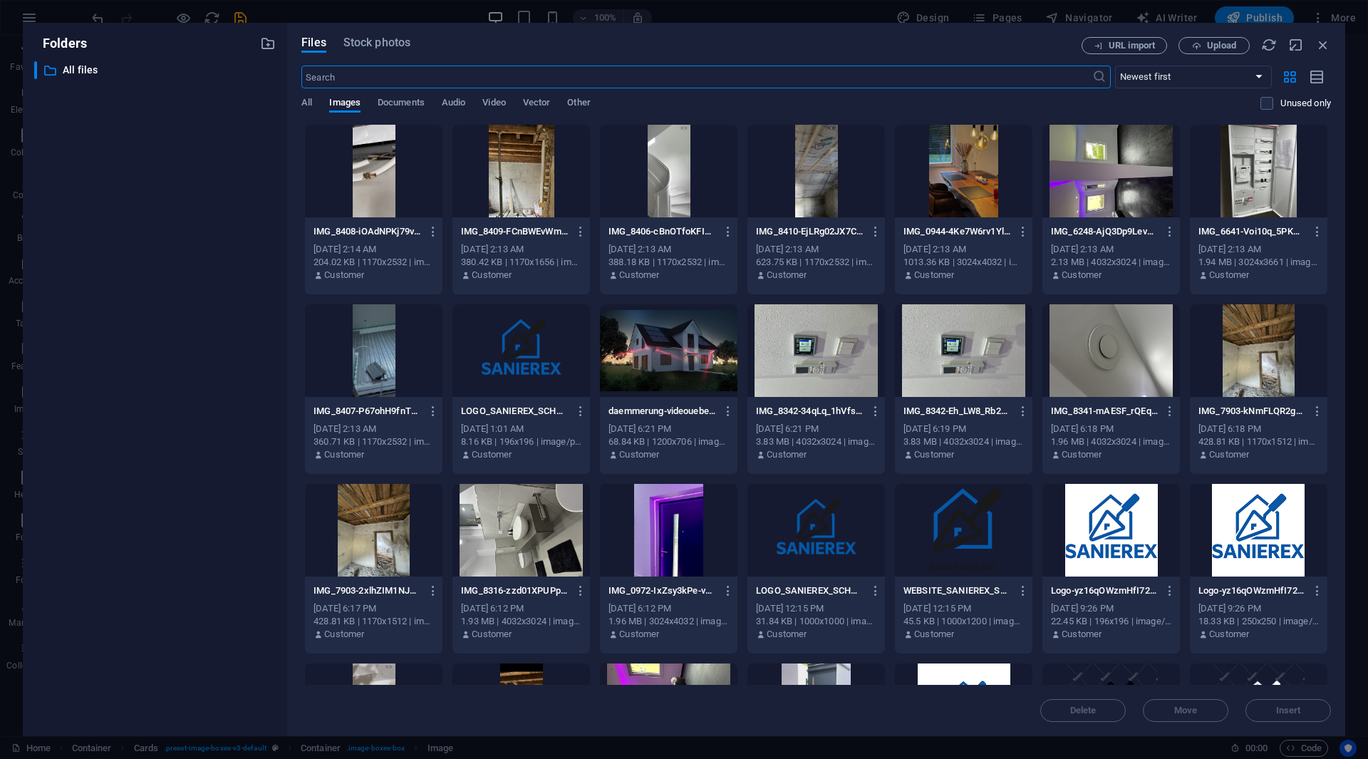
click at [695, 191] on div at bounding box center [668, 171] width 137 height 93
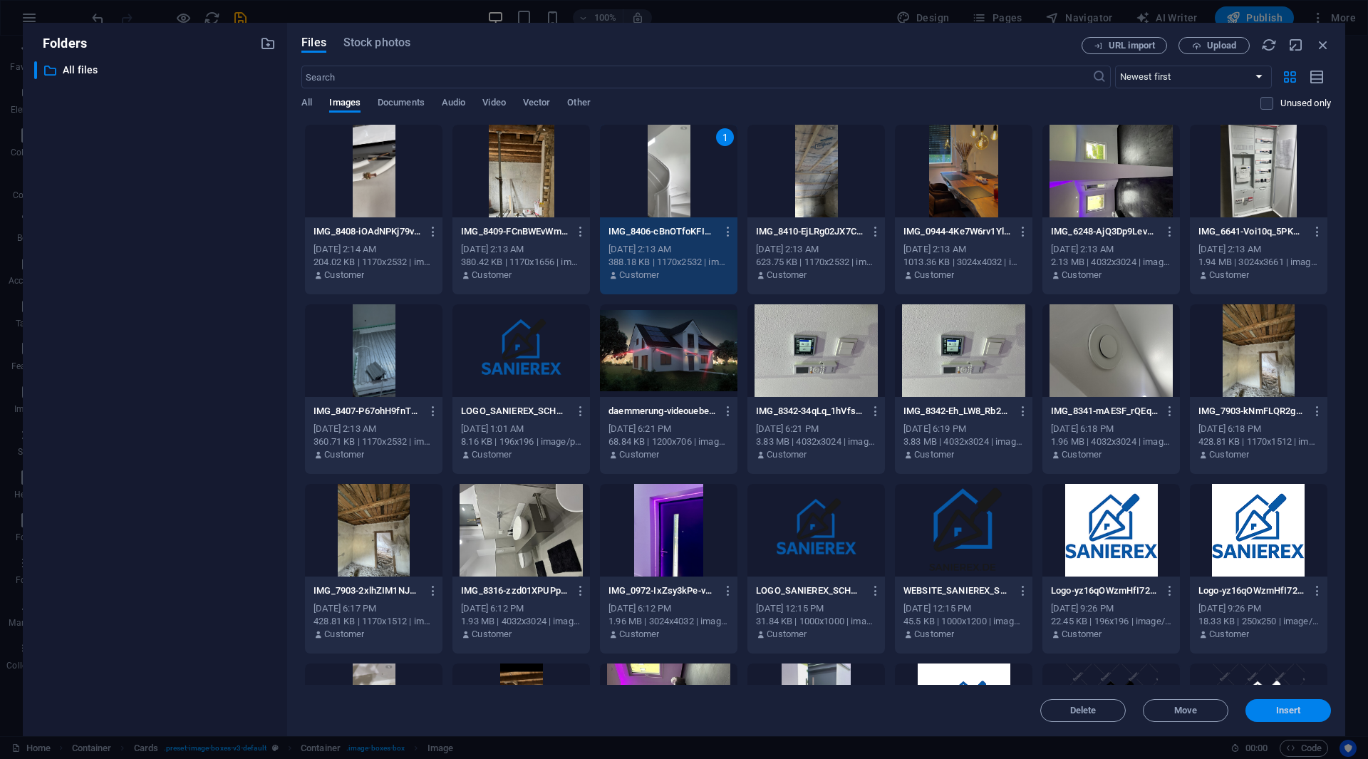
click at [1278, 702] on button "Insert" at bounding box center [1287, 710] width 85 height 23
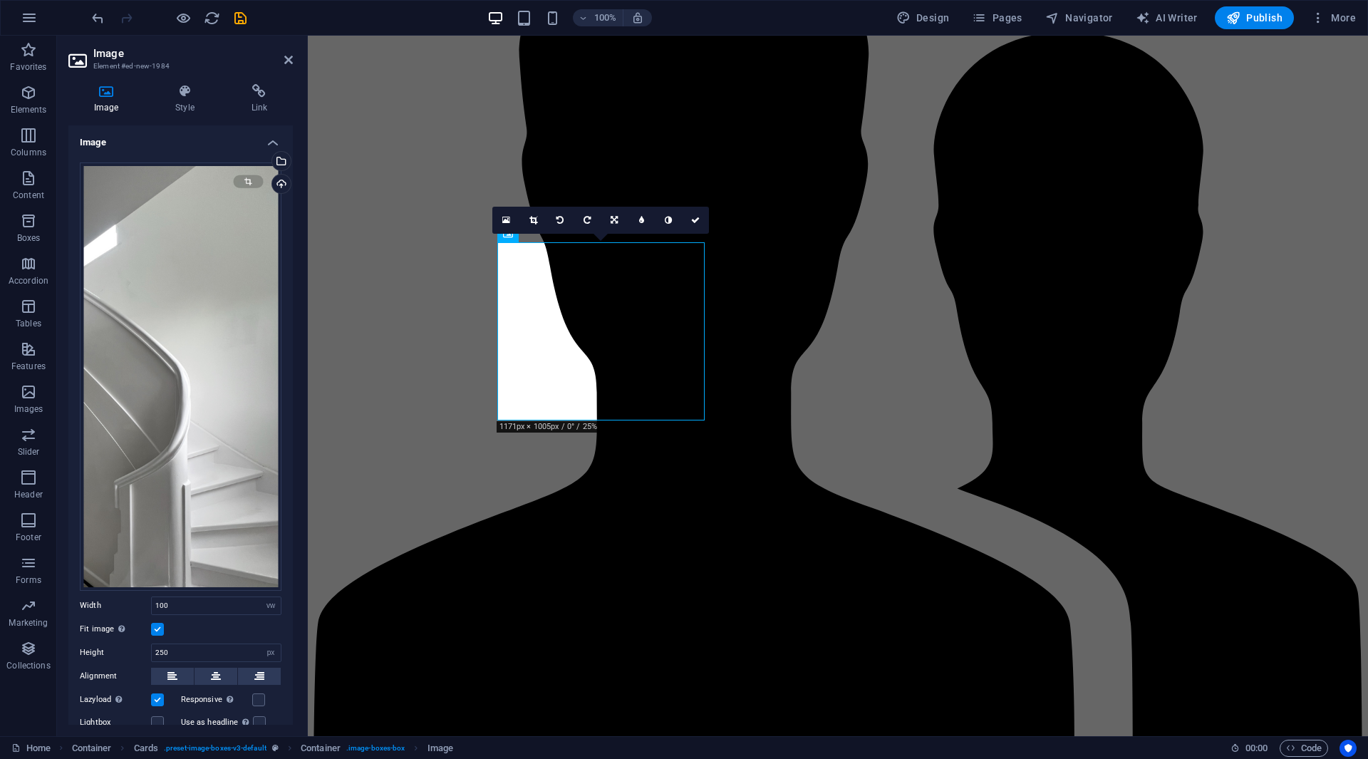
click at [539, 218] on link at bounding box center [532, 220] width 27 height 27
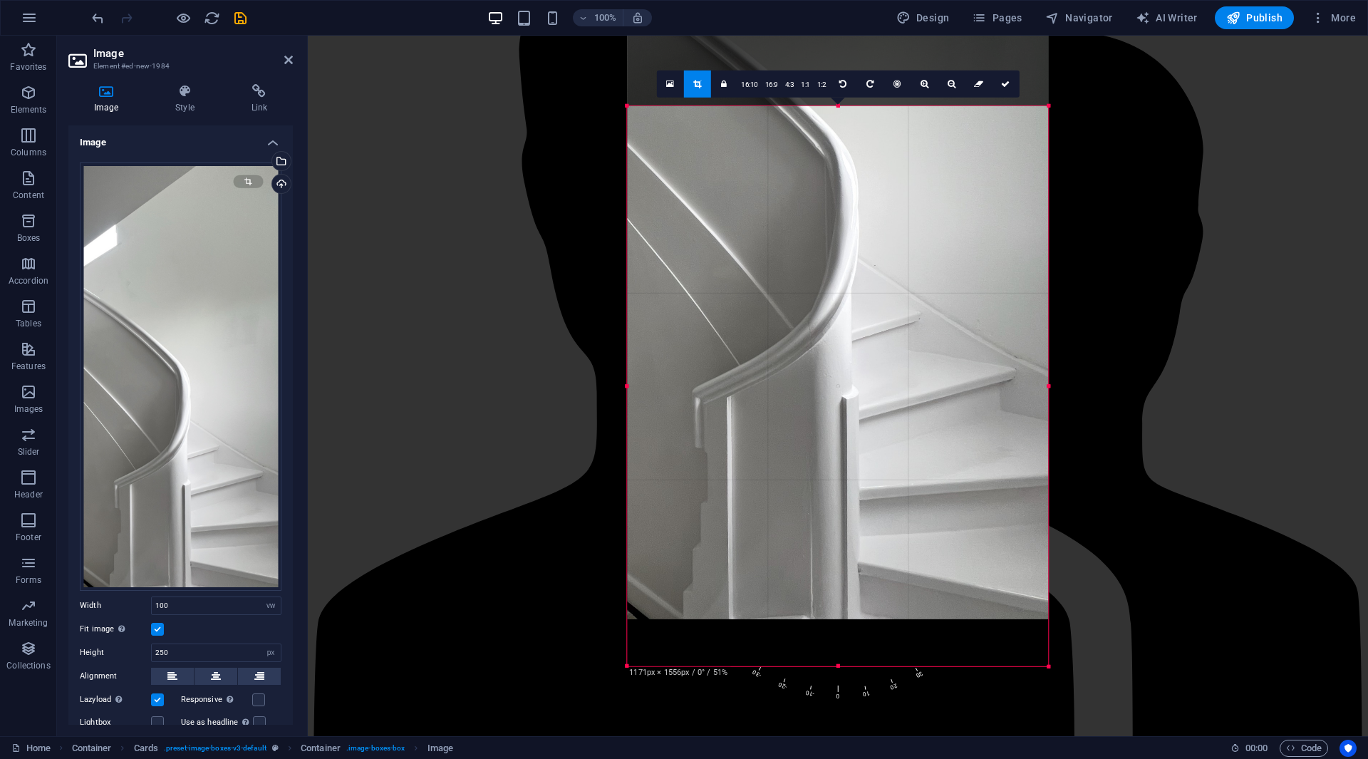
drag, startPoint x: 866, startPoint y: 608, endPoint x: 869, endPoint y: 368, distance: 239.4
click at [869, 368] on div at bounding box center [838, 163] width 421 height 911
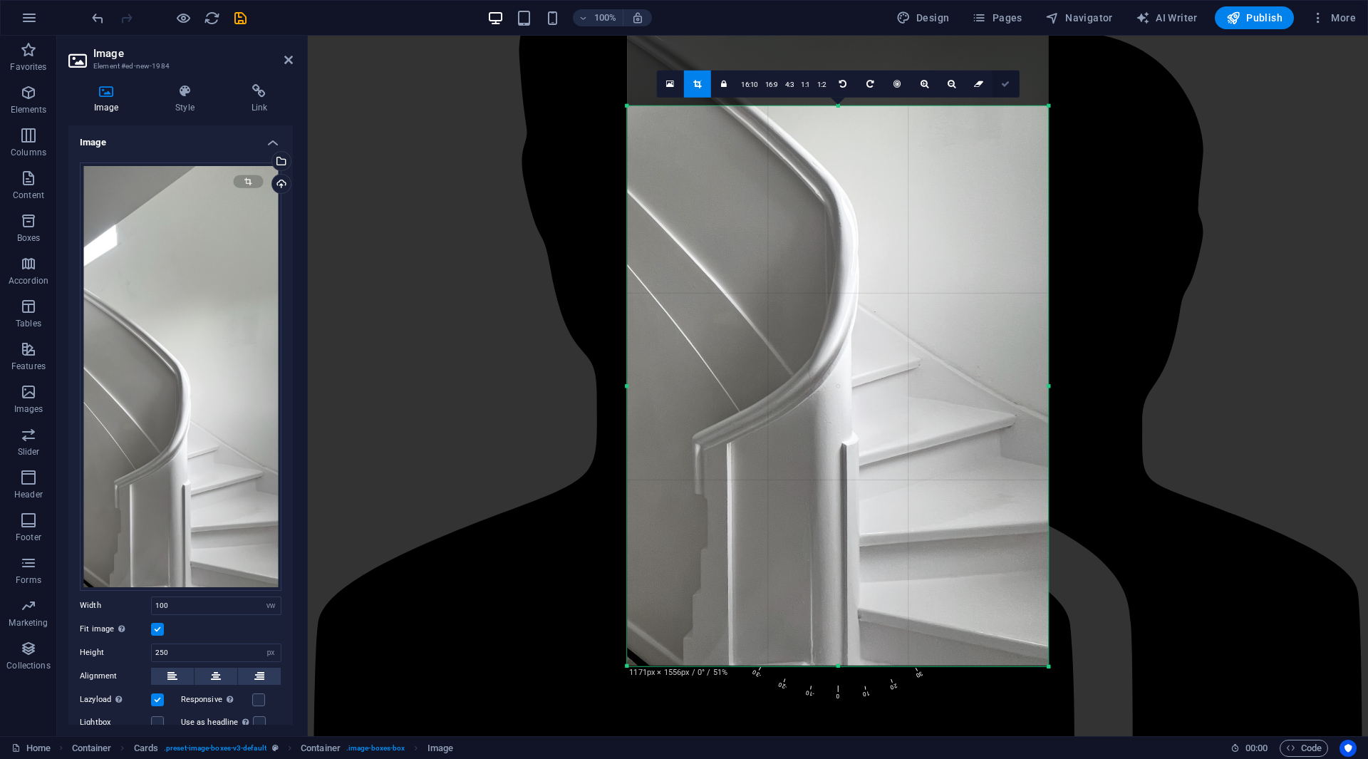
click at [1001, 76] on link at bounding box center [1005, 83] width 27 height 27
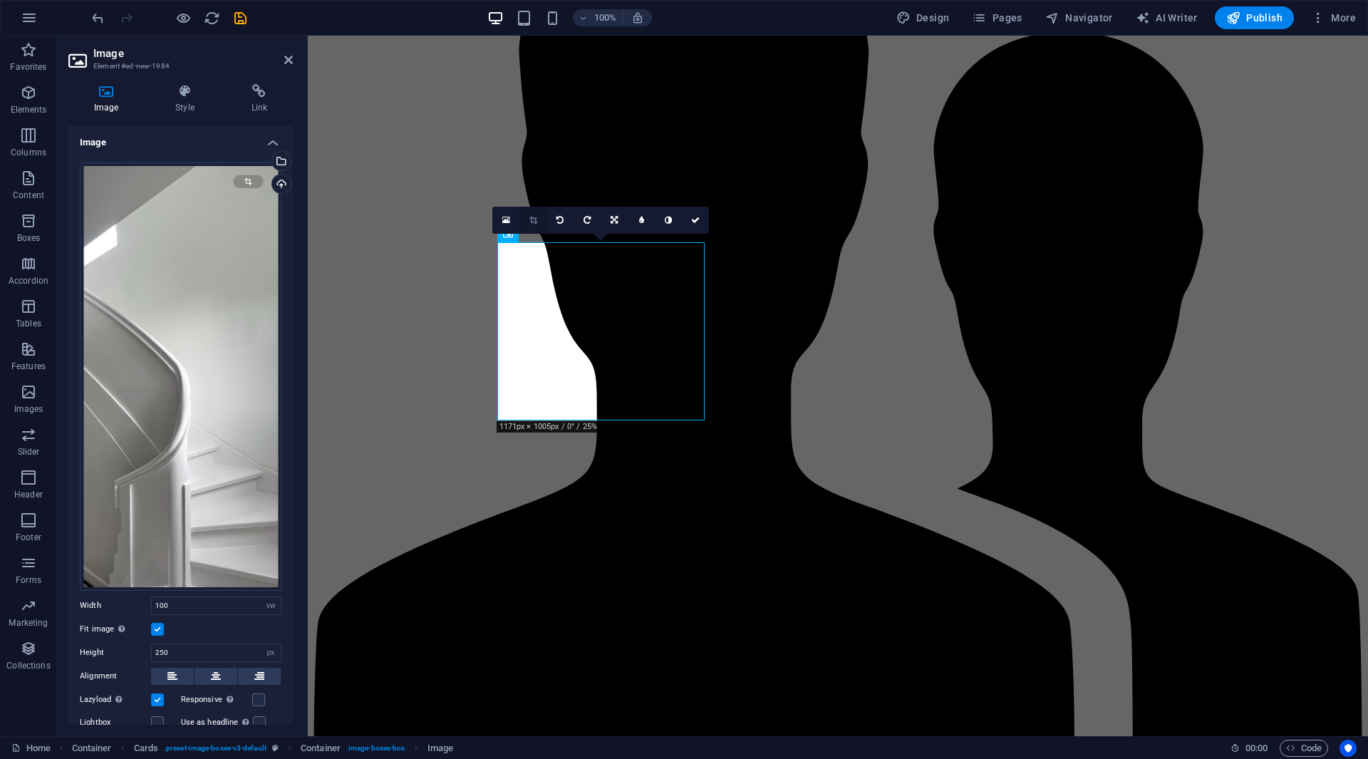
click at [538, 226] on link at bounding box center [532, 220] width 27 height 27
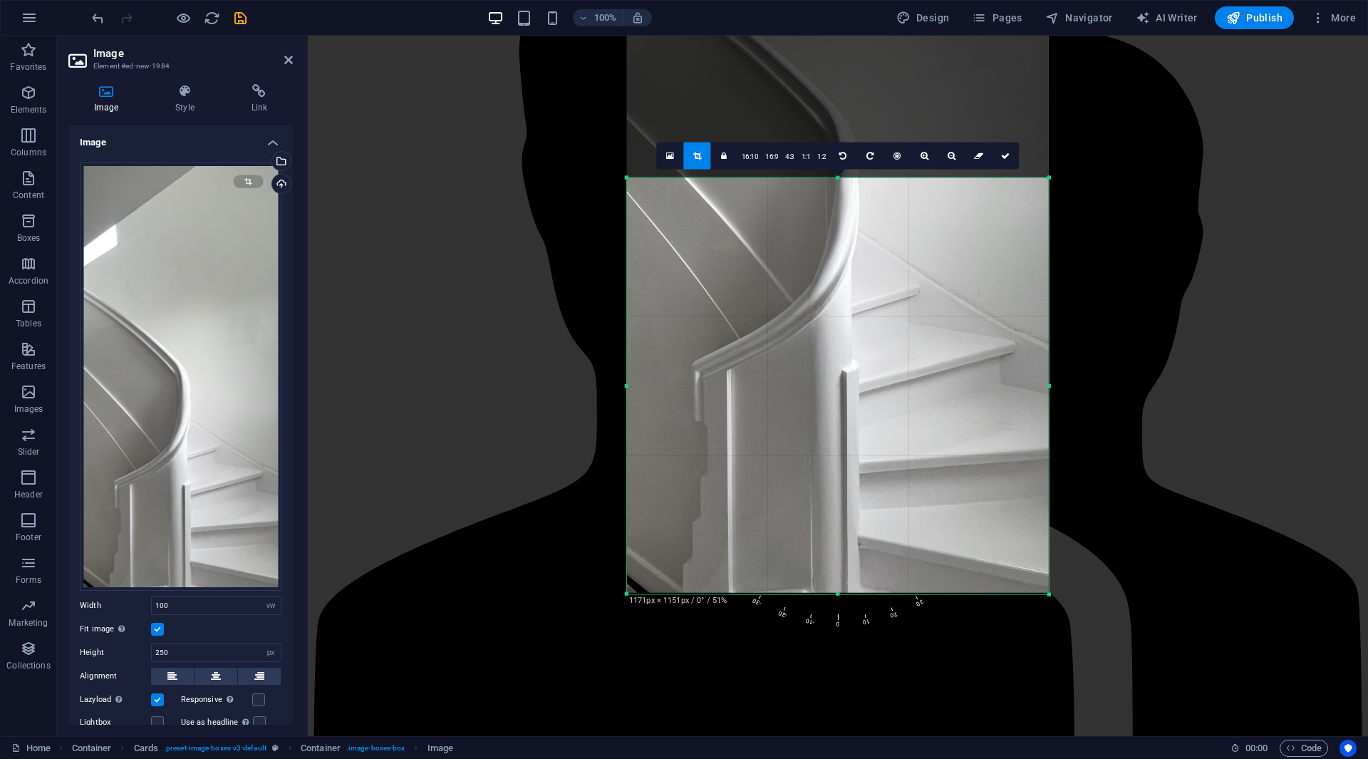
drag, startPoint x: 836, startPoint y: 107, endPoint x: 848, endPoint y: 253, distance: 146.5
click at [848, 253] on div "180 170 160 150 140 130 120 110 100 90 80 70 60 50 40 30 20 10 0 -10 -20 -30 -4…" at bounding box center [838, 385] width 422 height 417
click at [1007, 156] on icon at bounding box center [1005, 156] width 9 height 9
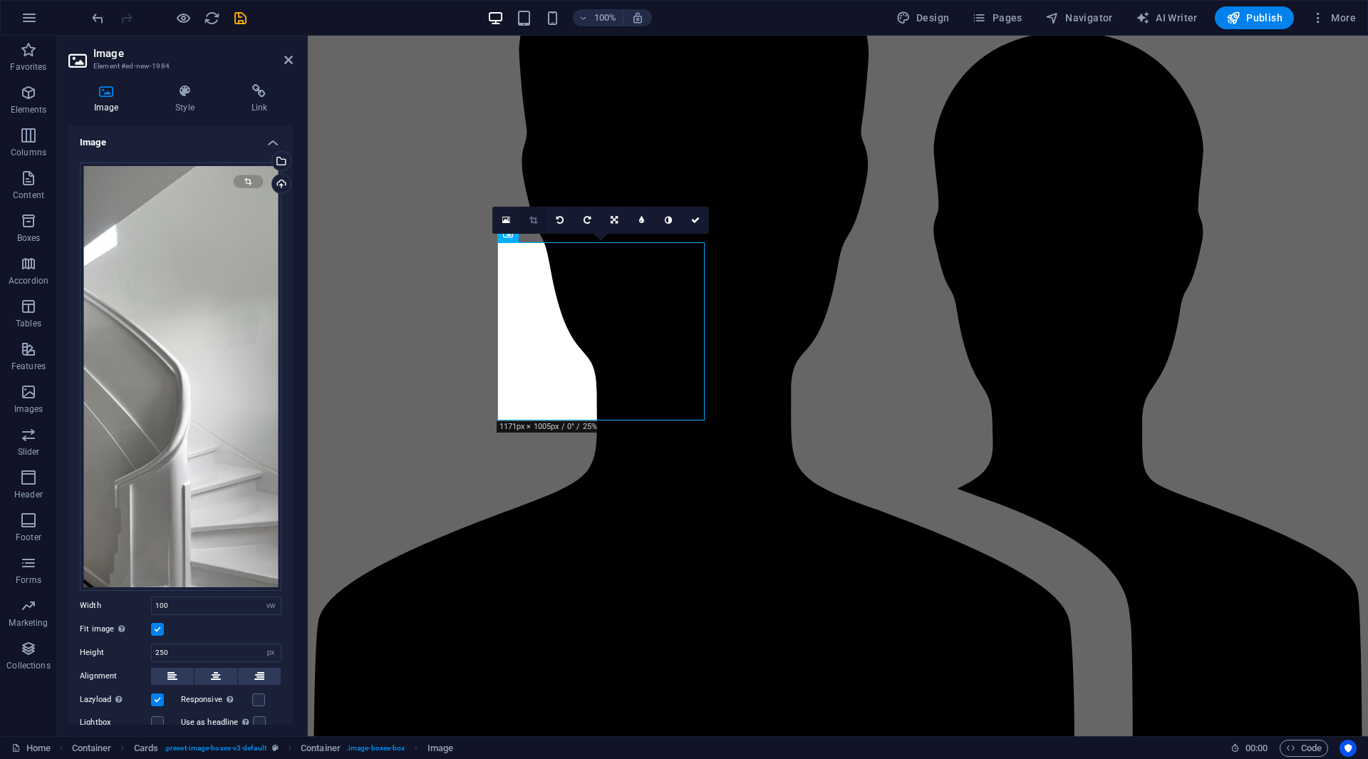
click at [545, 217] on link at bounding box center [532, 220] width 27 height 27
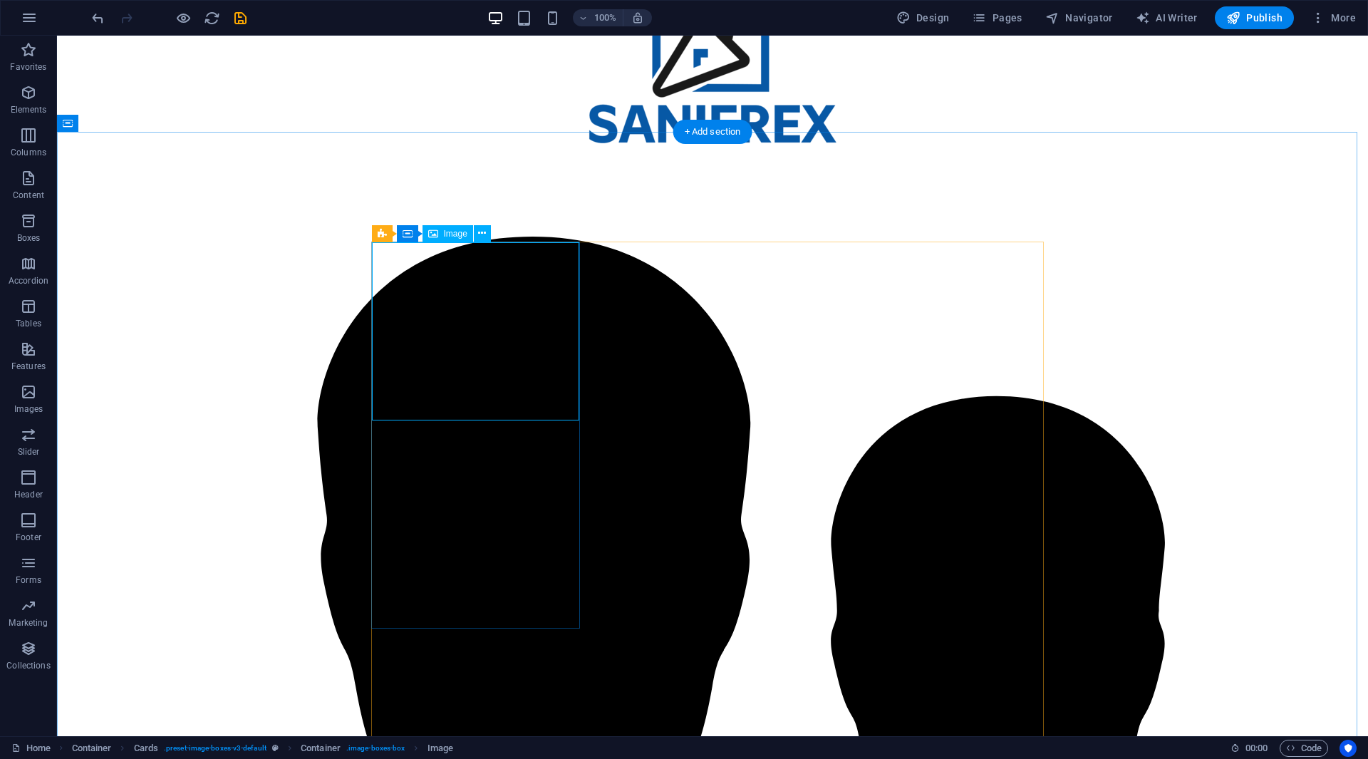
select select "vw"
select select "px"
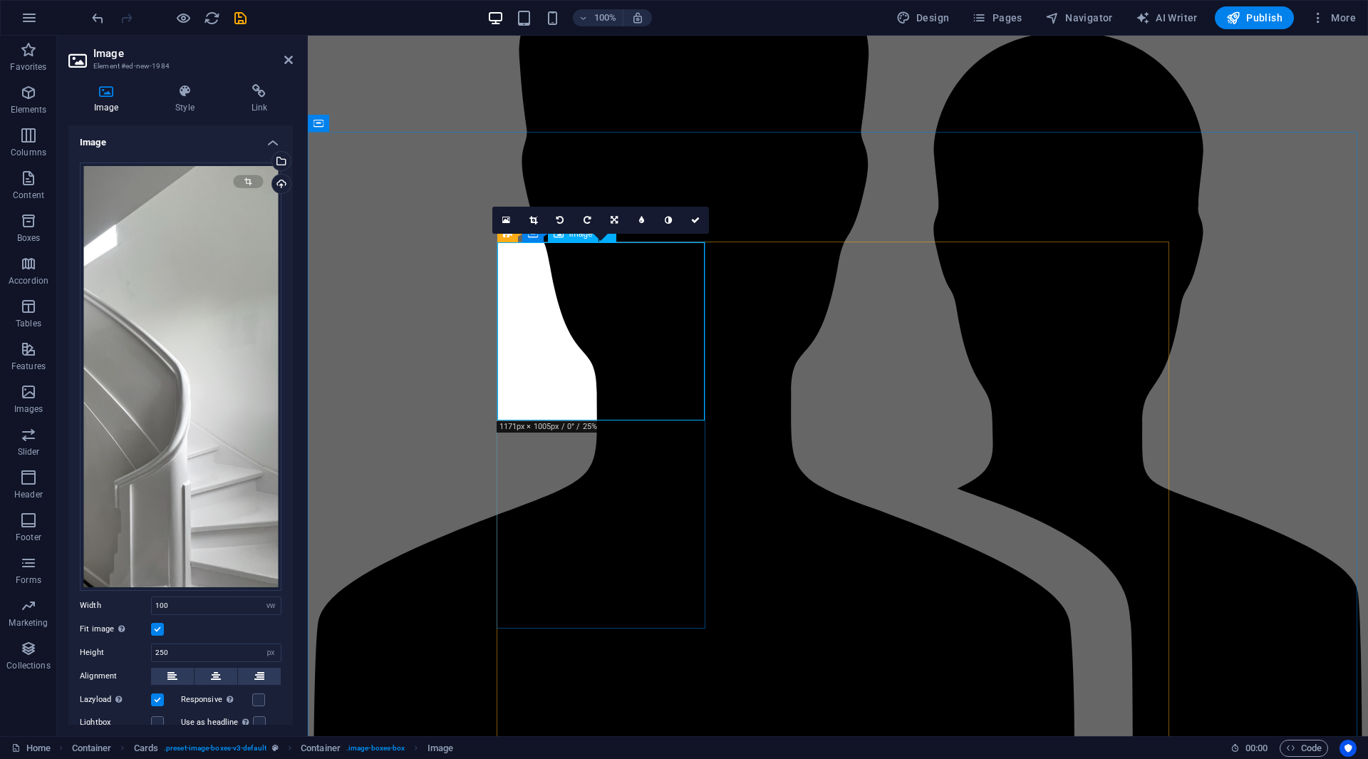
drag, startPoint x: 587, startPoint y: 332, endPoint x: 598, endPoint y: 267, distance: 65.8
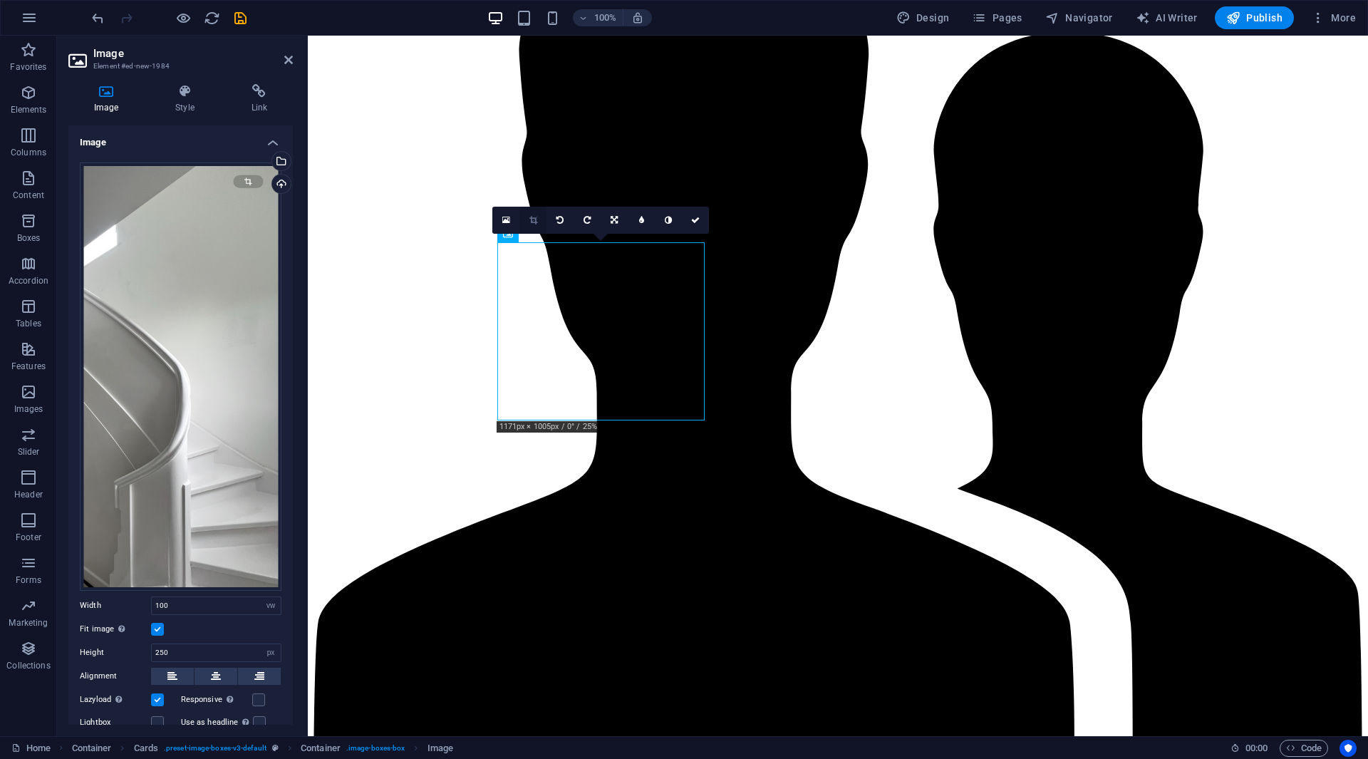
click at [536, 218] on icon at bounding box center [533, 220] width 8 height 9
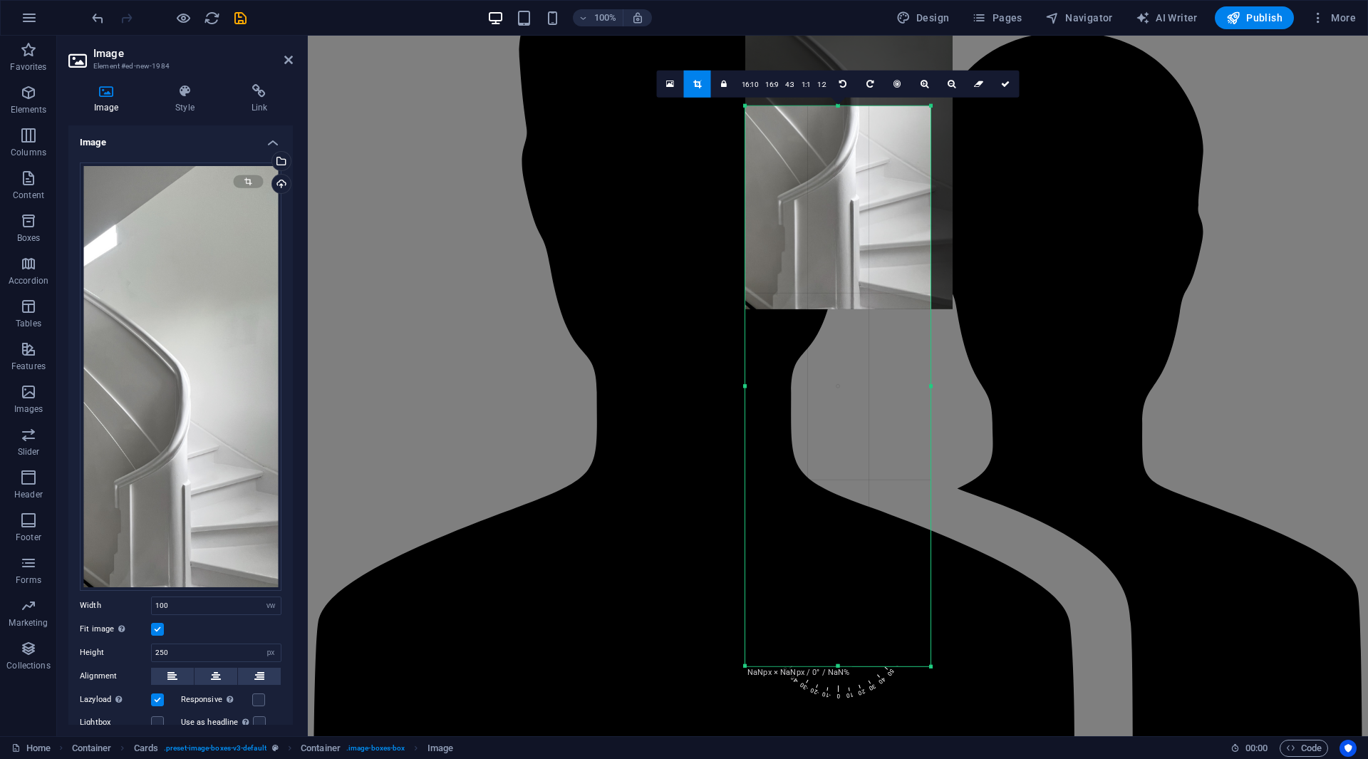
drag, startPoint x: 836, startPoint y: 382, endPoint x: 650, endPoint y: 380, distance: 185.2
click at [650, 380] on div "H3 Container Boxes Container Container Container Menu Bar Container Container M…" at bounding box center [838, 386] width 1060 height 700
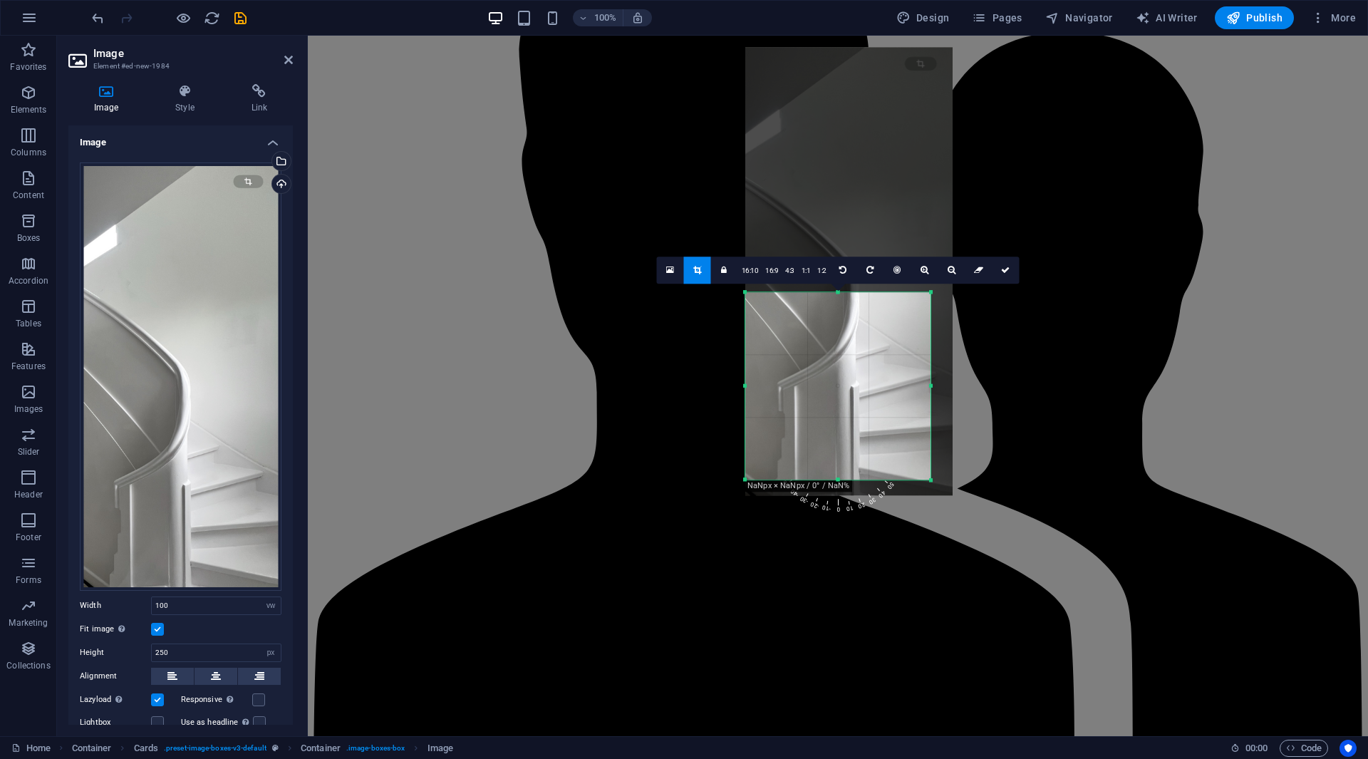
drag, startPoint x: 841, startPoint y: 666, endPoint x: 841, endPoint y: 294, distance: 372.6
click at [841, 294] on div "180 170 160 150 140 130 120 110 100 90 80 70 60 50 40 30 20 10 0 -10 -20 -30 -4…" at bounding box center [837, 385] width 185 height 187
click at [1003, 274] on icon at bounding box center [1005, 270] width 9 height 9
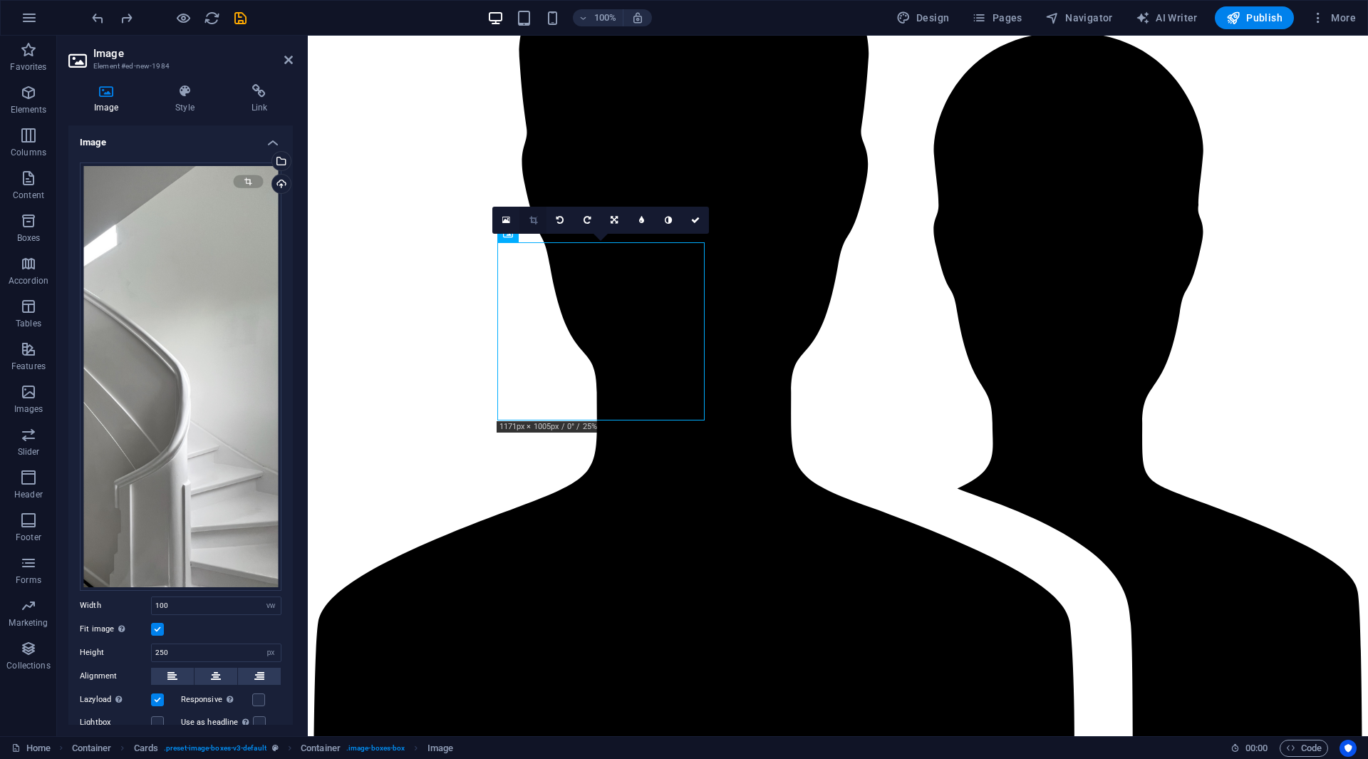
click at [529, 217] on icon at bounding box center [533, 220] width 8 height 9
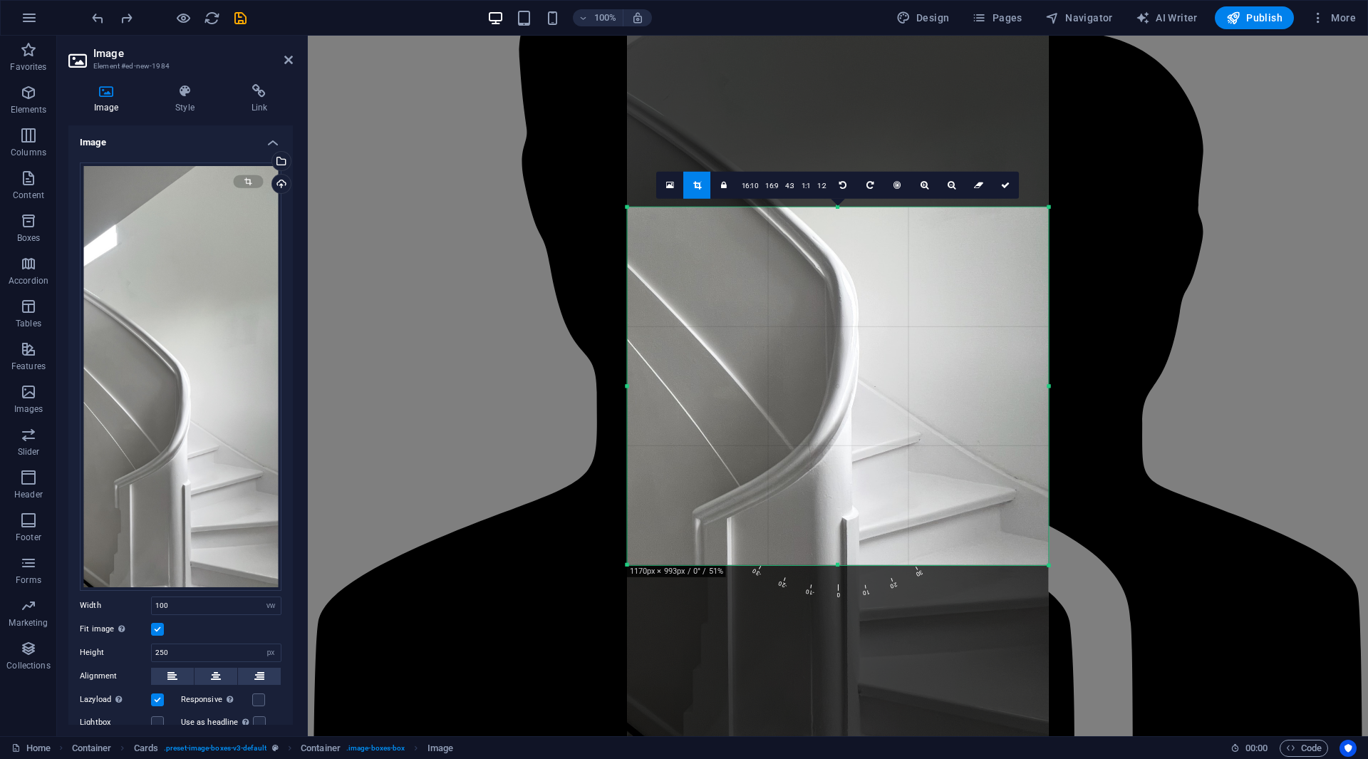
drag, startPoint x: 836, startPoint y: 105, endPoint x: 841, endPoint y: 359, distance: 254.4
click at [819, 310] on div "180 170 160 150 140 130 120 110 100 90 80 70 60 50 40 30 20 10 0 -10 -20 -30 -4…" at bounding box center [838, 386] width 421 height 358
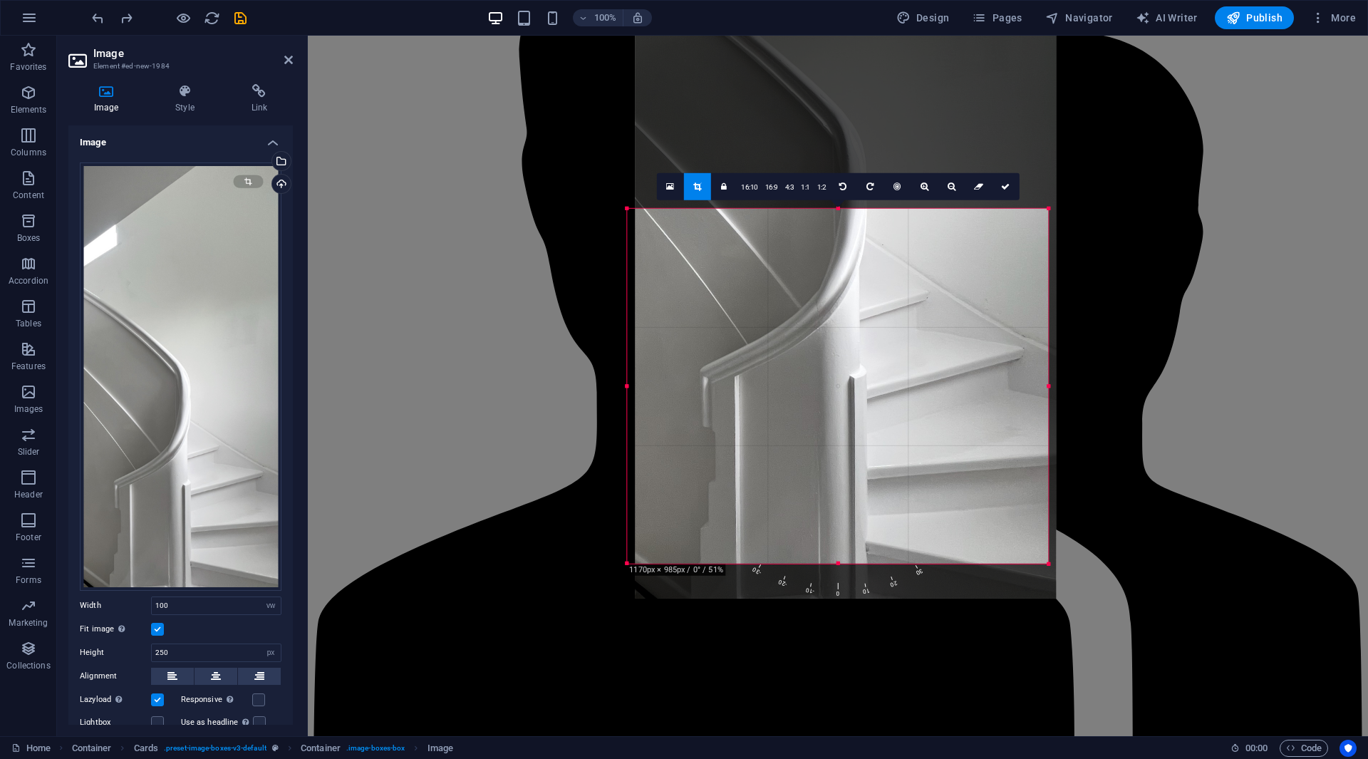
drag, startPoint x: 844, startPoint y: 365, endPoint x: 851, endPoint y: 225, distance: 140.6
click at [851, 225] on div at bounding box center [845, 143] width 421 height 912
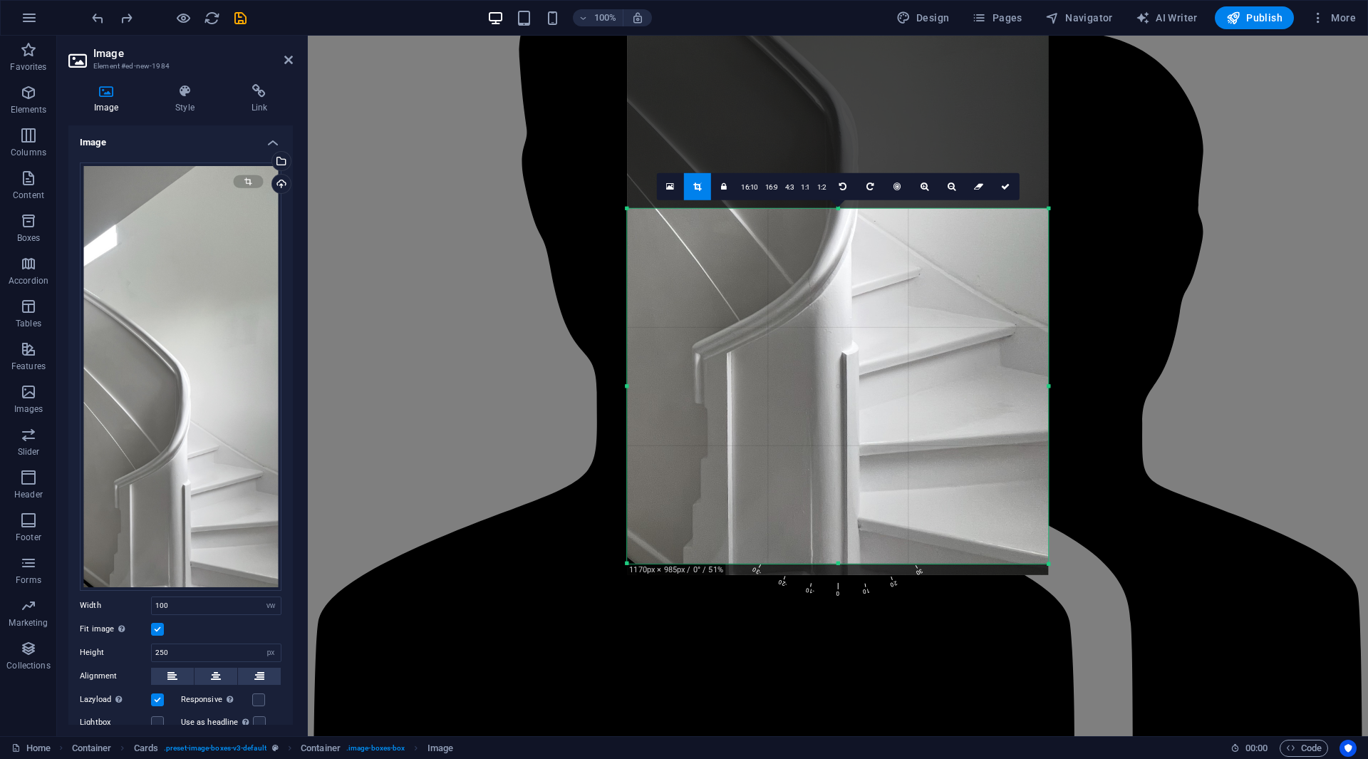
click at [851, 288] on div at bounding box center [837, 119] width 421 height 912
click at [1009, 182] on icon at bounding box center [1005, 186] width 9 height 9
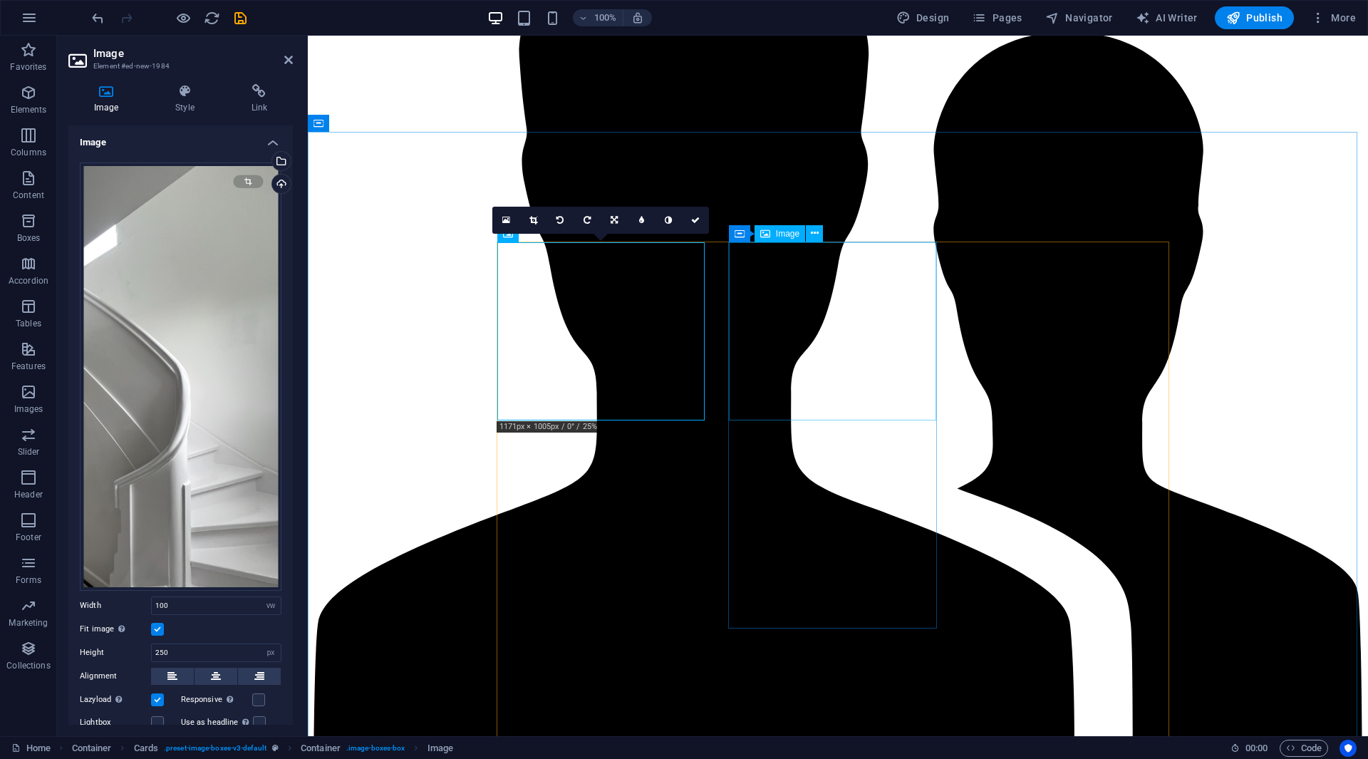
select select "vw"
select select "px"
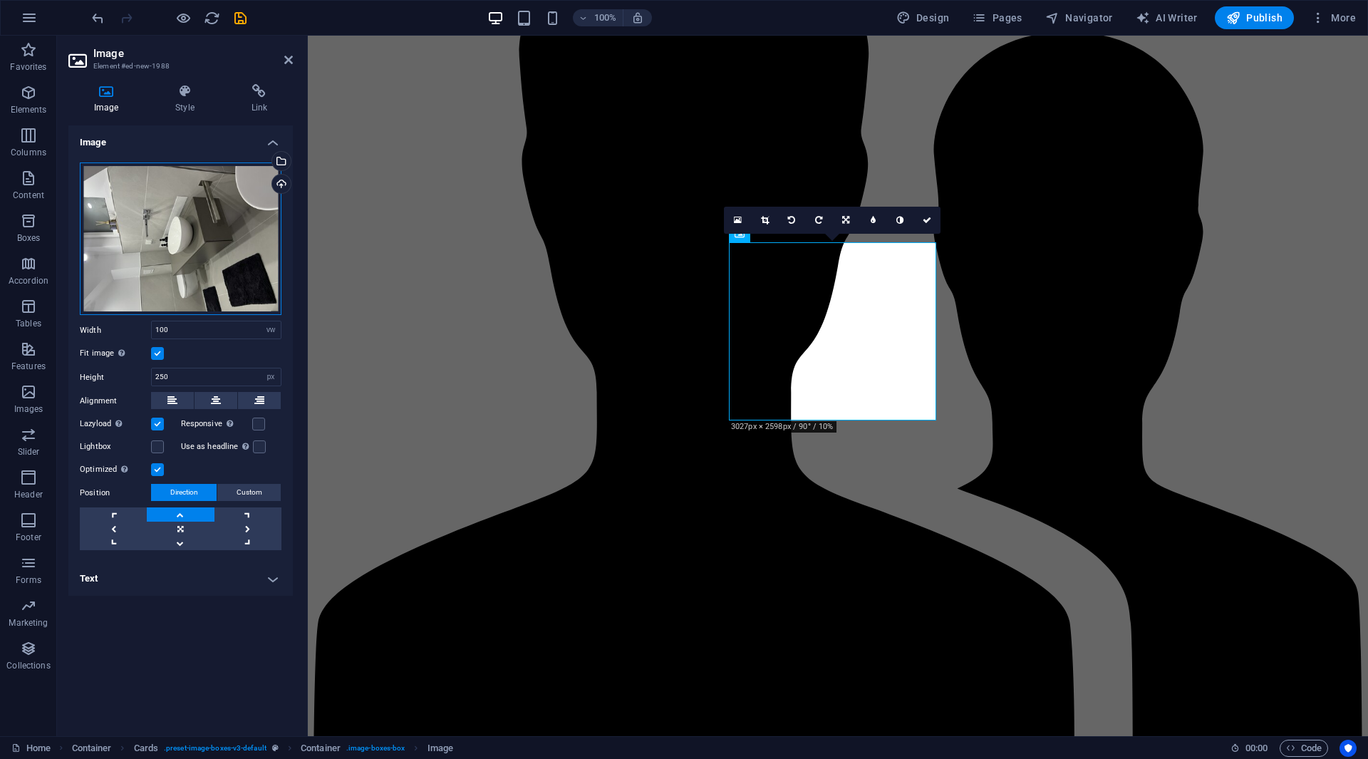
click at [177, 196] on div "Drag files here, click to choose files or select files from Files or our free s…" at bounding box center [181, 238] width 202 height 153
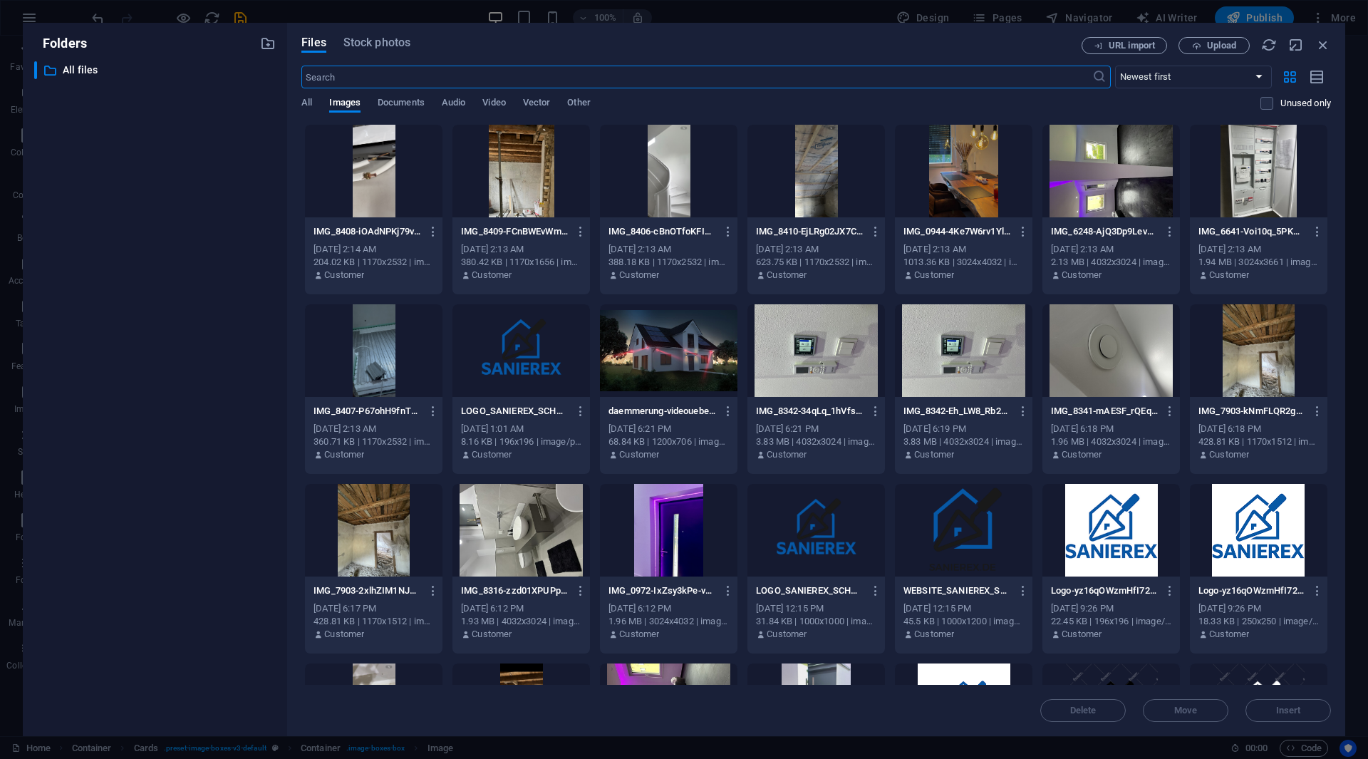
click at [393, 175] on div at bounding box center [373, 171] width 137 height 93
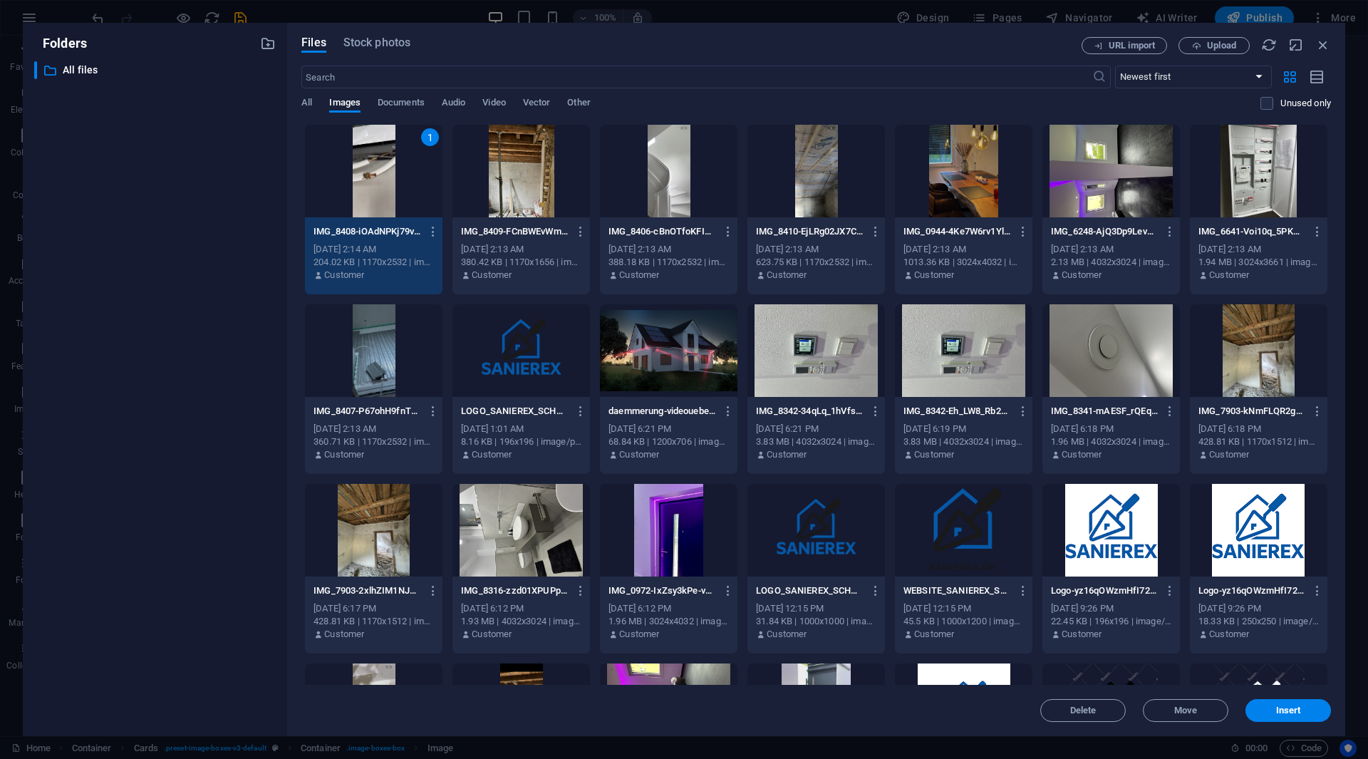
click at [393, 175] on div "1" at bounding box center [373, 171] width 137 height 93
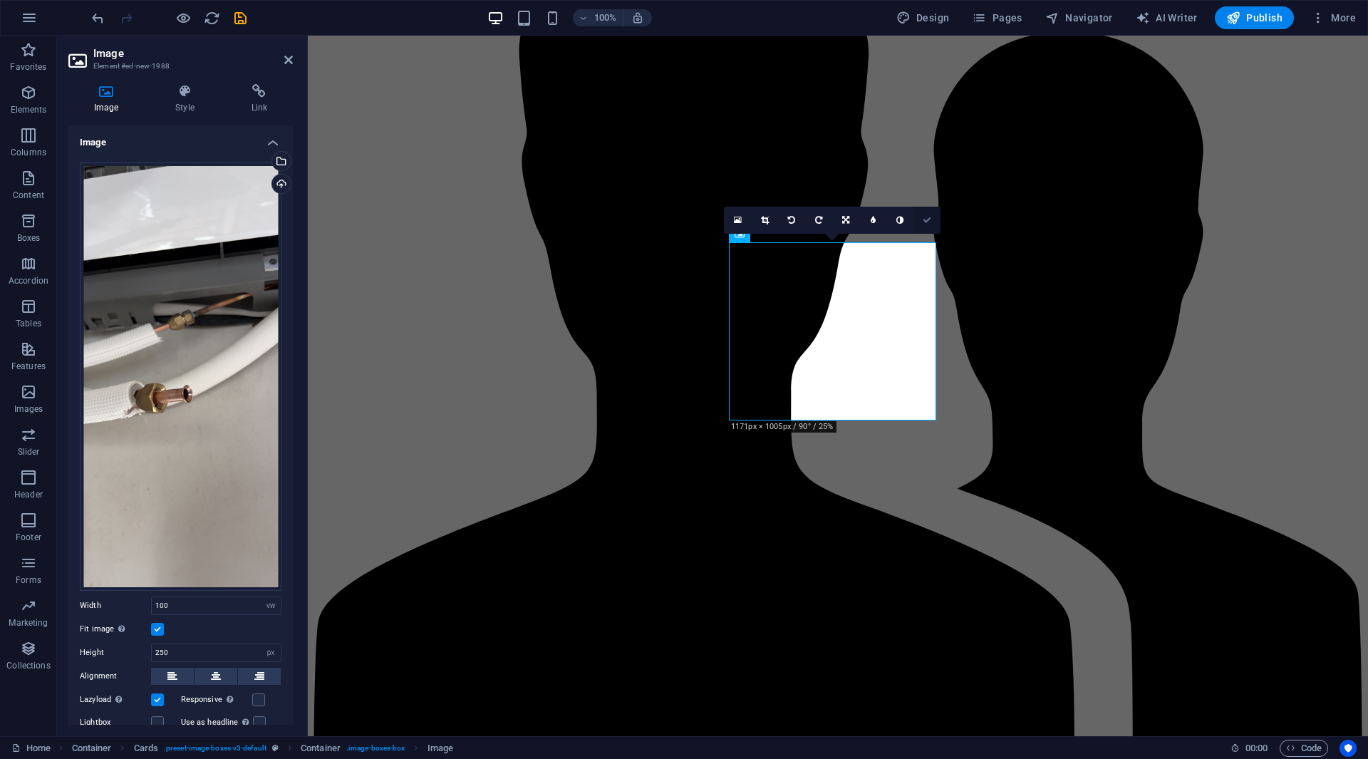
click at [928, 220] on icon at bounding box center [927, 220] width 9 height 9
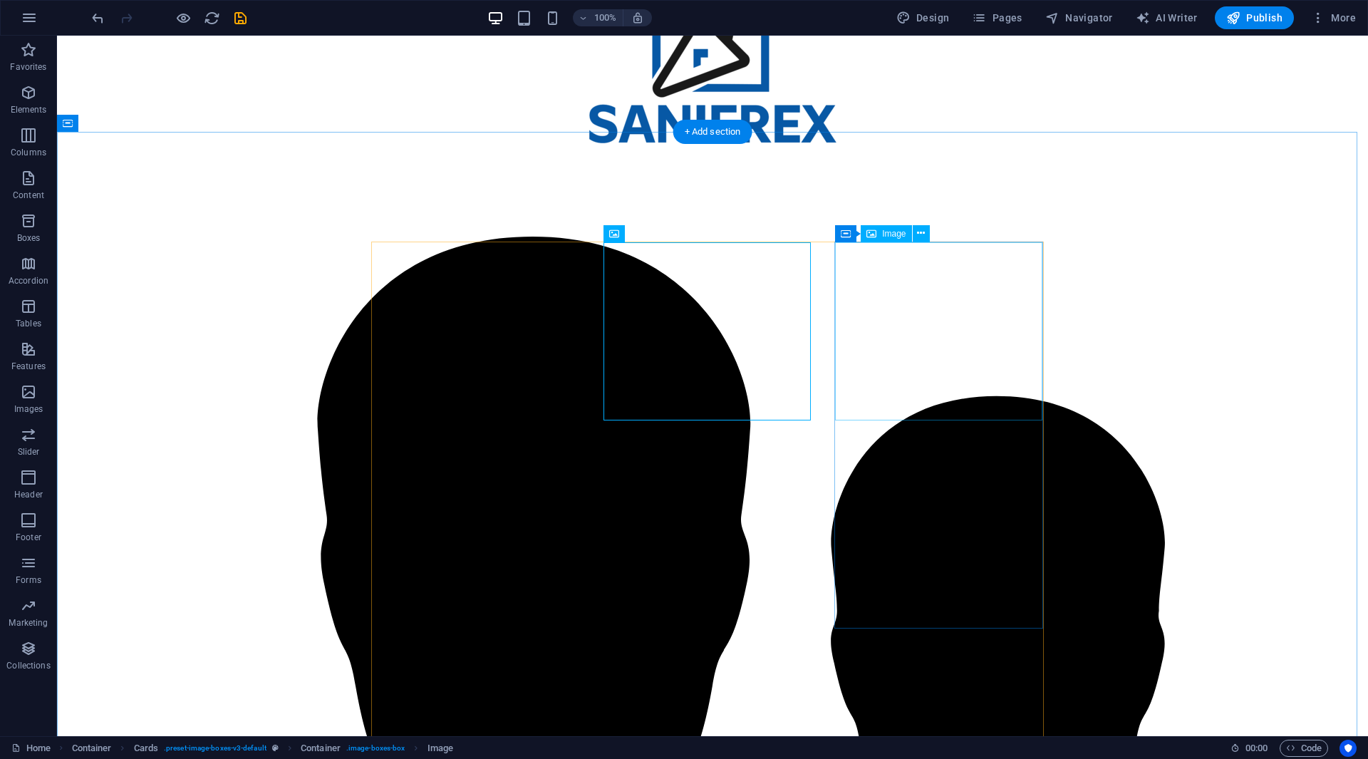
select select "vw"
select select "px"
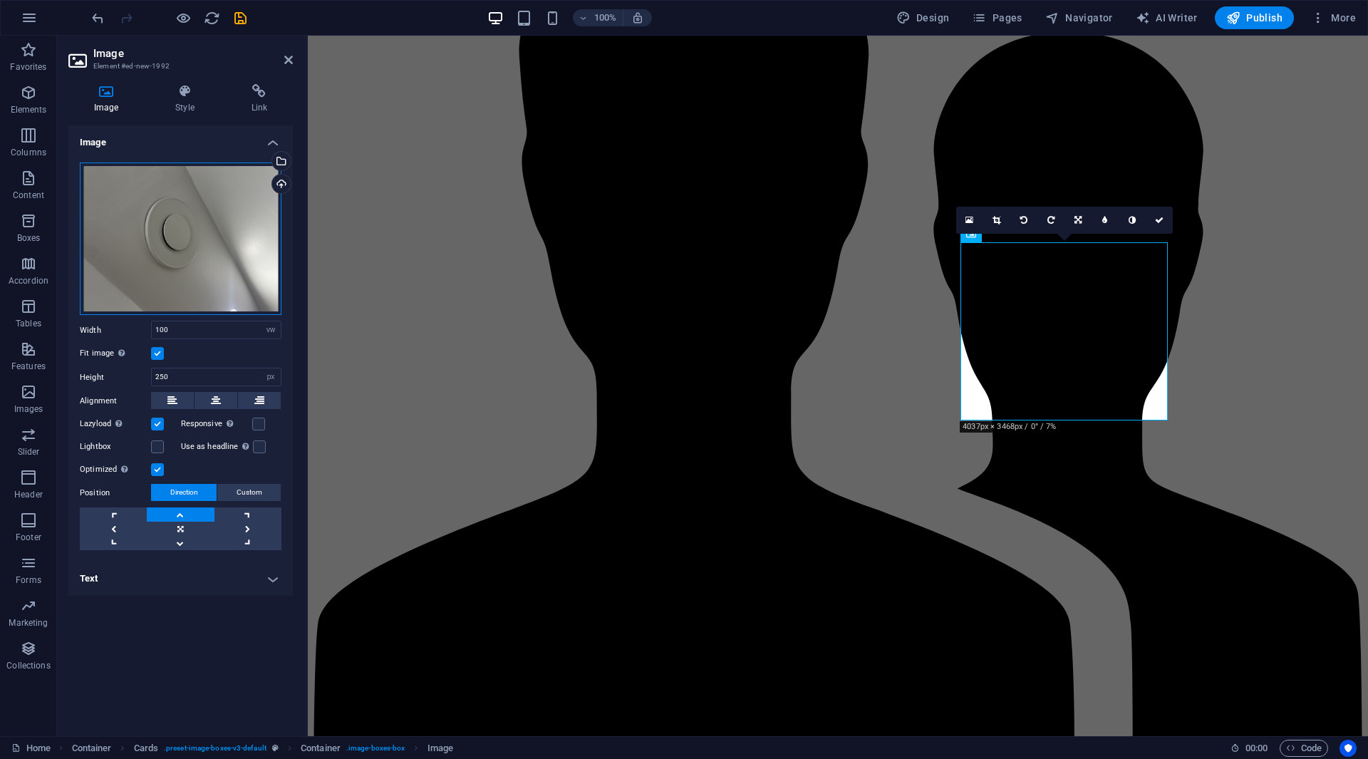
click at [186, 232] on div "Drag files here, click to choose files or select files from Files or our free s…" at bounding box center [181, 238] width 202 height 153
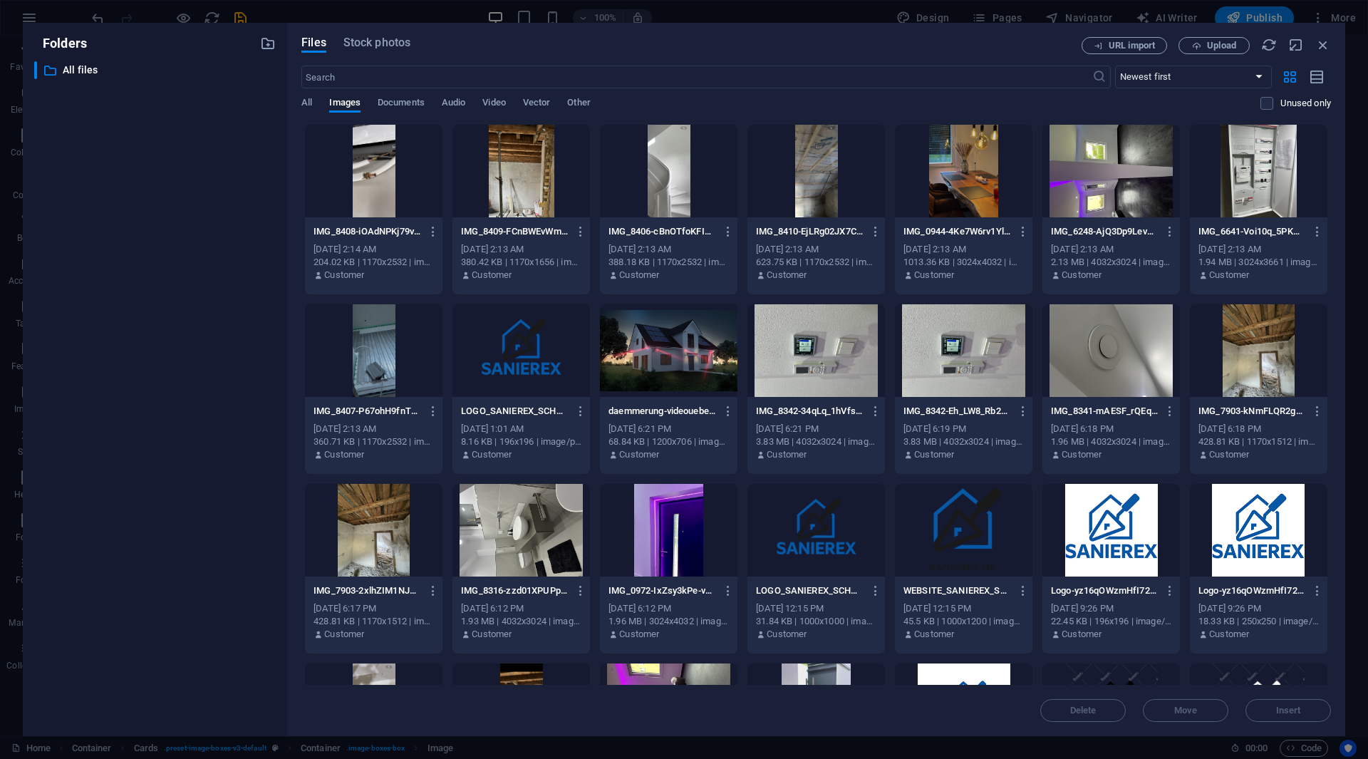
click at [1249, 177] on div at bounding box center [1258, 171] width 137 height 93
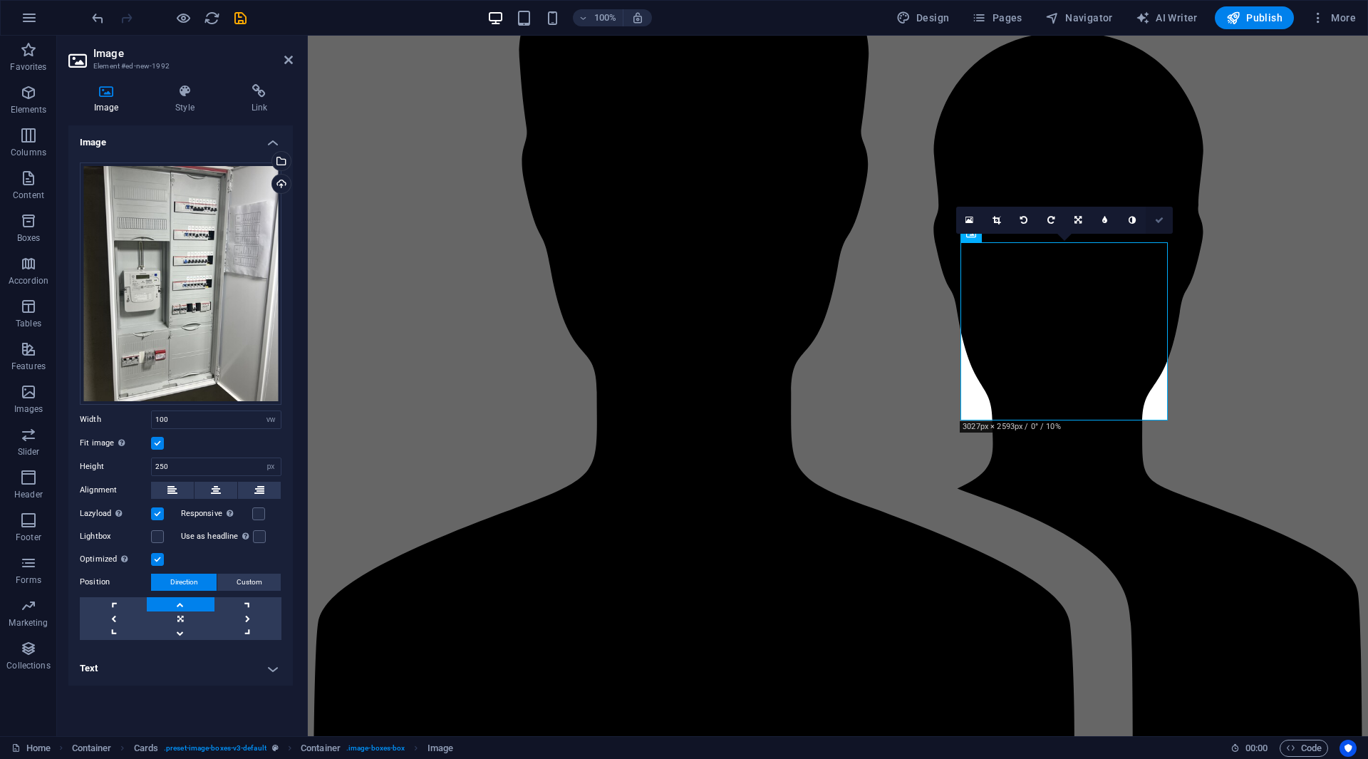
click at [1161, 221] on icon at bounding box center [1159, 220] width 9 height 9
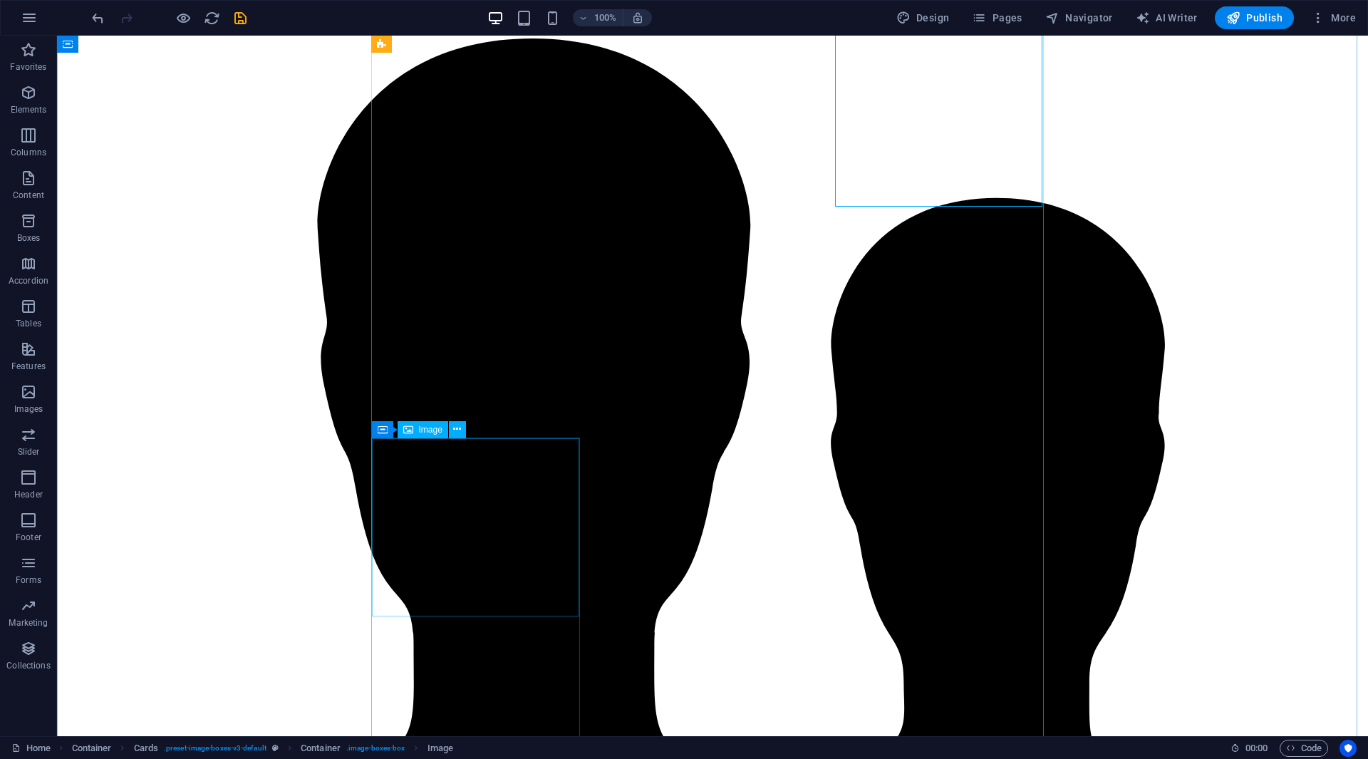
scroll to position [2134, 0]
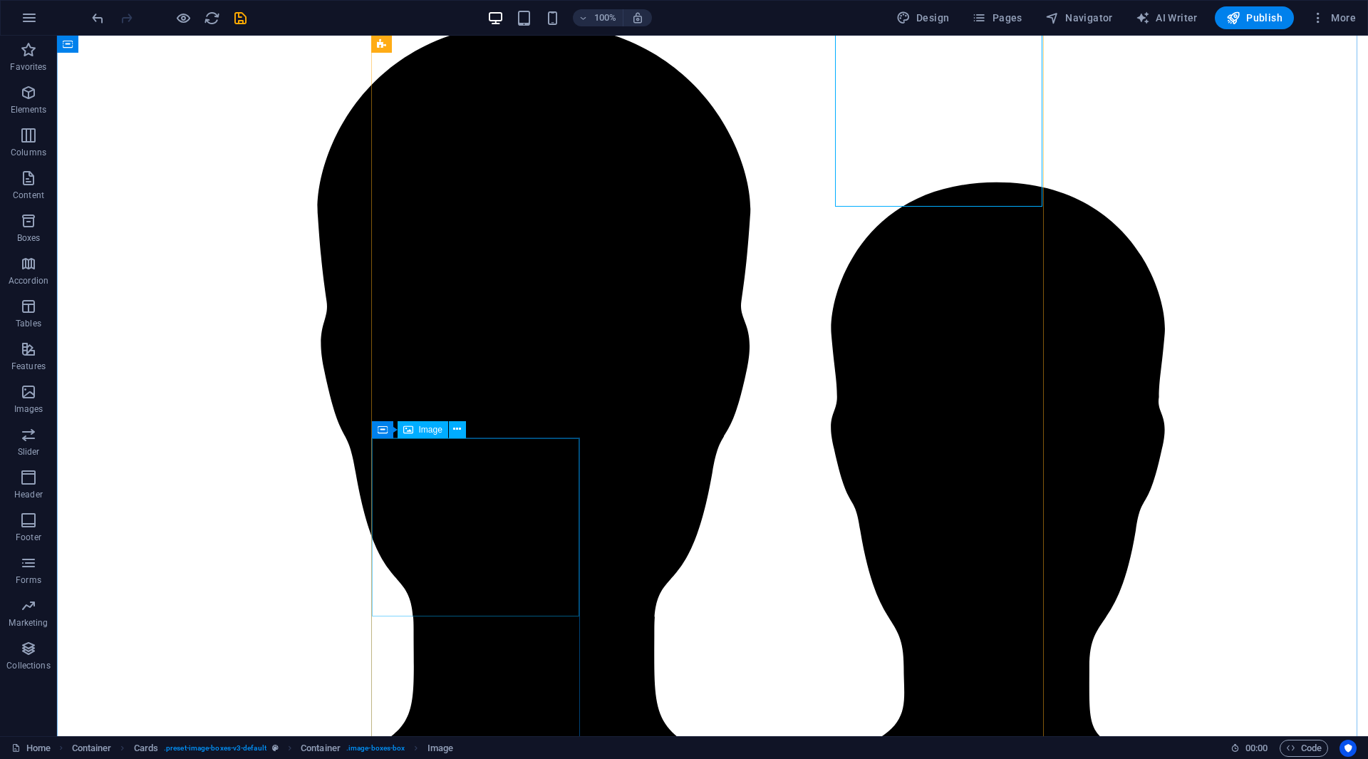
select select "vw"
select select "px"
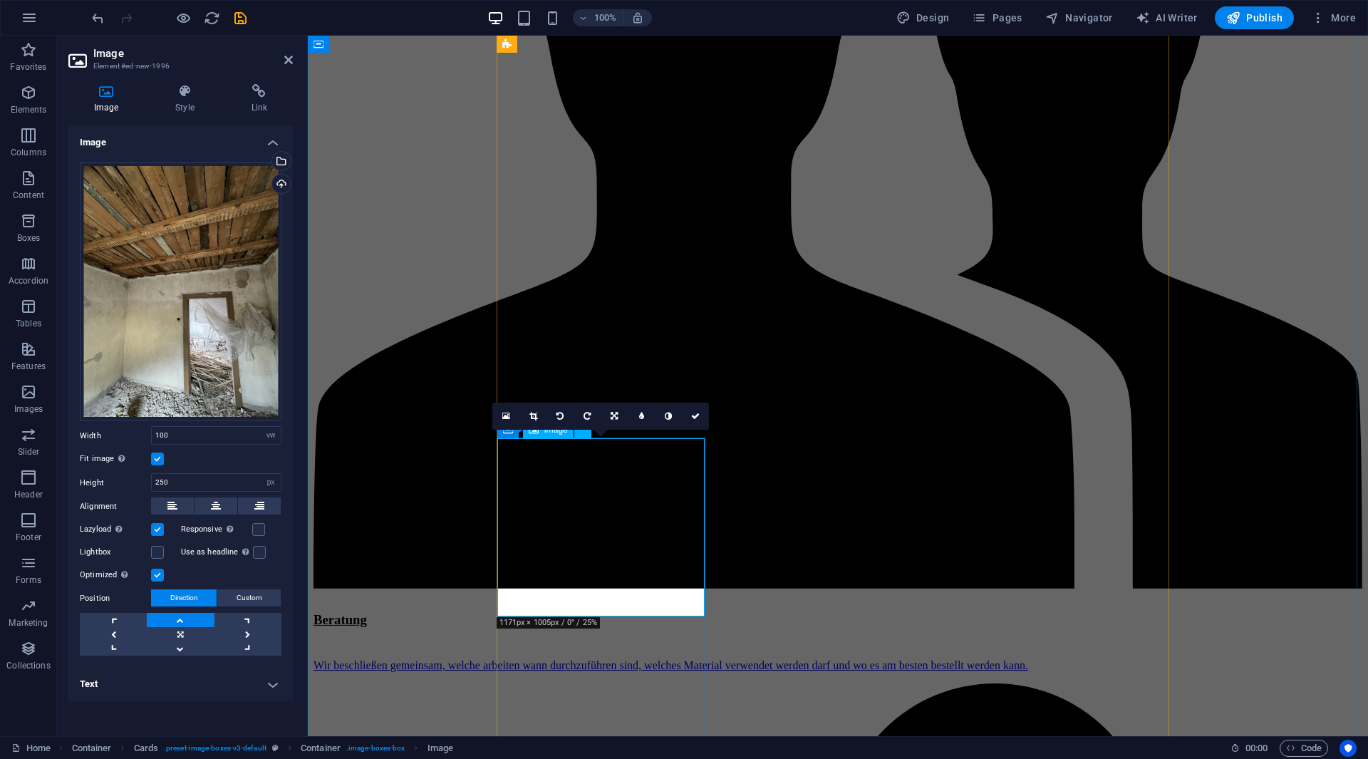
click at [146, 264] on div "Drag files here, click to choose files or select files from Files or our free s…" at bounding box center [181, 291] width 202 height 259
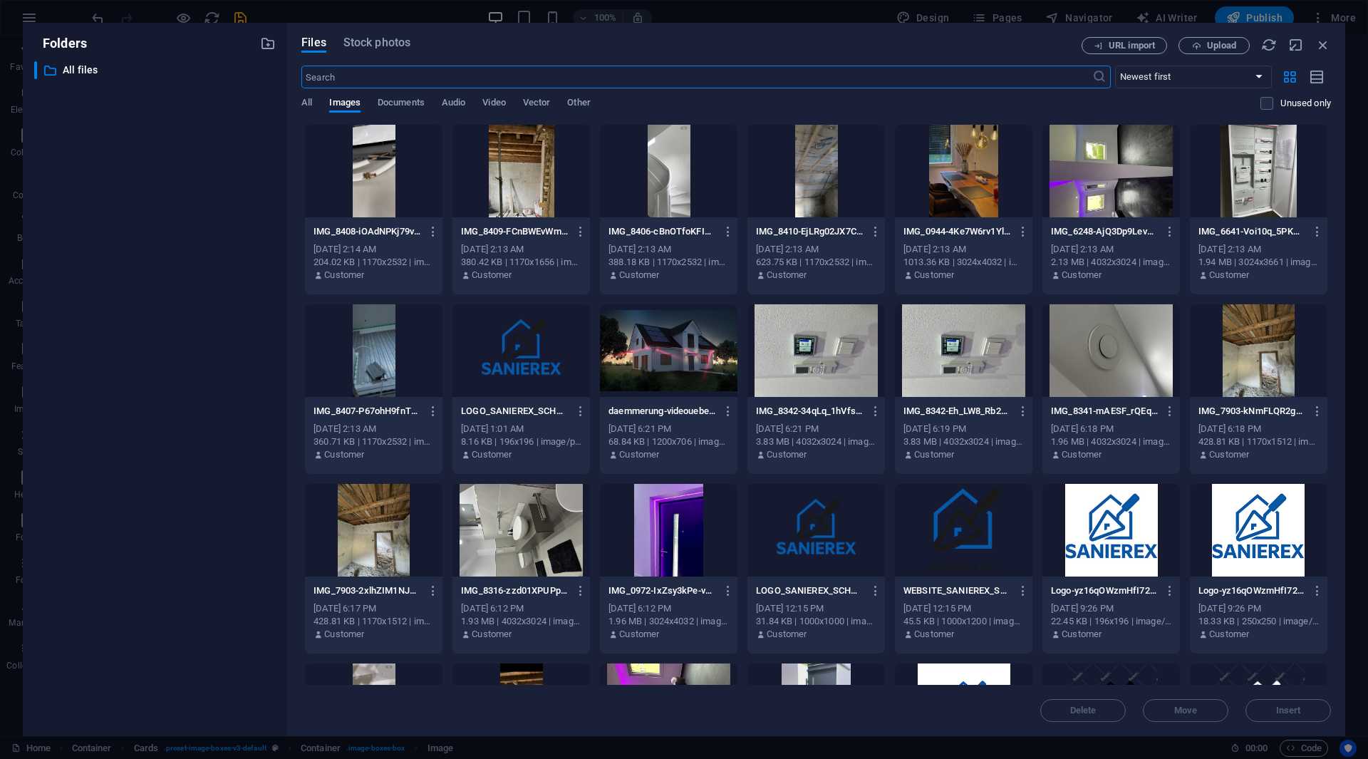
click at [422, 347] on div at bounding box center [373, 350] width 137 height 93
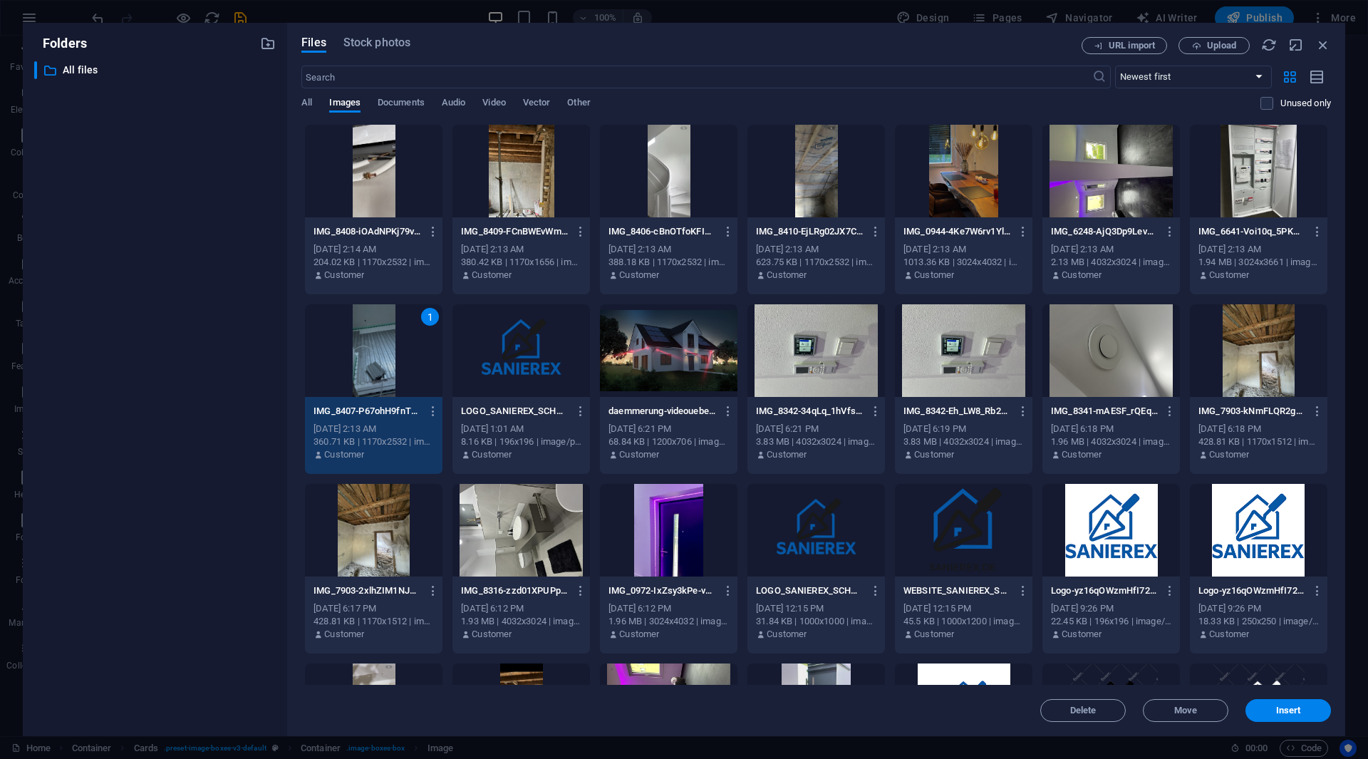
click at [422, 347] on div "1" at bounding box center [373, 350] width 137 height 93
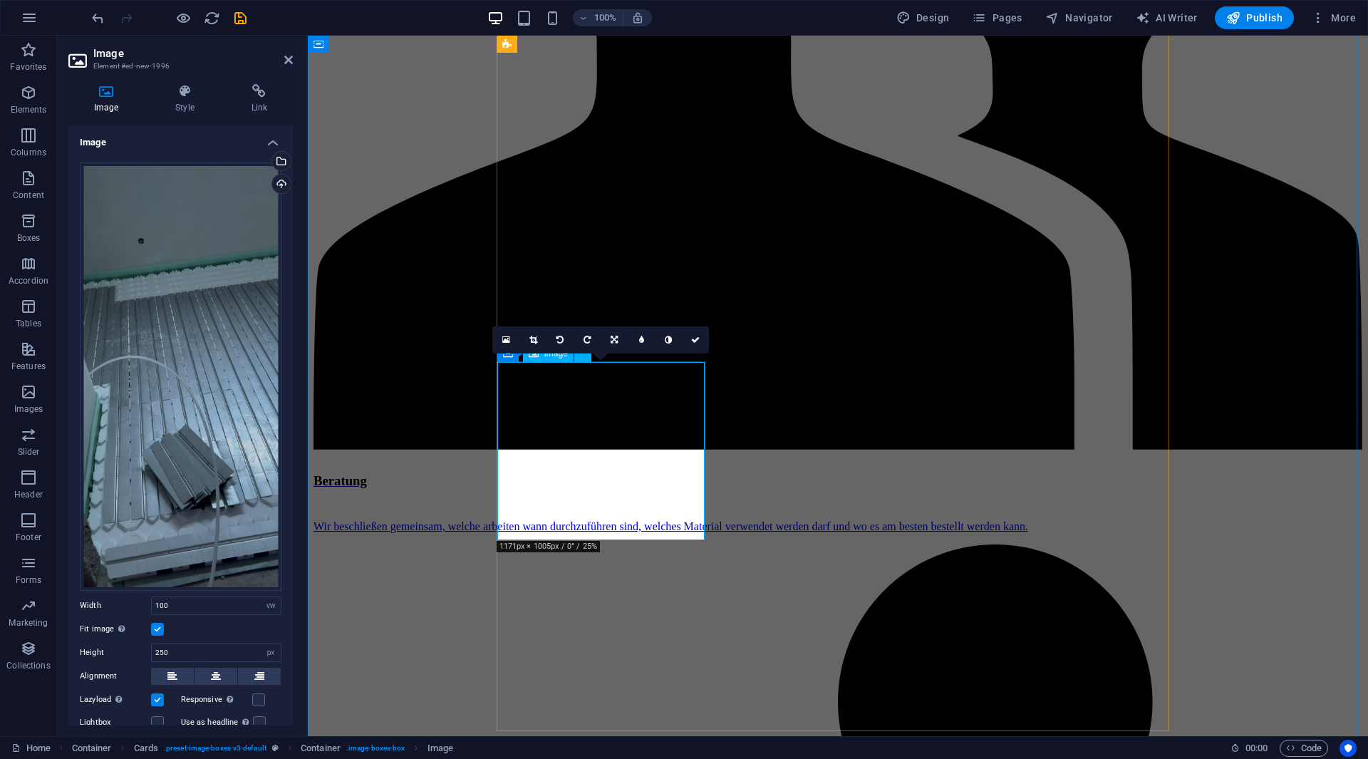
scroll to position [2276, 0]
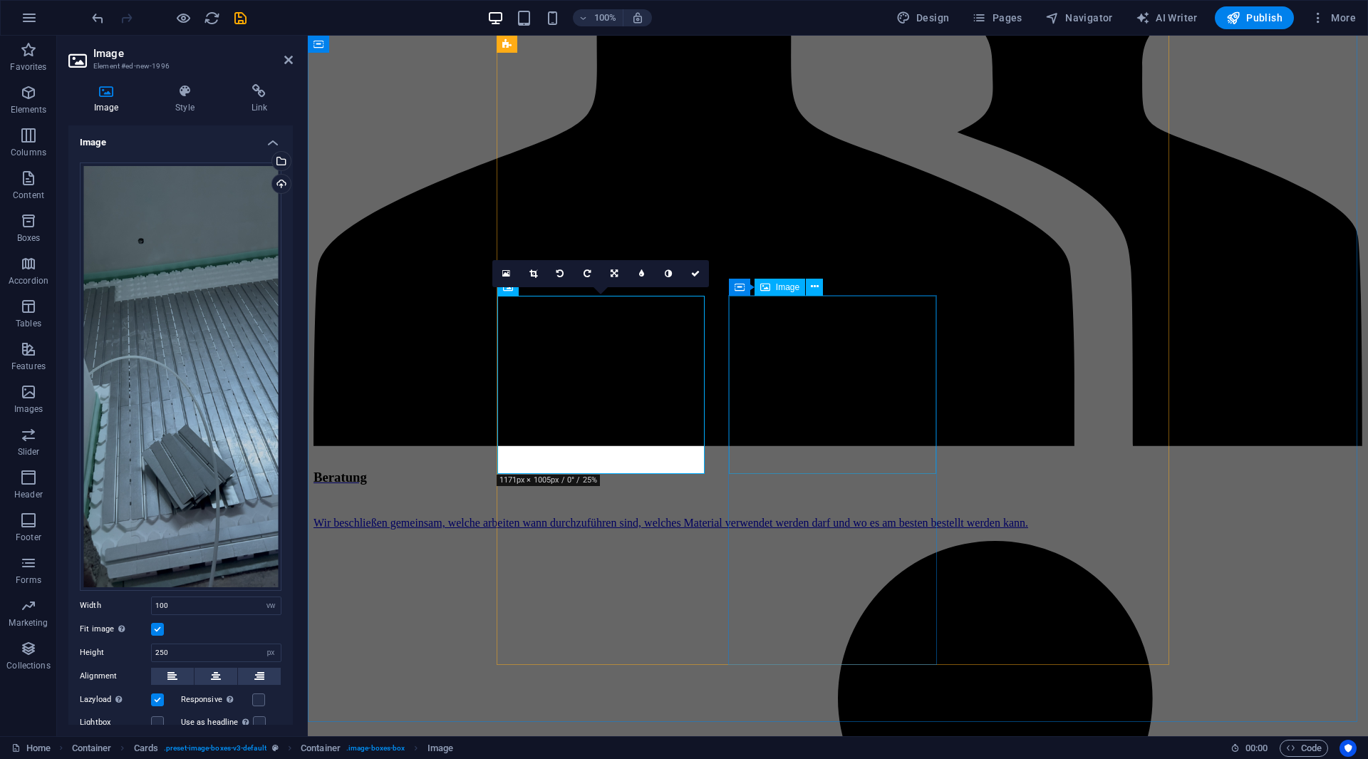
select select "vw"
select select "px"
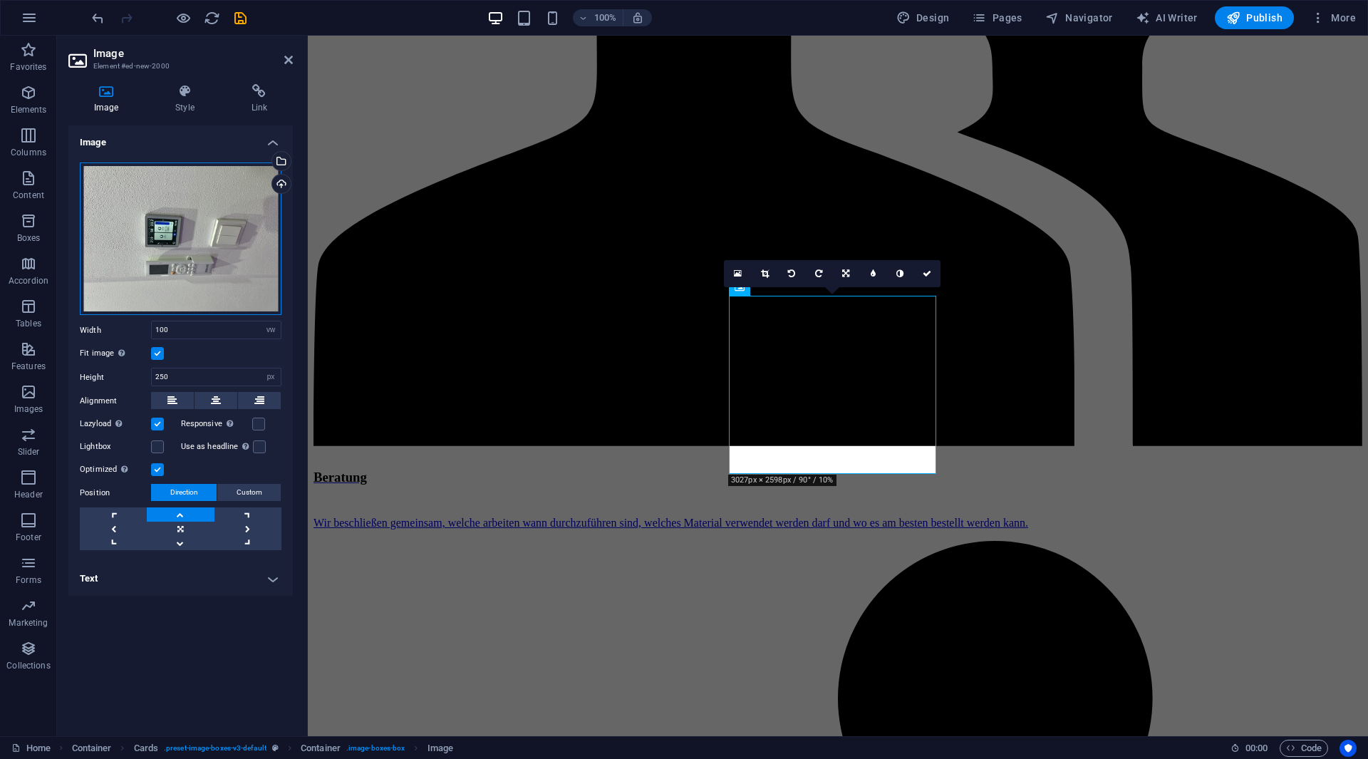
click at [217, 210] on div "Drag files here, click to choose files or select files from Files or our free s…" at bounding box center [181, 238] width 202 height 153
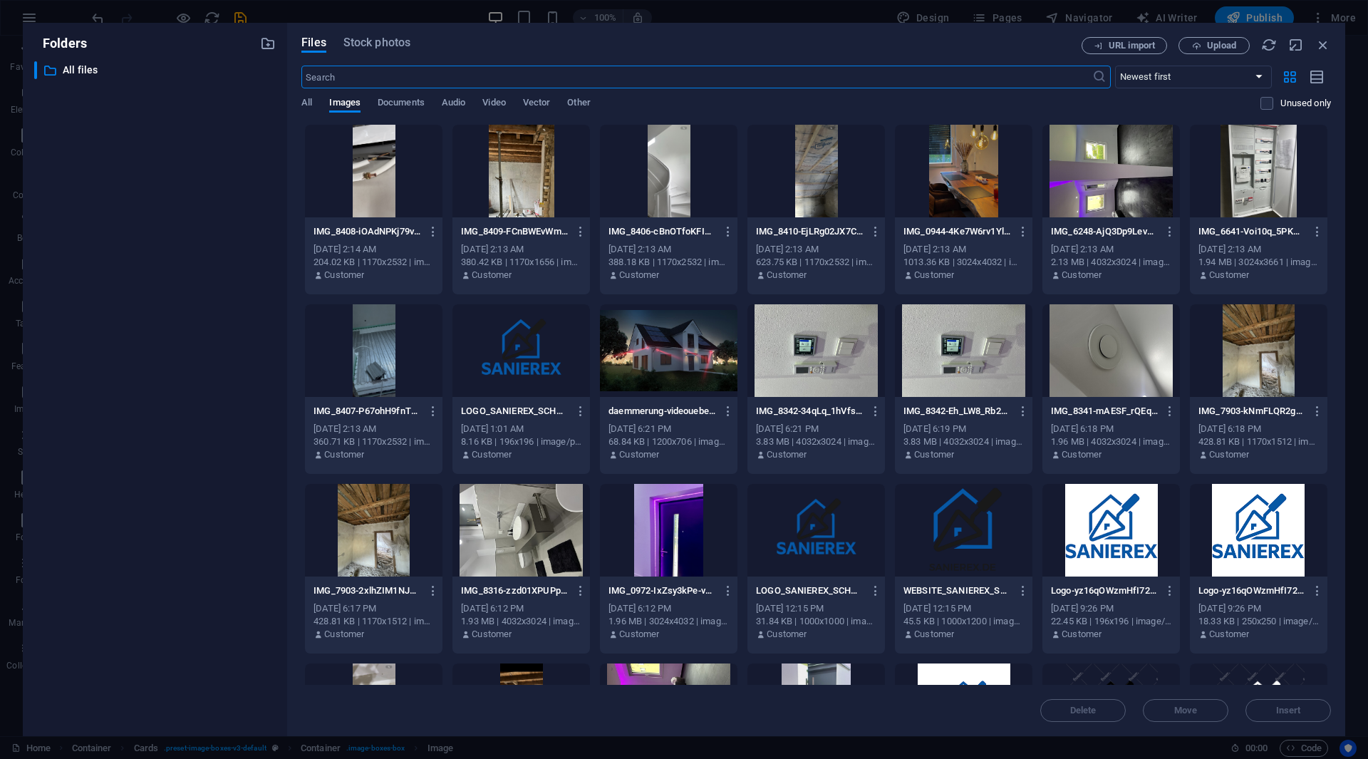
click at [1092, 177] on div at bounding box center [1110, 171] width 137 height 93
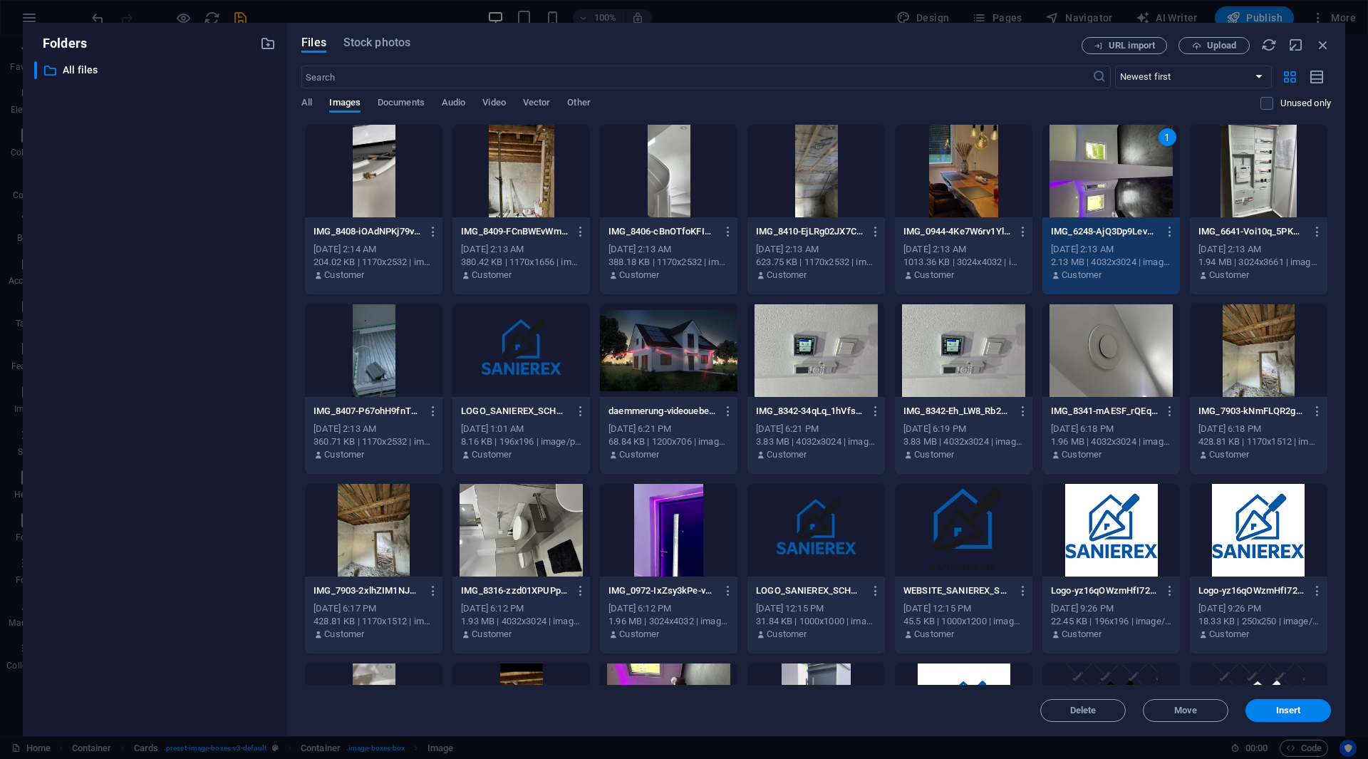
click at [1092, 177] on div "1" at bounding box center [1110, 171] width 137 height 93
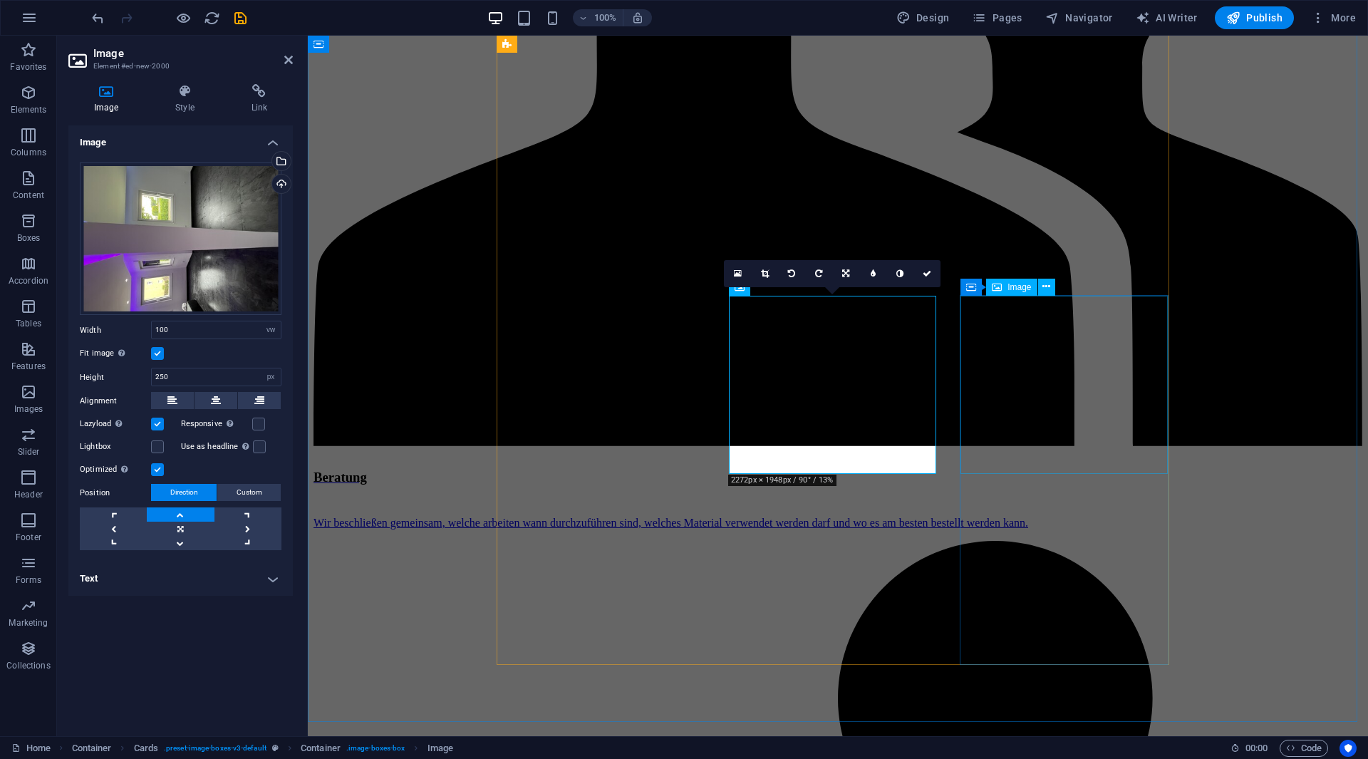
select select "vw"
select select "px"
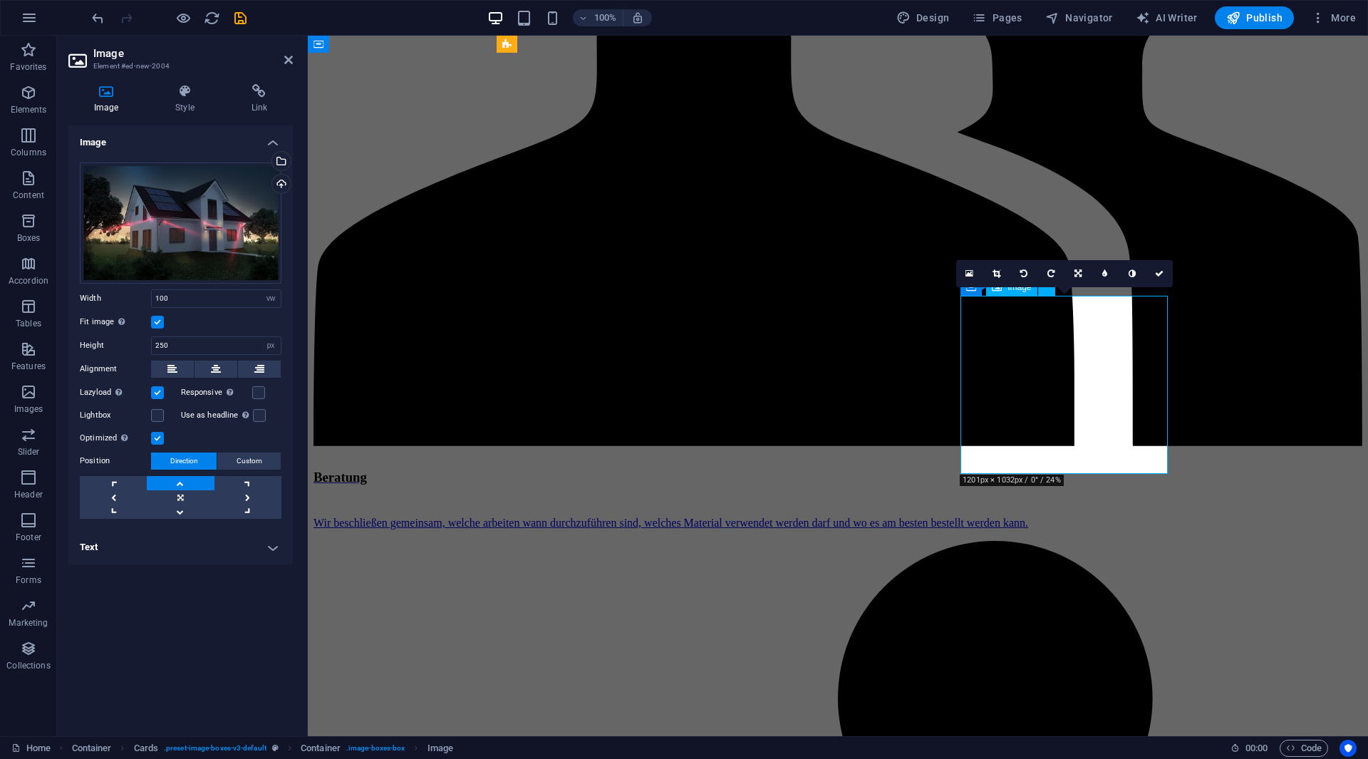
click at [977, 274] on link at bounding box center [969, 273] width 27 height 27
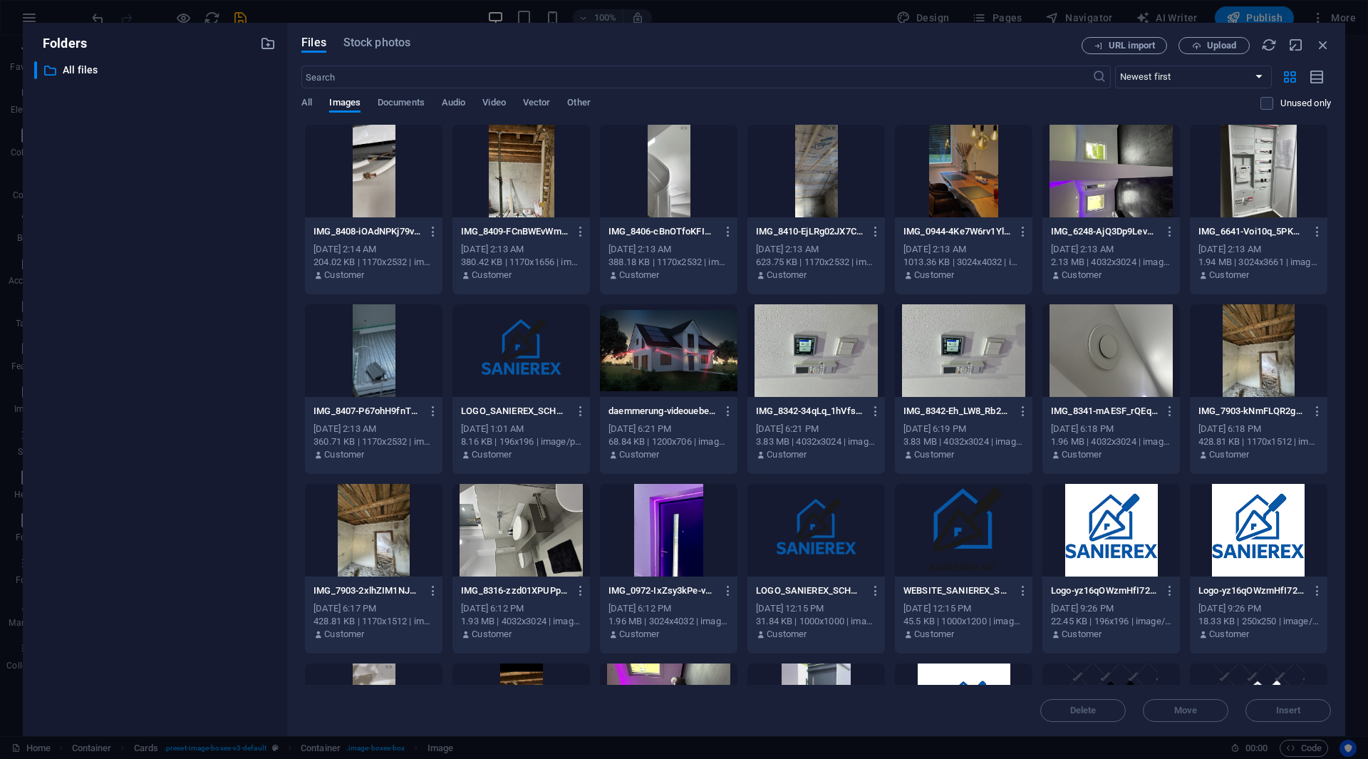
click at [854, 167] on div at bounding box center [815, 171] width 137 height 93
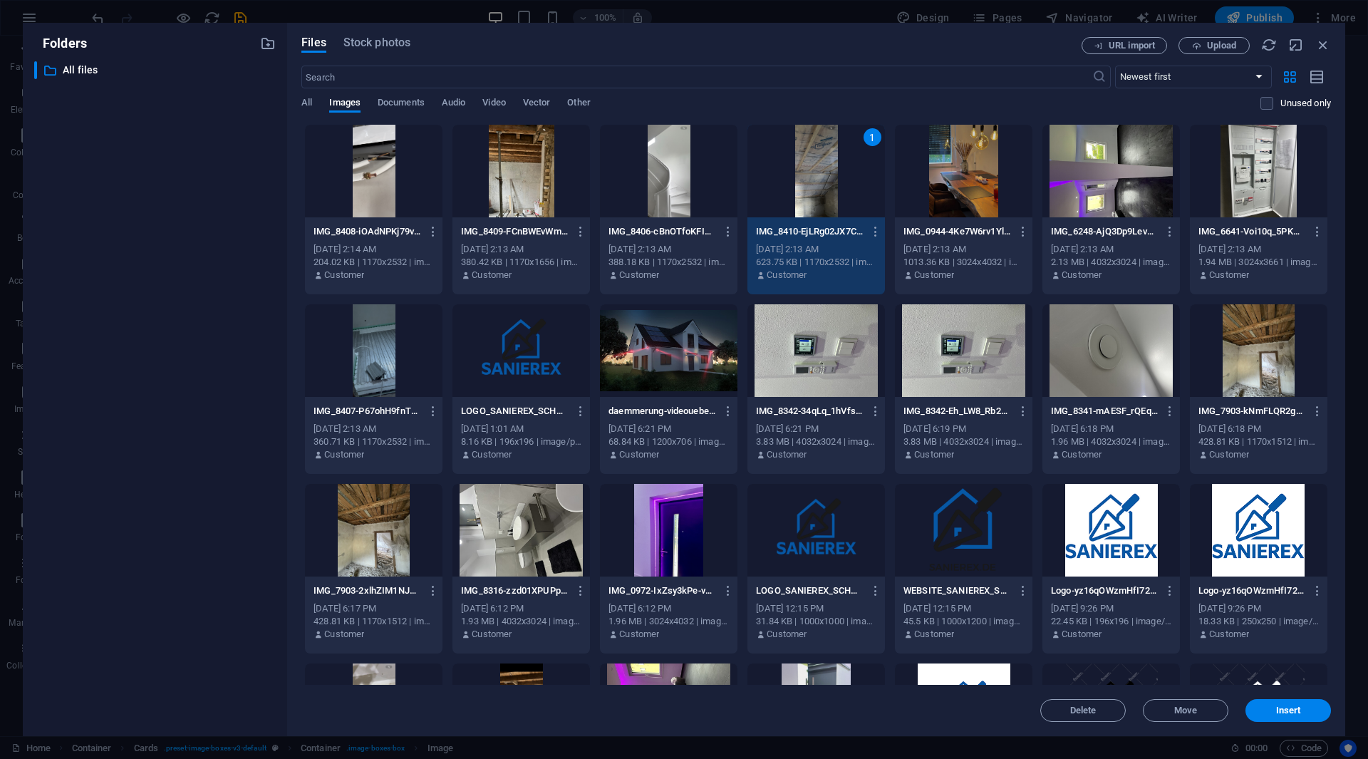
click at [854, 167] on div "1" at bounding box center [815, 171] width 137 height 93
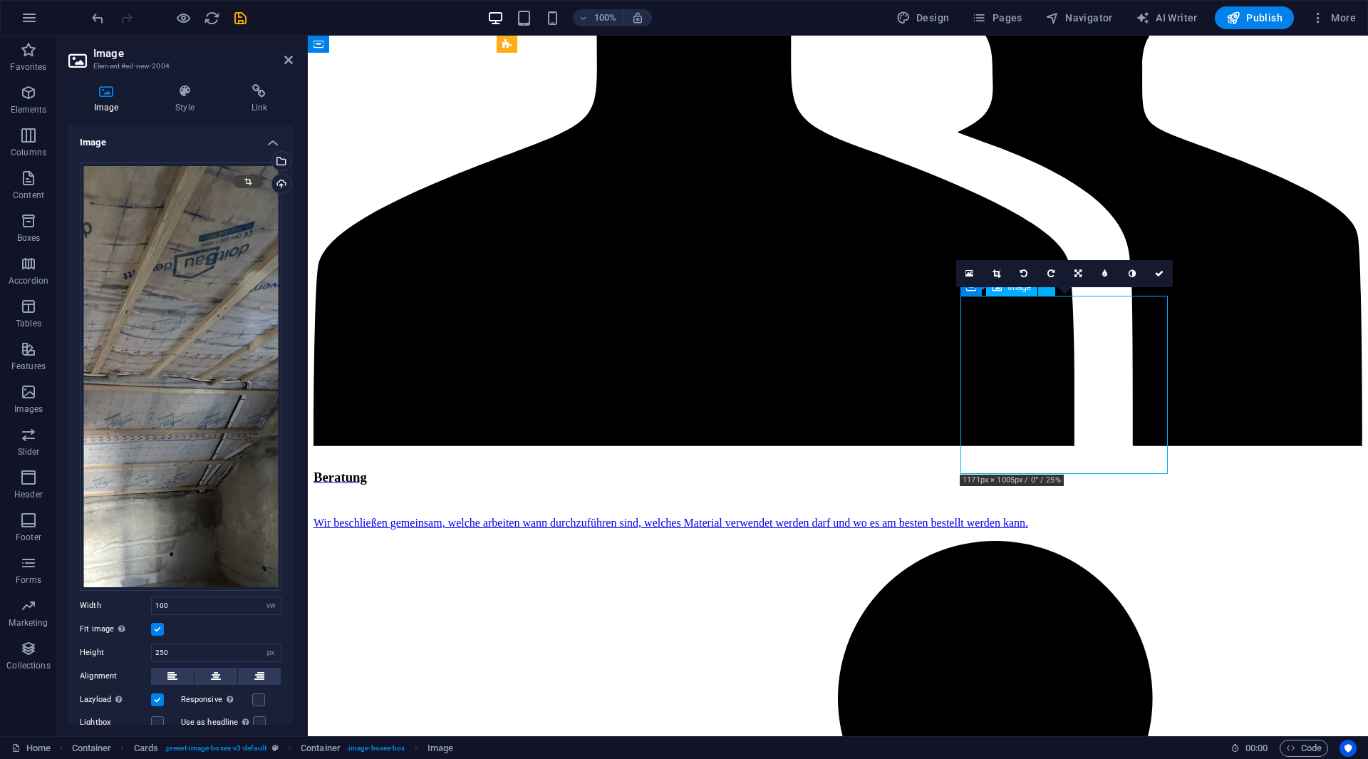
drag, startPoint x: 1088, startPoint y: 360, endPoint x: 1088, endPoint y: 333, distance: 27.1
click at [1001, 274] on link at bounding box center [996, 273] width 27 height 27
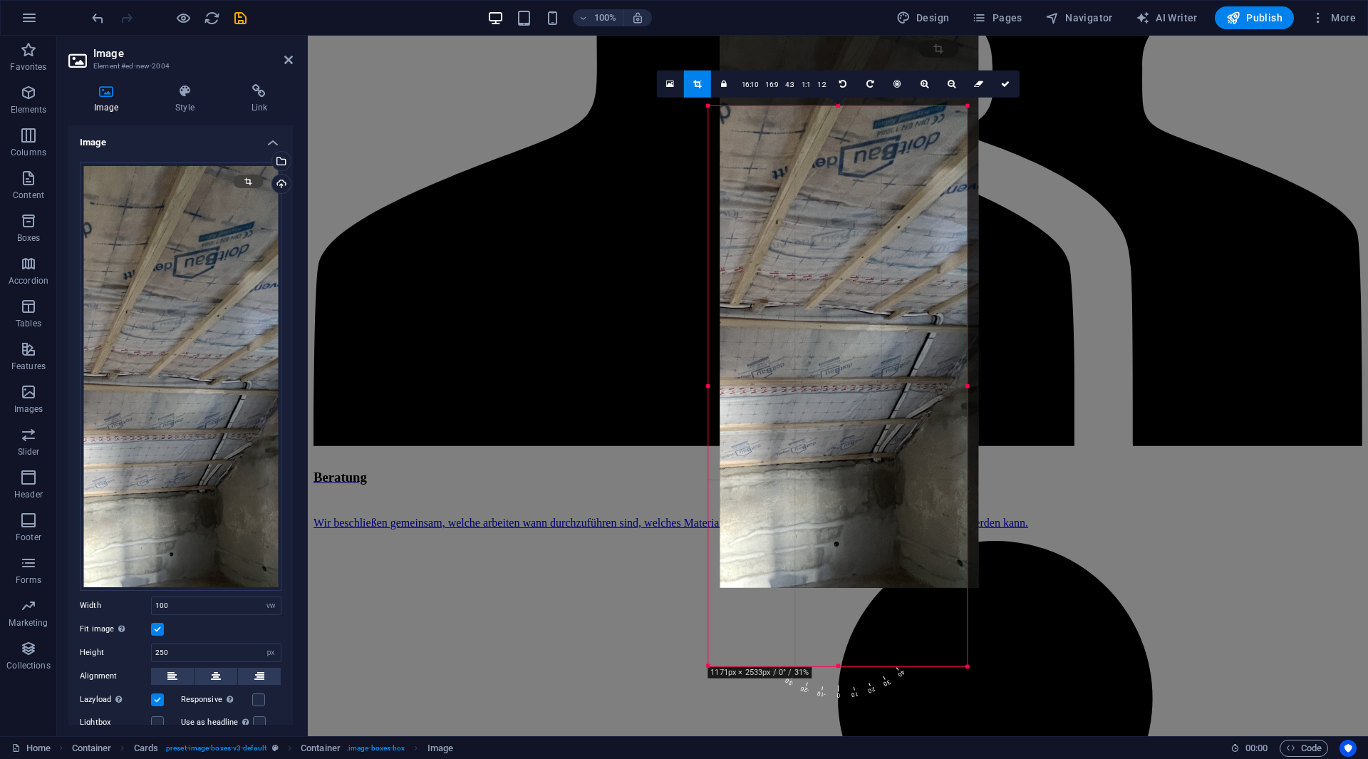
drag, startPoint x: 880, startPoint y: 389, endPoint x: 891, endPoint y: 311, distance: 78.5
click at [891, 311] on div at bounding box center [849, 308] width 259 height 560
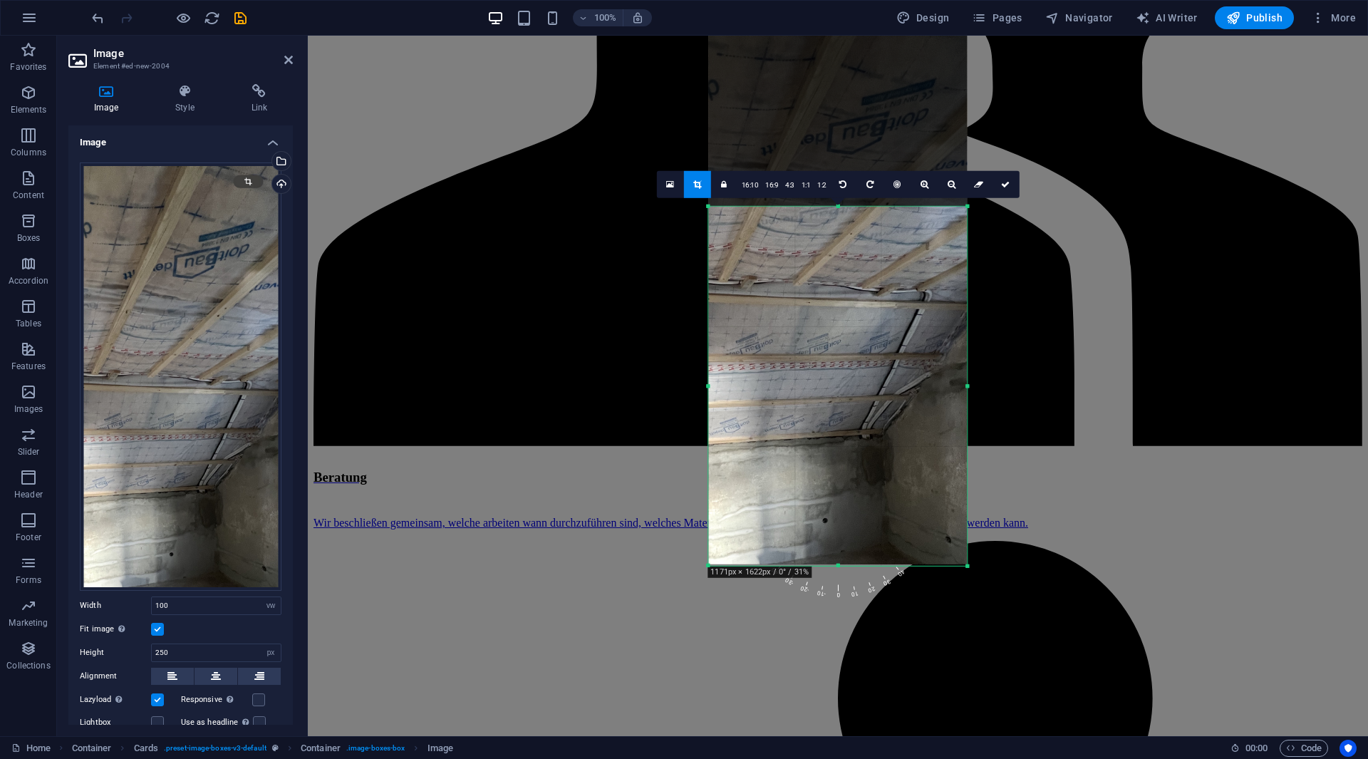
drag, startPoint x: 839, startPoint y: 107, endPoint x: 855, endPoint y: 308, distance: 202.2
click at [855, 308] on div "180 170 160 150 140 130 120 110 100 90 80 70 60 50 40 30 20 10 0 -10 -20 -30 -4…" at bounding box center [837, 385] width 259 height 359
click at [1006, 185] on icon at bounding box center [1005, 184] width 9 height 9
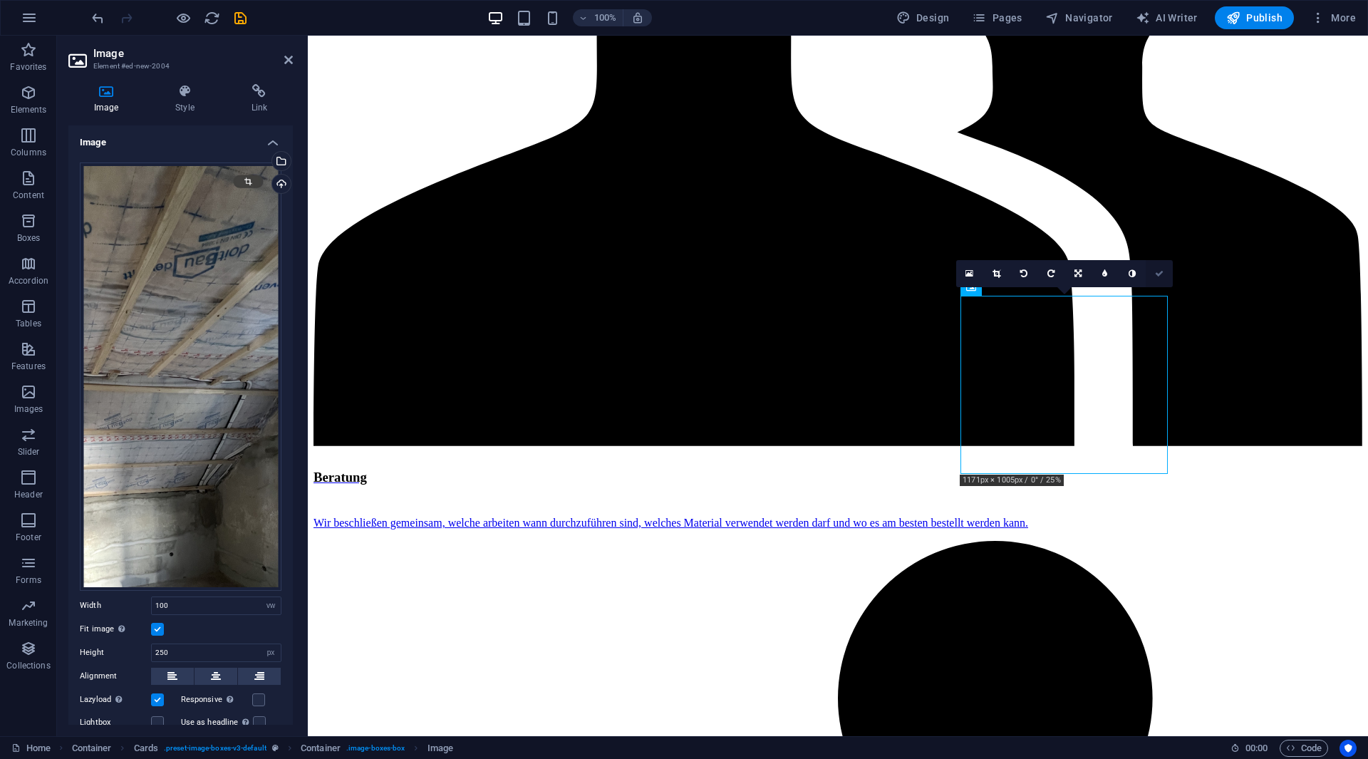
click at [1153, 278] on link at bounding box center [1159, 273] width 27 height 27
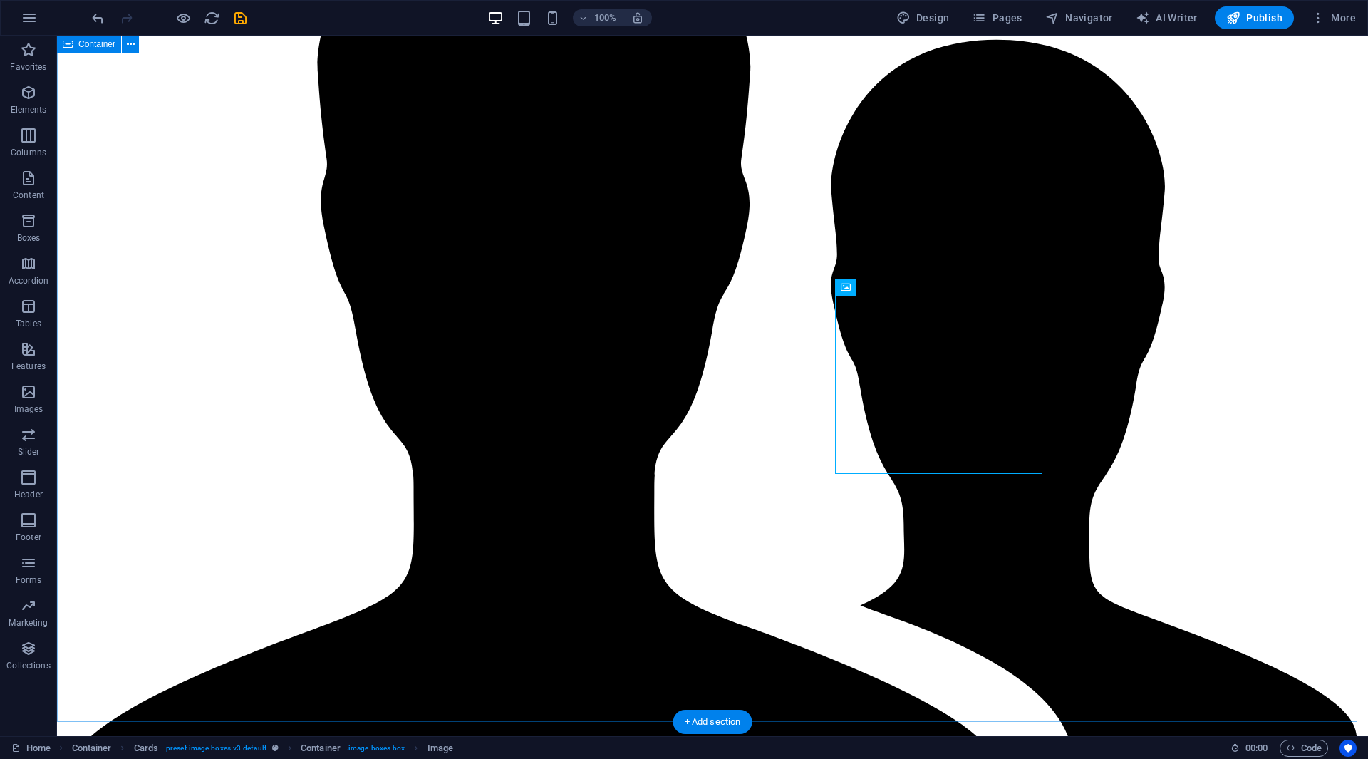
select select "vw"
select select "px"
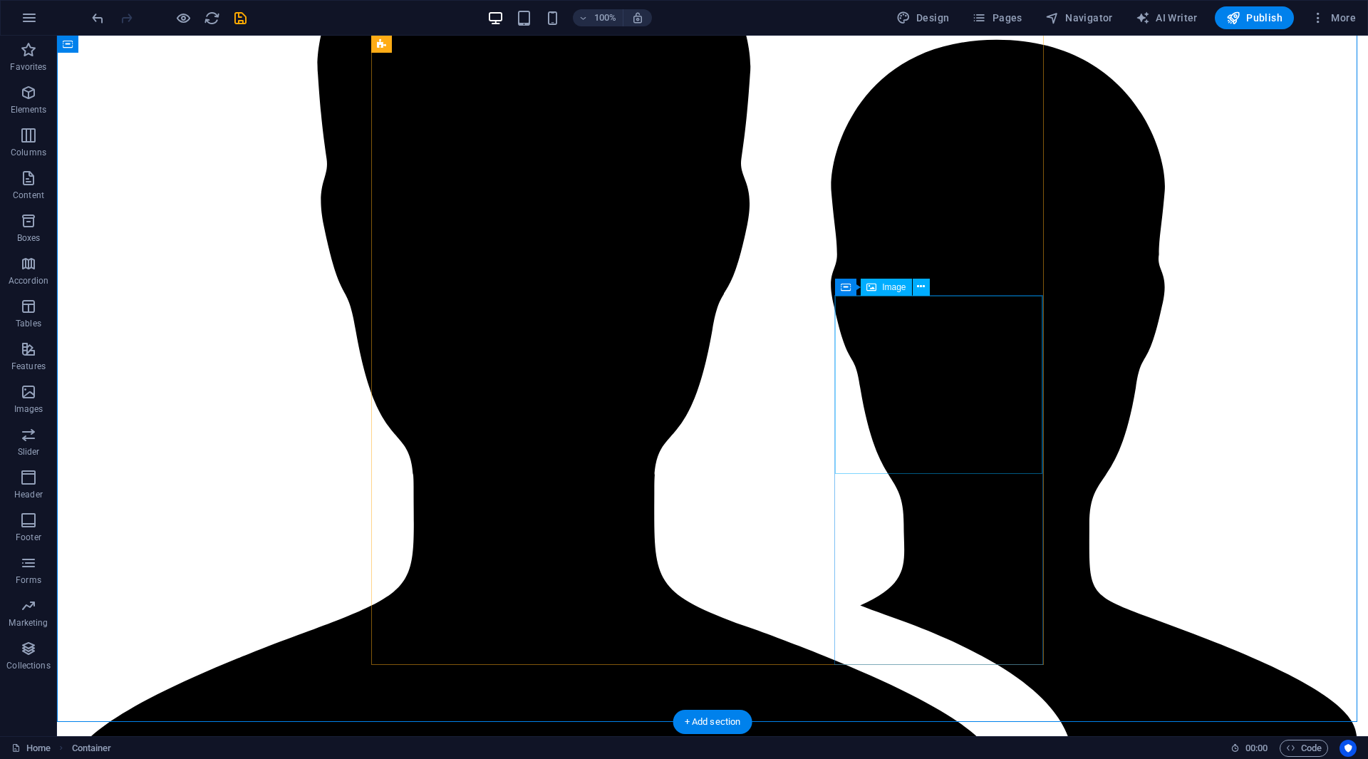
select select "vw"
select select "px"
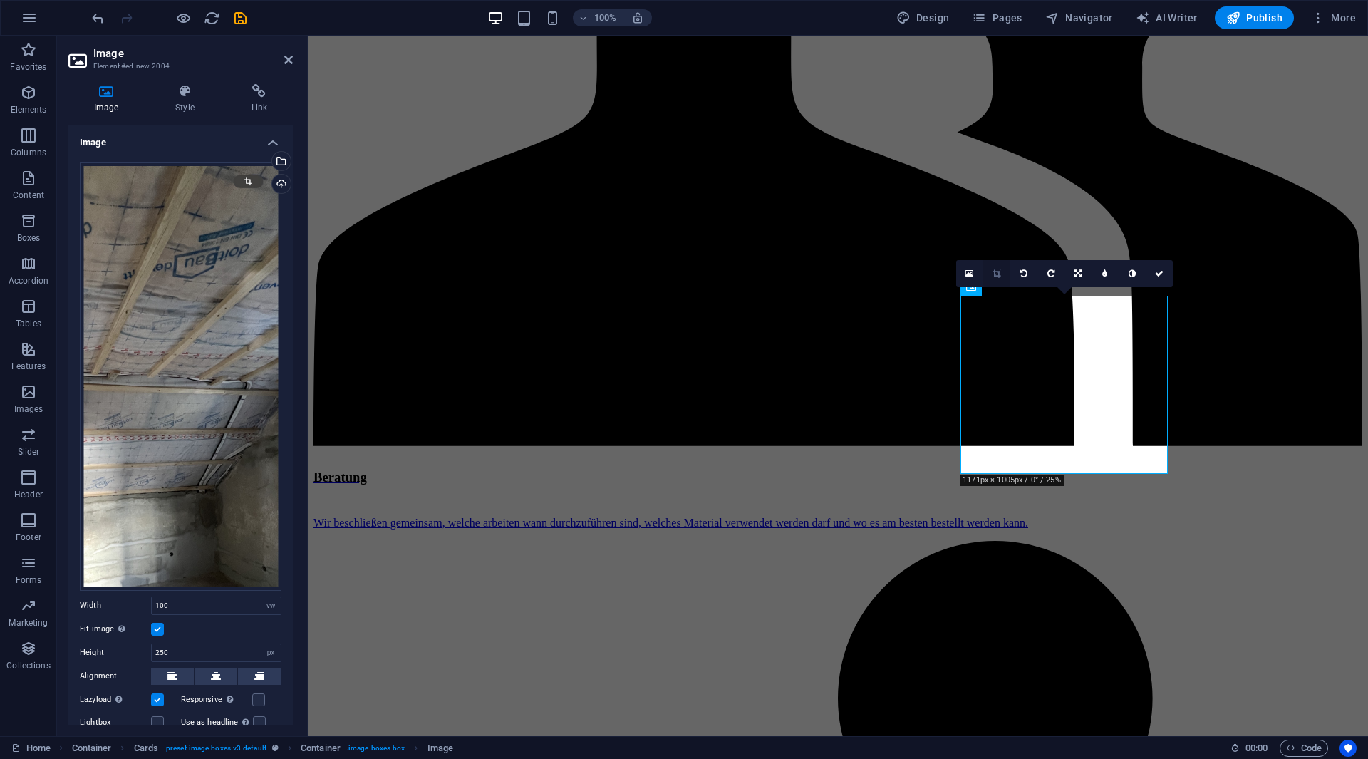
click at [1005, 275] on link at bounding box center [996, 273] width 27 height 27
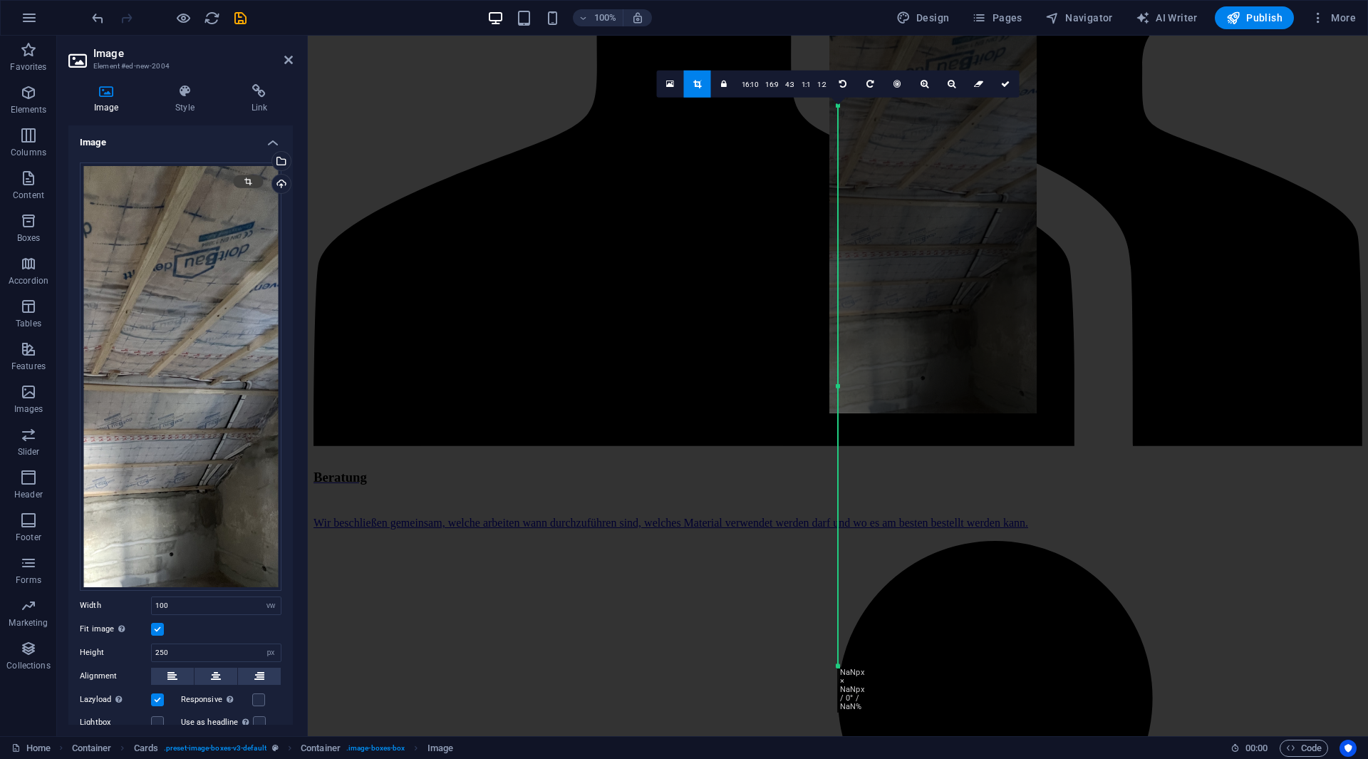
drag, startPoint x: 926, startPoint y: 325, endPoint x: 902, endPoint y: 388, distance: 67.9
click at [902, 388] on div at bounding box center [932, 188] width 207 height 449
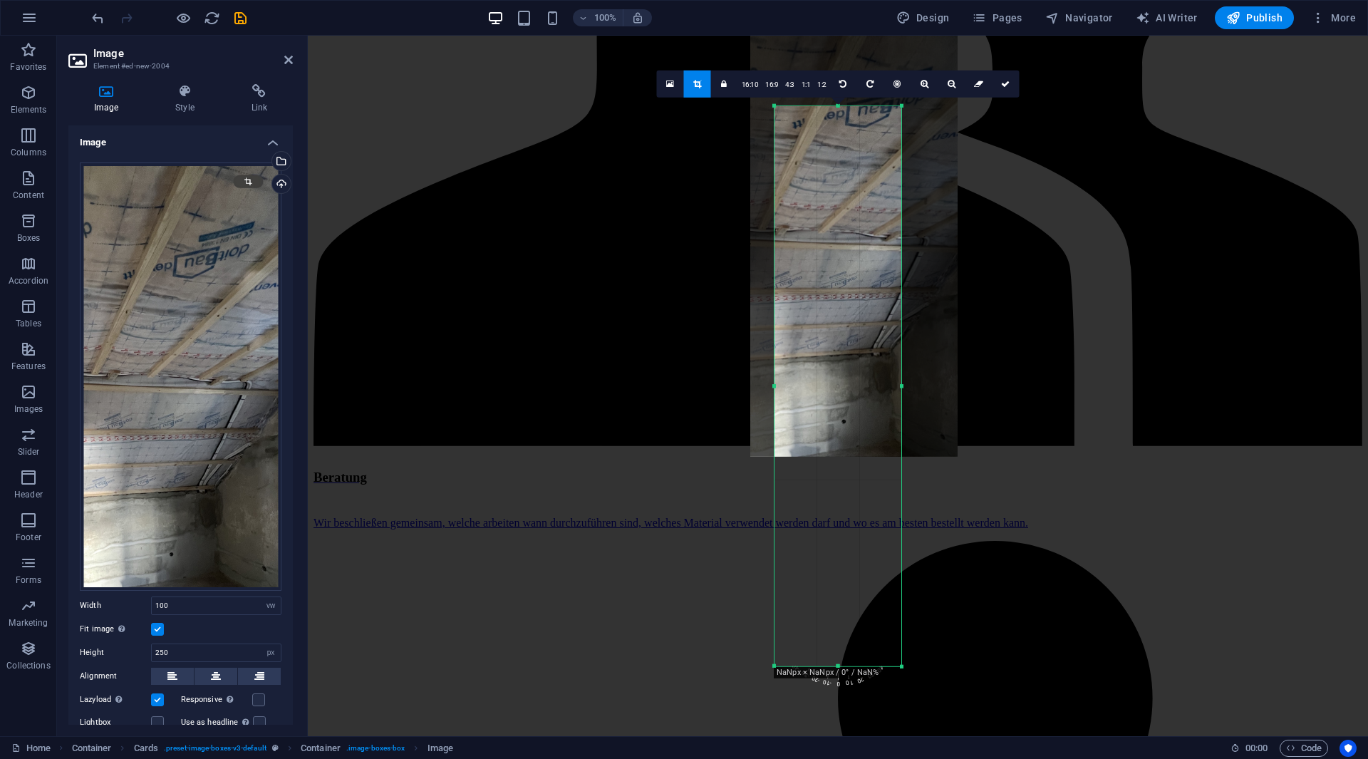
drag, startPoint x: 839, startPoint y: 384, endPoint x: 713, endPoint y: 398, distance: 126.2
click at [707, 394] on div "H3 Container Boxes Container Container Container Menu Bar Container Container M…" at bounding box center [838, 386] width 1060 height 700
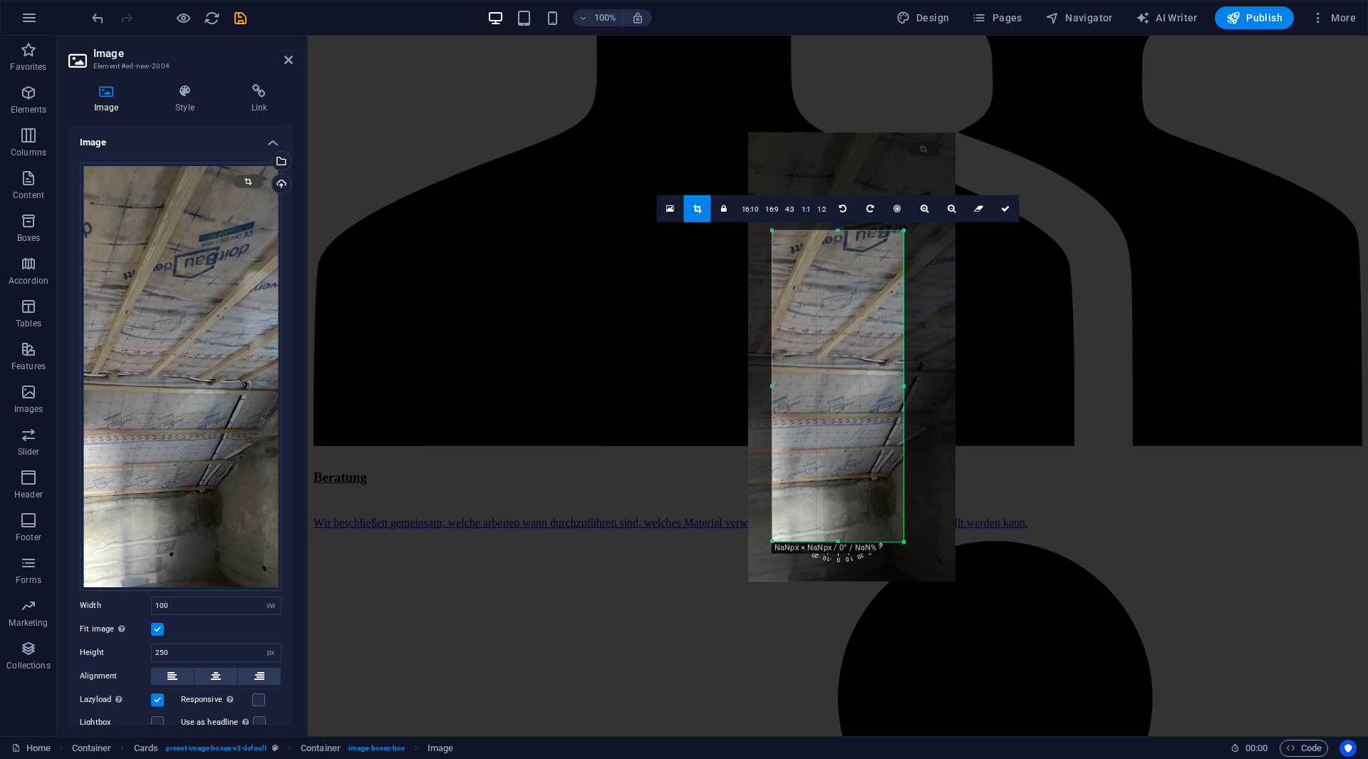
drag, startPoint x: 841, startPoint y: 665, endPoint x: 839, endPoint y: 415, distance: 249.4
click at [839, 415] on div "180 170 160 150 140 130 120 110 100 90 80 70 60 50 40 30 20 10 0 -10 -20 -30 -4…" at bounding box center [837, 385] width 131 height 311
click at [1005, 205] on icon at bounding box center [1005, 208] width 9 height 9
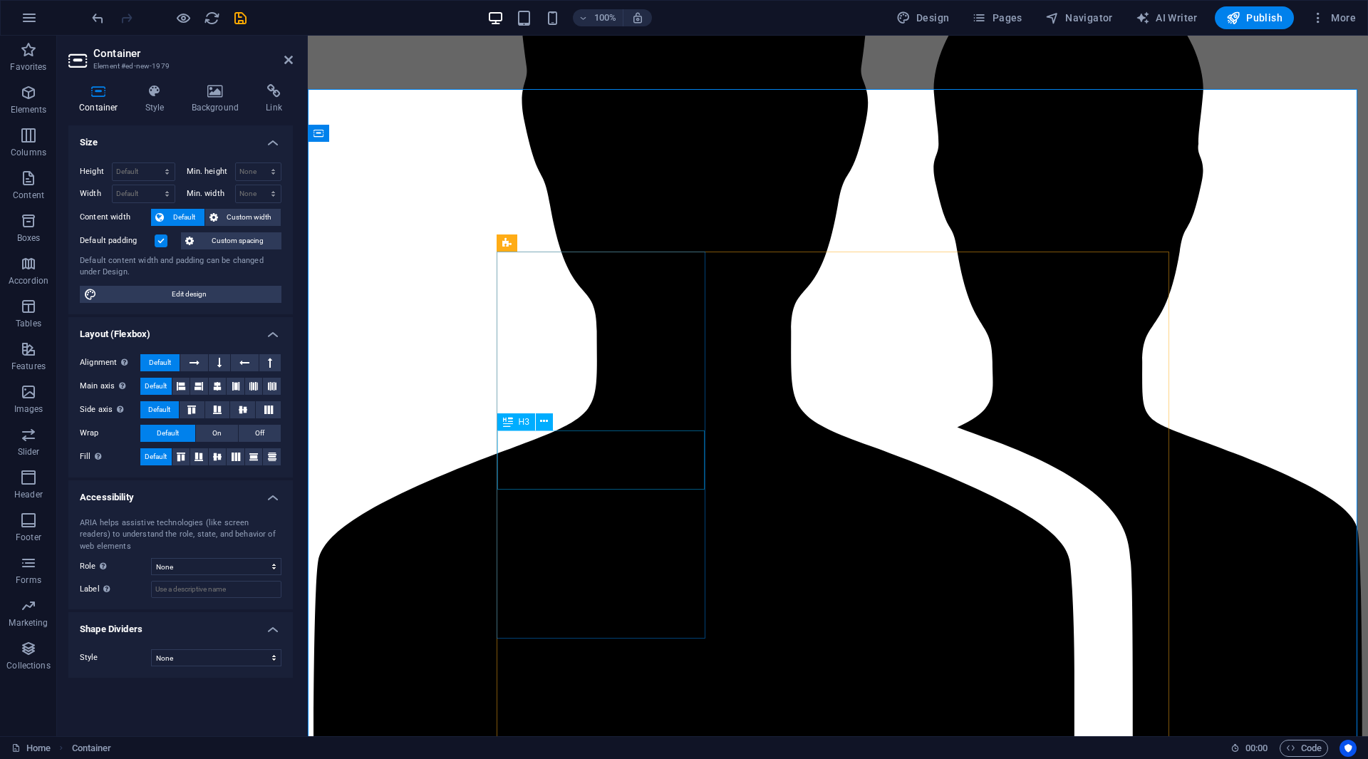
scroll to position [2202, 0]
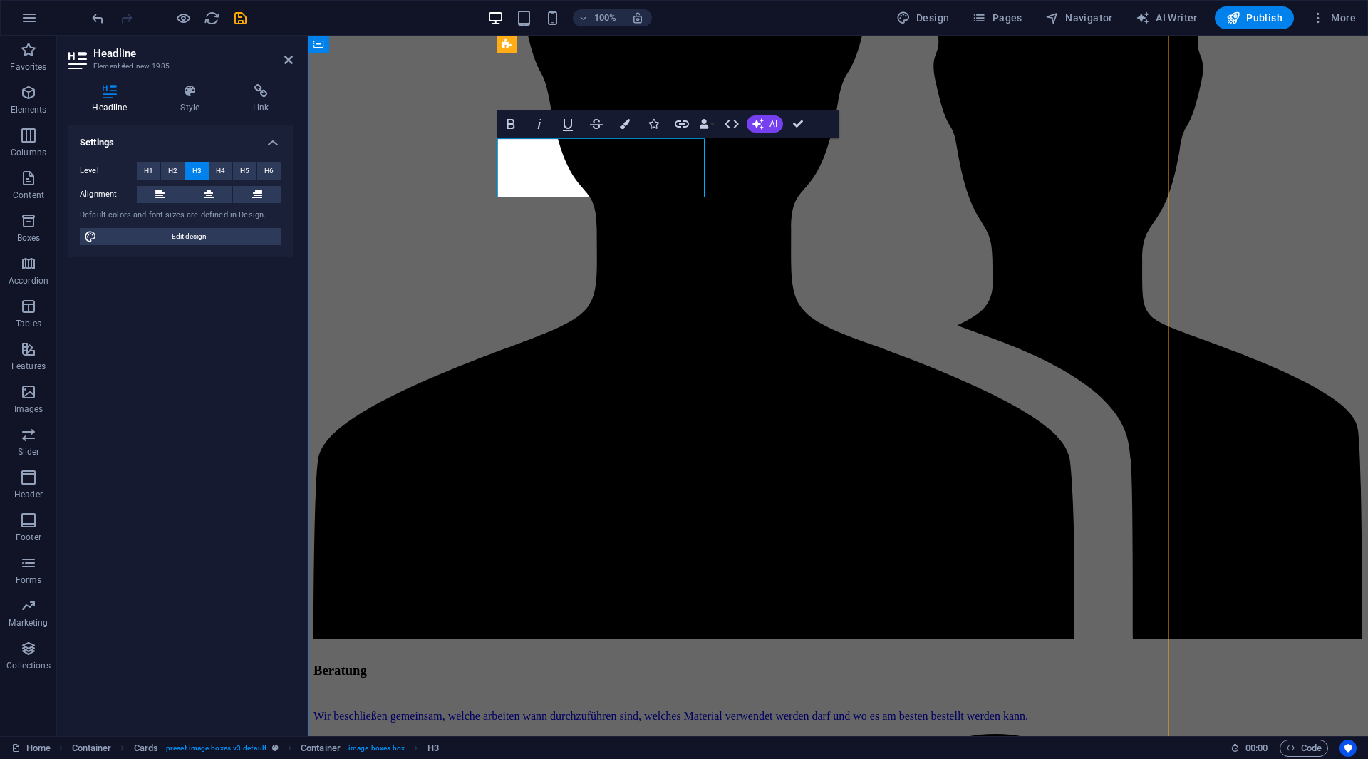
scroll to position [1936, 0]
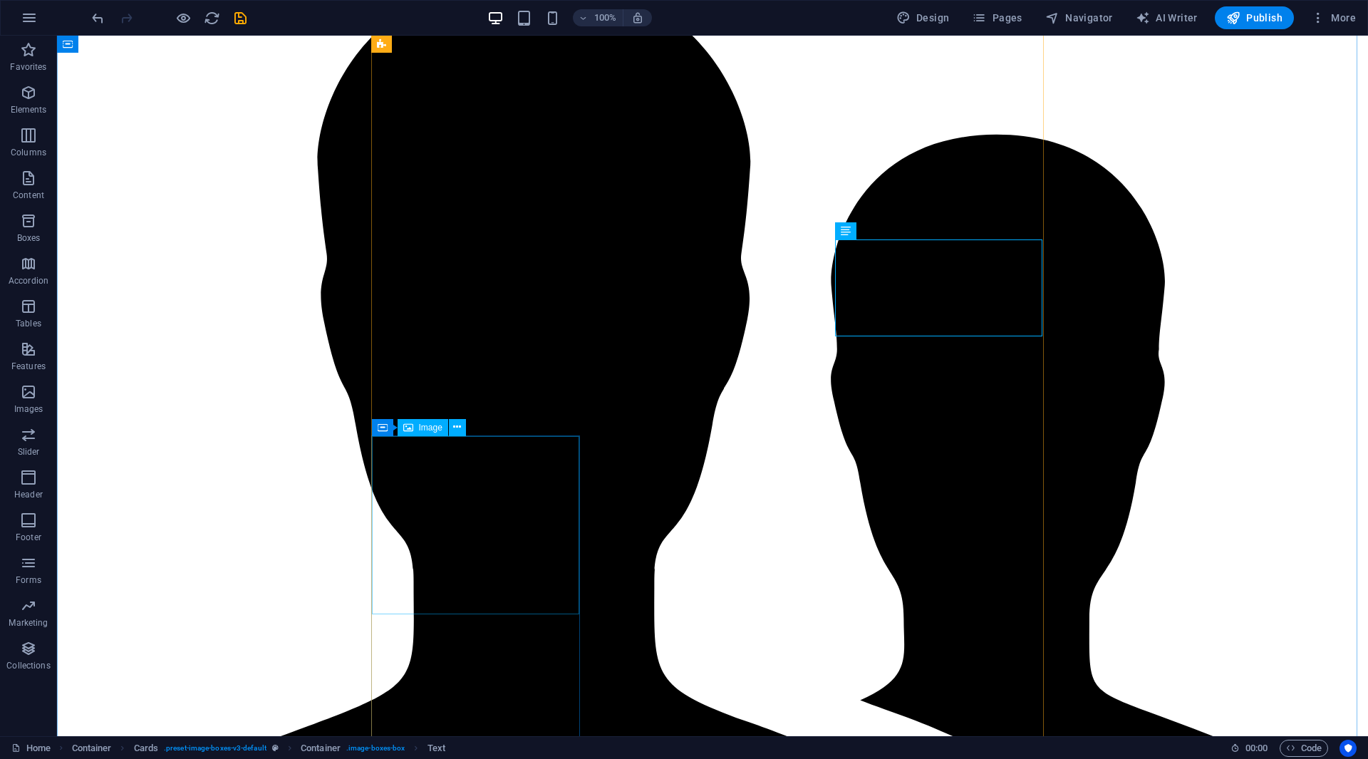
scroll to position [2202, 0]
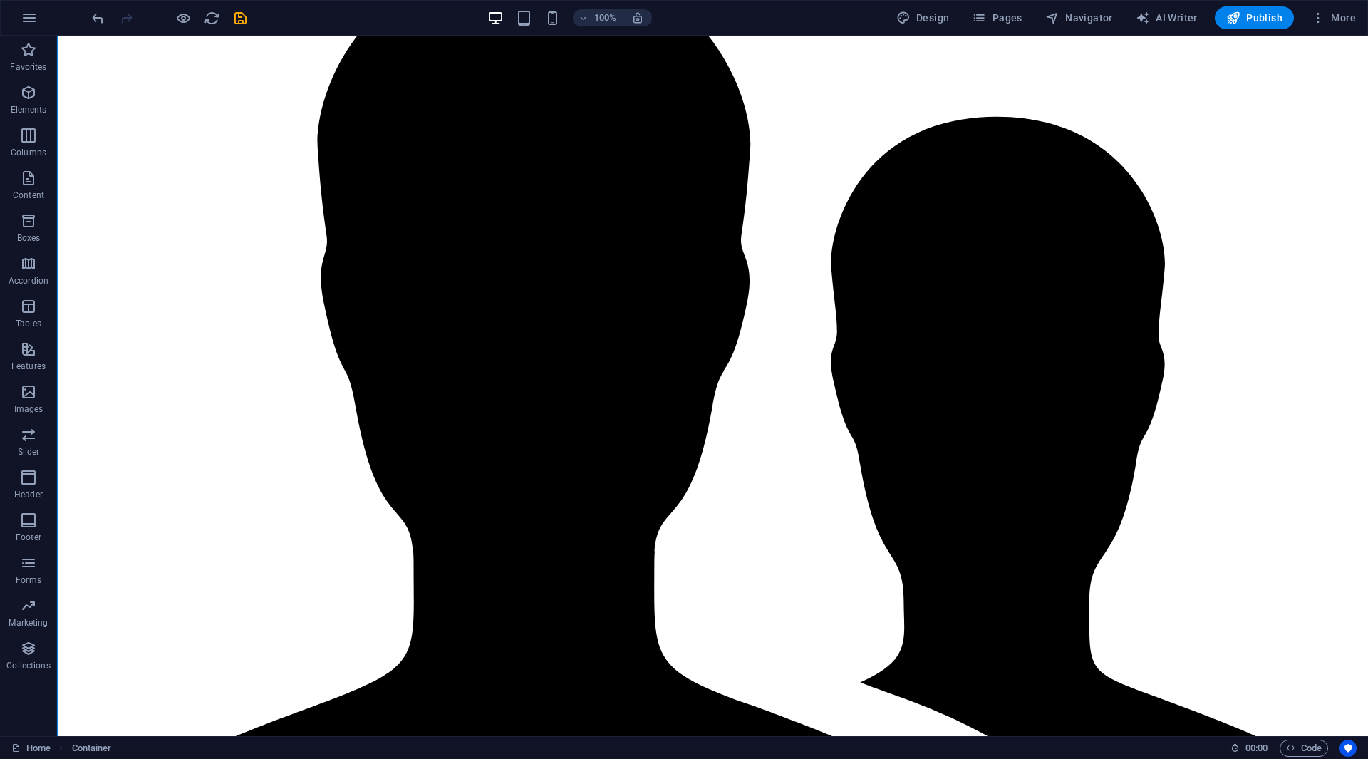
drag, startPoint x: 354, startPoint y: 153, endPoint x: 742, endPoint y: 275, distance: 406.3
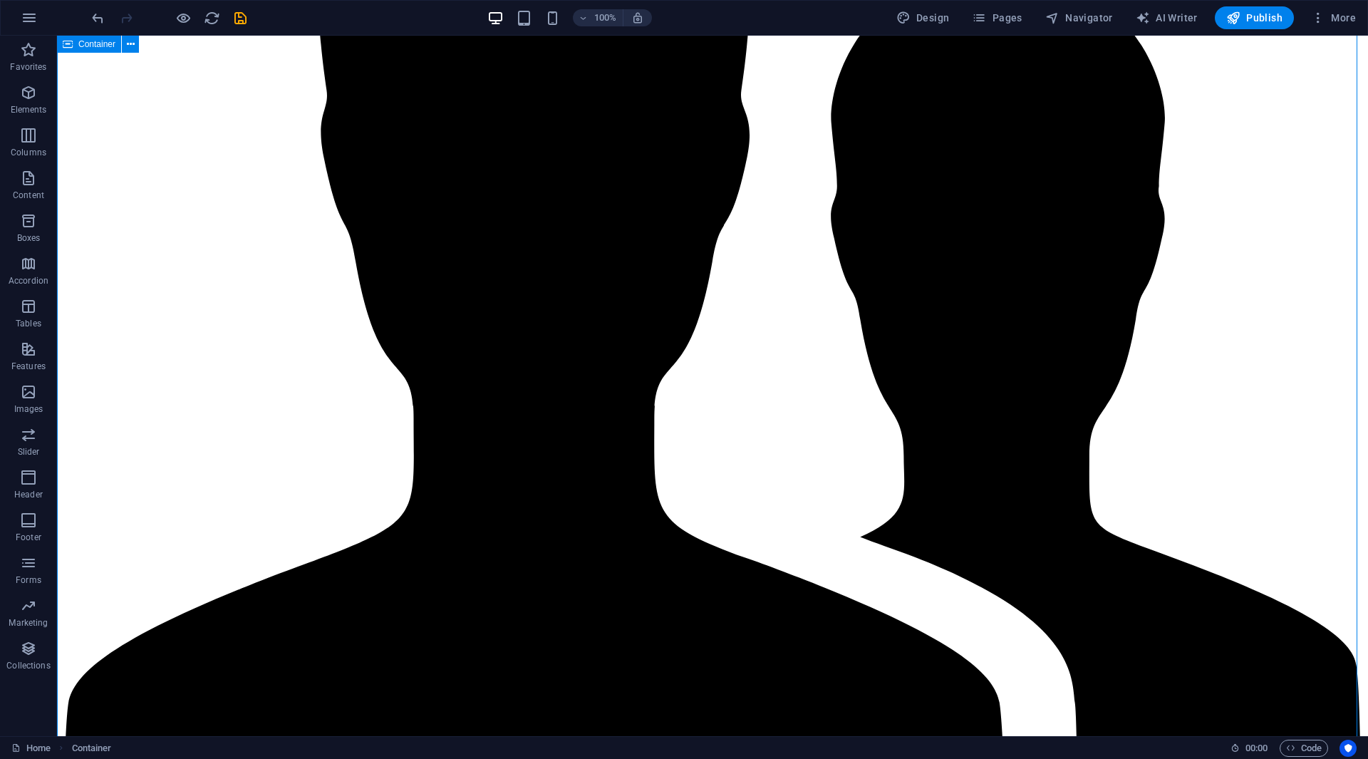
scroll to position [2413, 0]
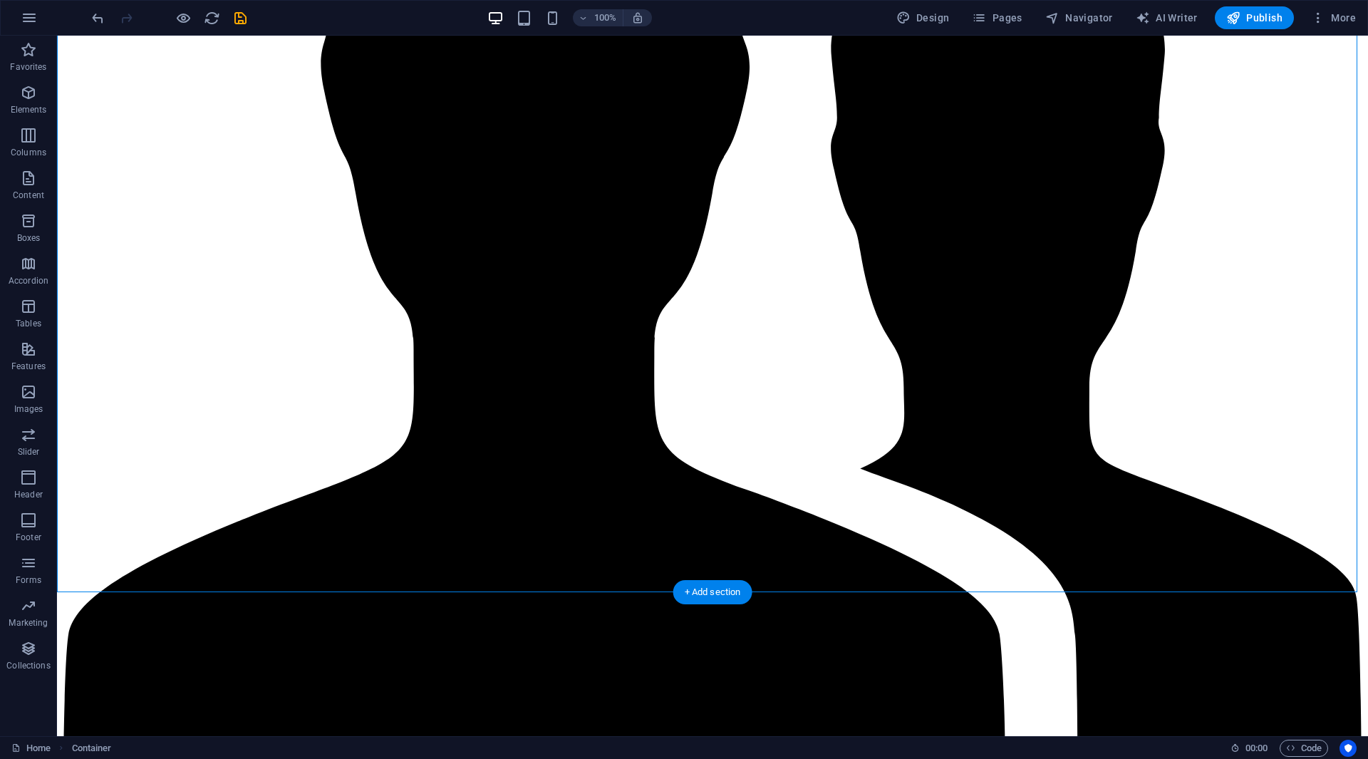
drag, startPoint x: 1117, startPoint y: 546, endPoint x: 778, endPoint y: 395, distance: 371.2
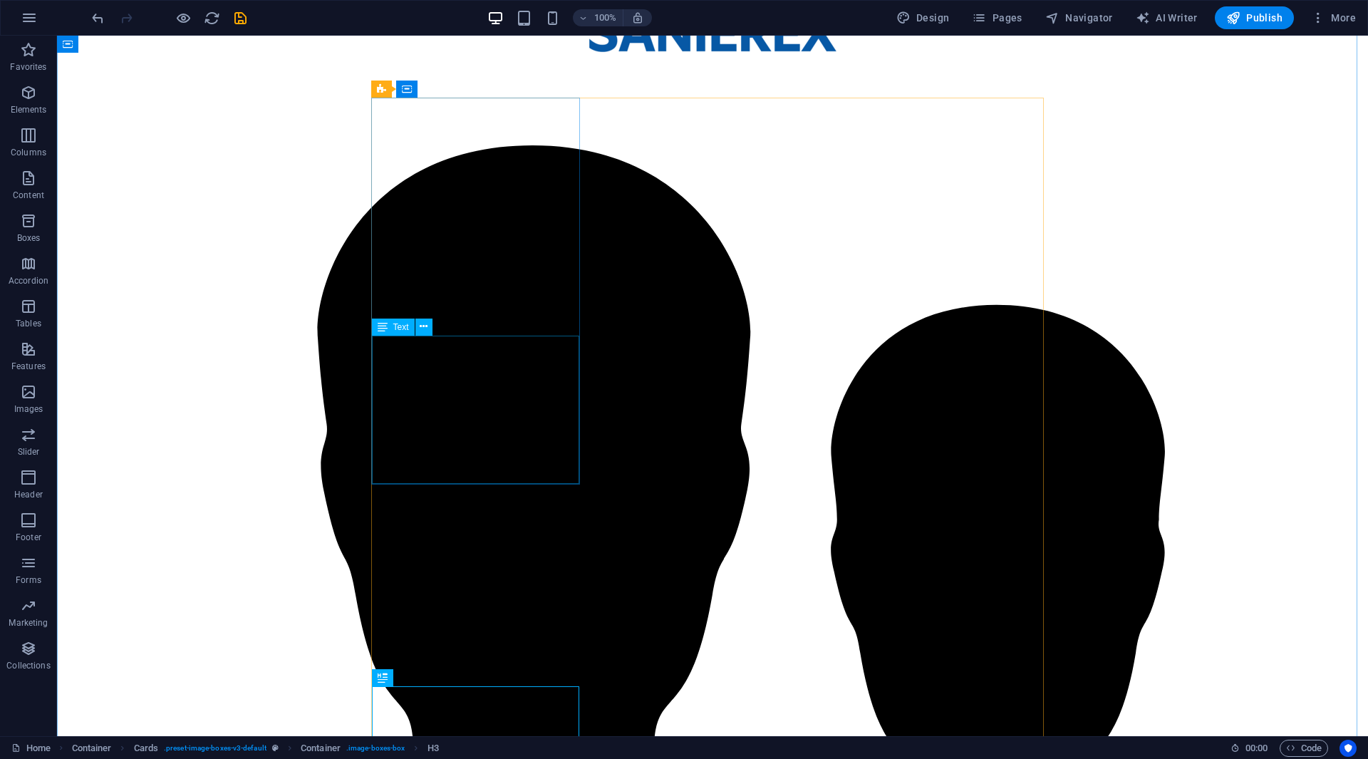
scroll to position [2207, 0]
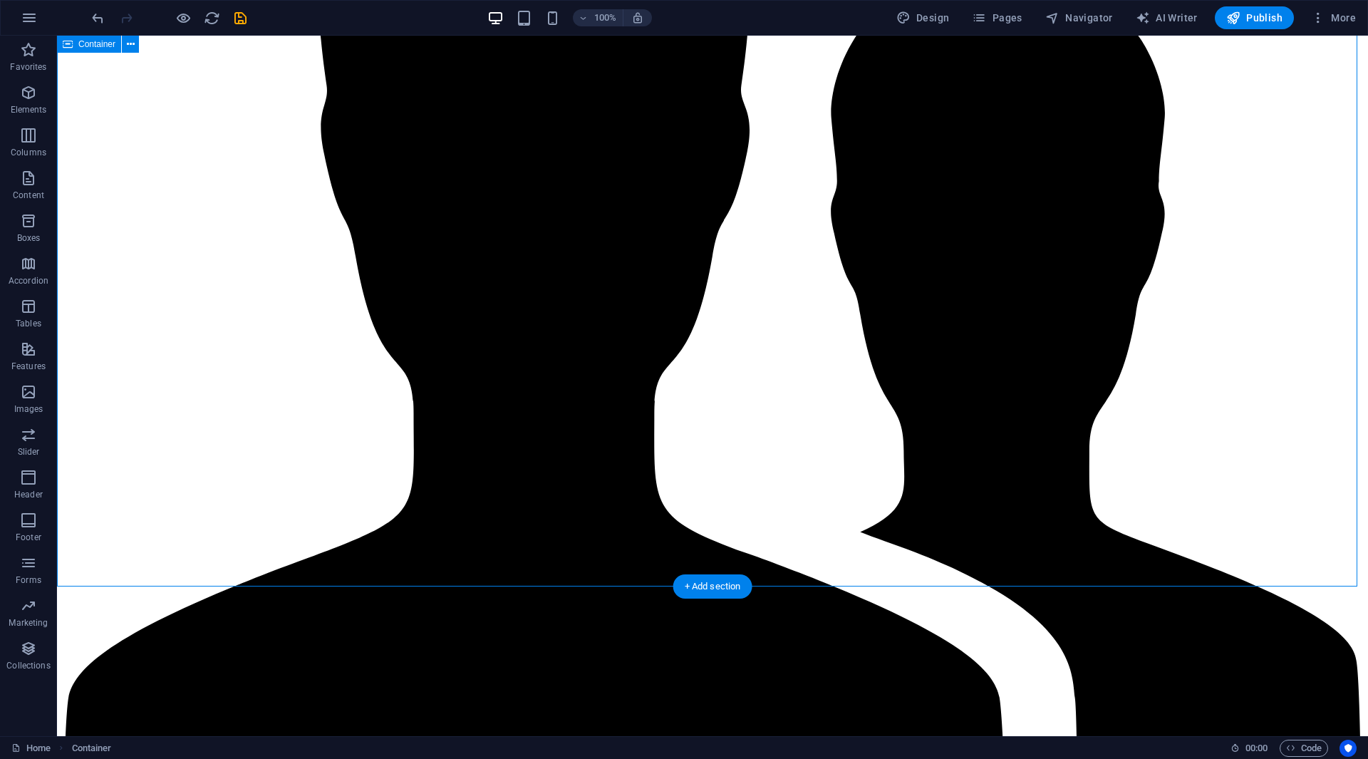
scroll to position [2421, 0]
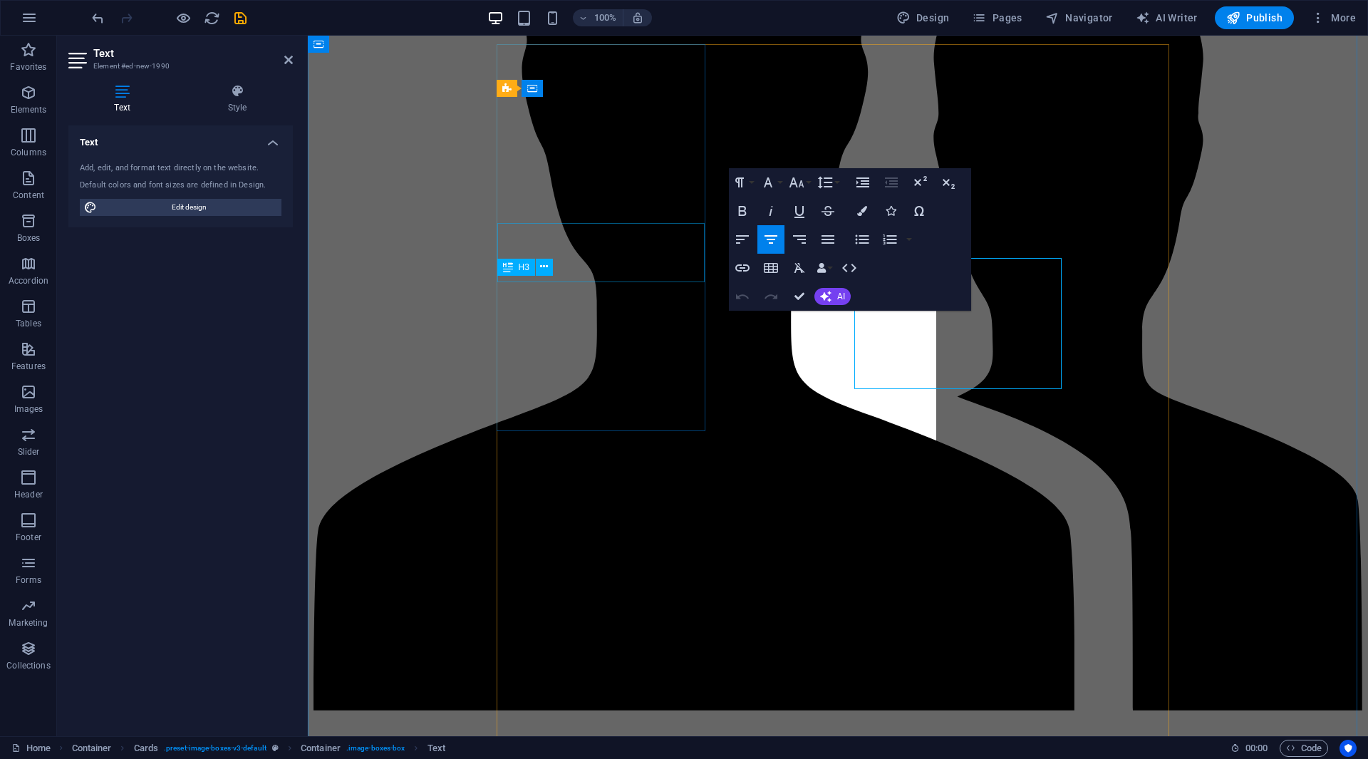
scroll to position [2065, 0]
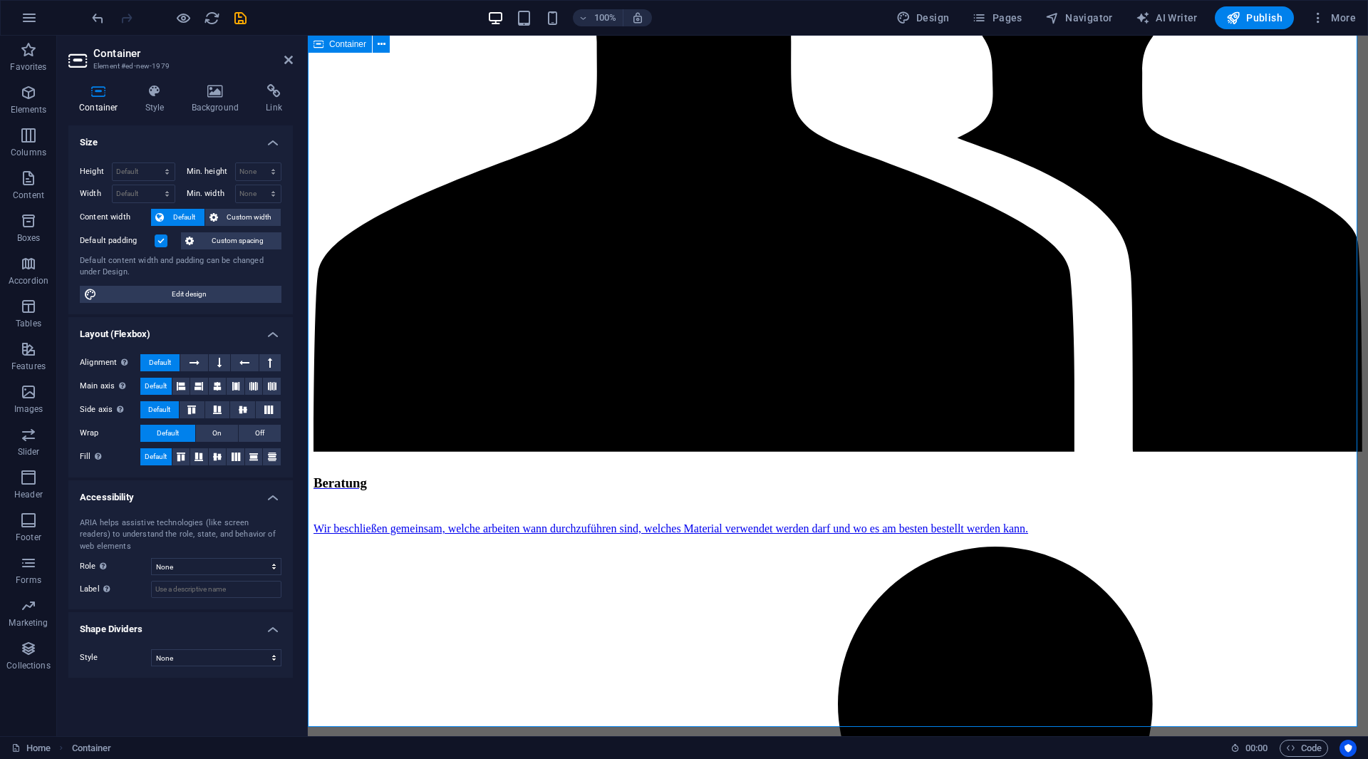
scroll to position [2278, 0]
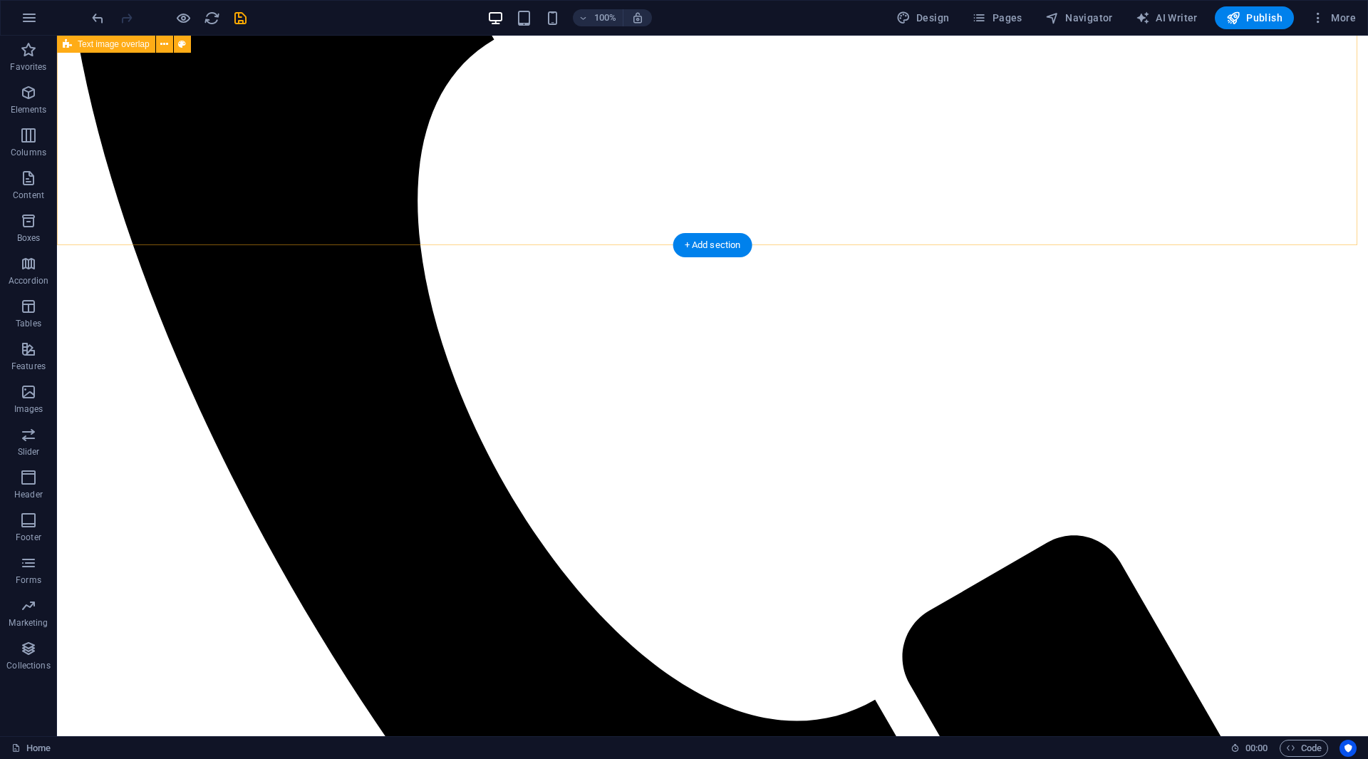
scroll to position [482, 0]
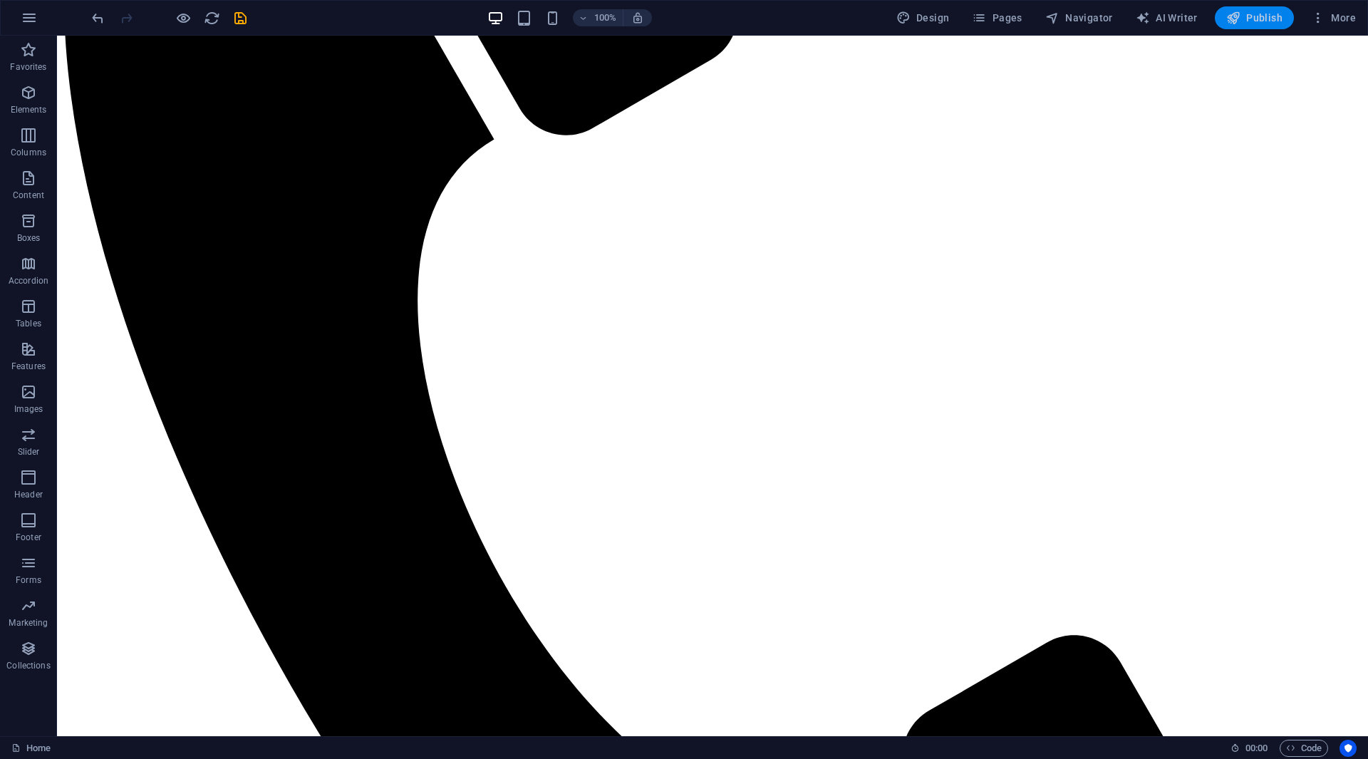
click at [1249, 13] on span "Publish" at bounding box center [1254, 18] width 56 height 14
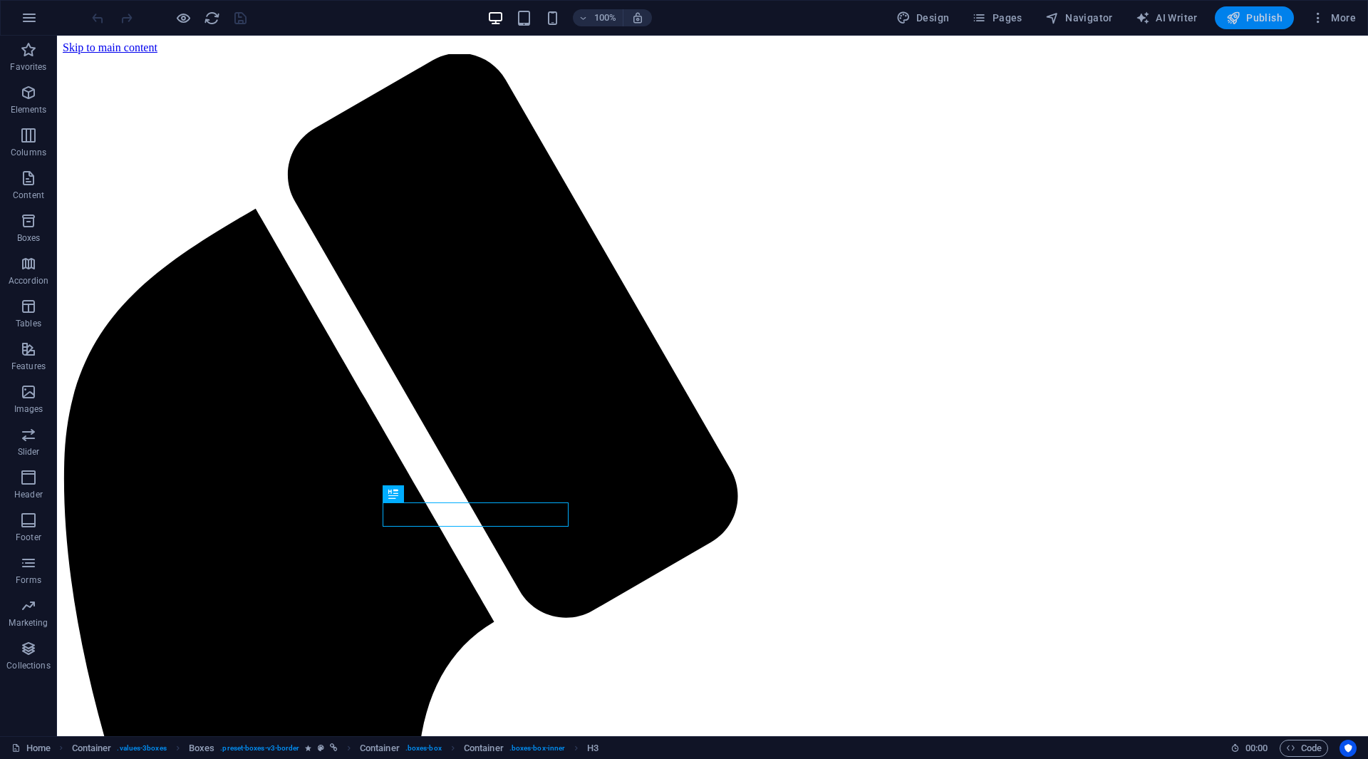
click at [1270, 19] on span "Publish" at bounding box center [1254, 18] width 56 height 14
